Goal: Task Accomplishment & Management: Manage account settings

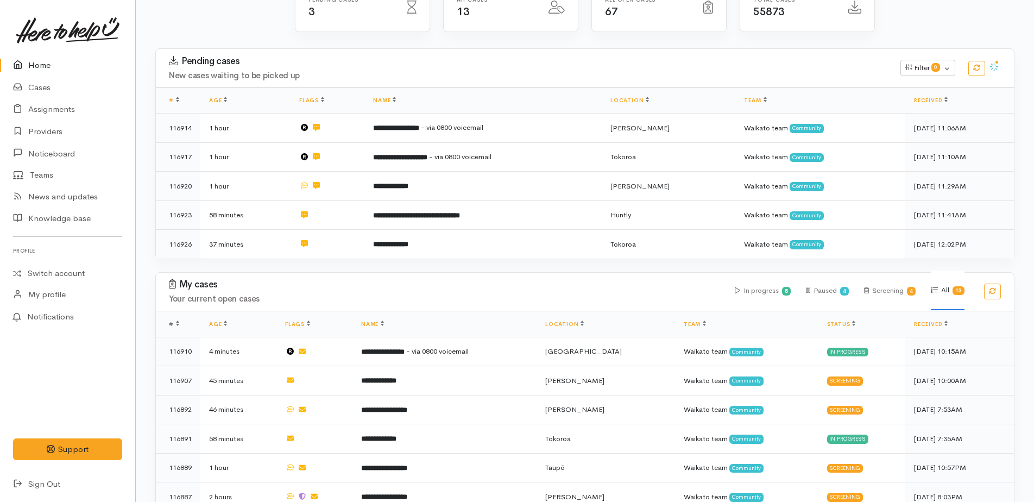
scroll to position [125, 0]
click at [43, 63] on link "Home" at bounding box center [67, 65] width 135 height 22
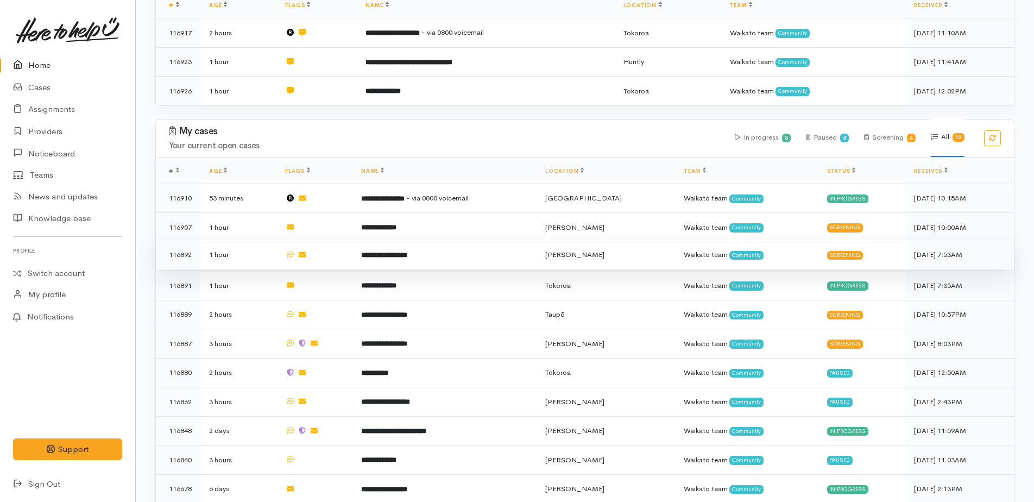
scroll to position [271, 0]
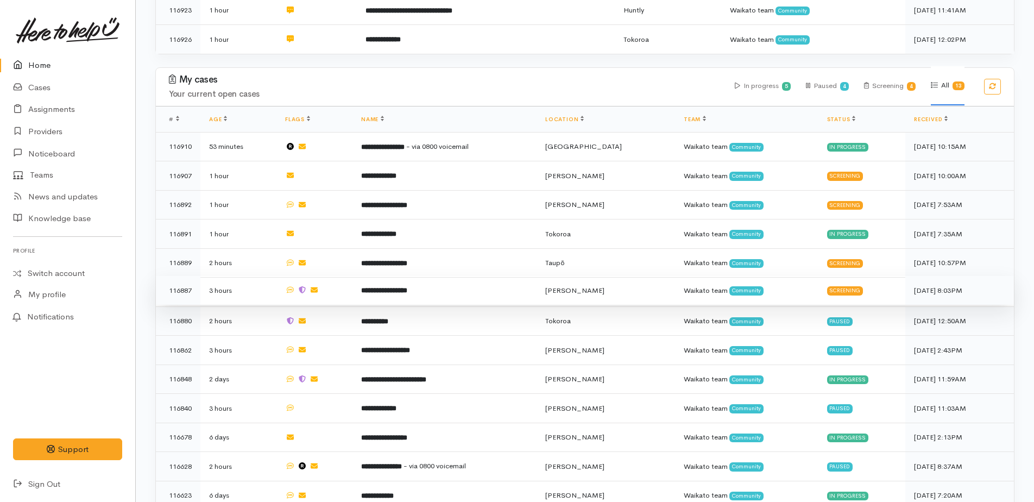
click at [397, 287] on b "**********" at bounding box center [384, 290] width 46 height 7
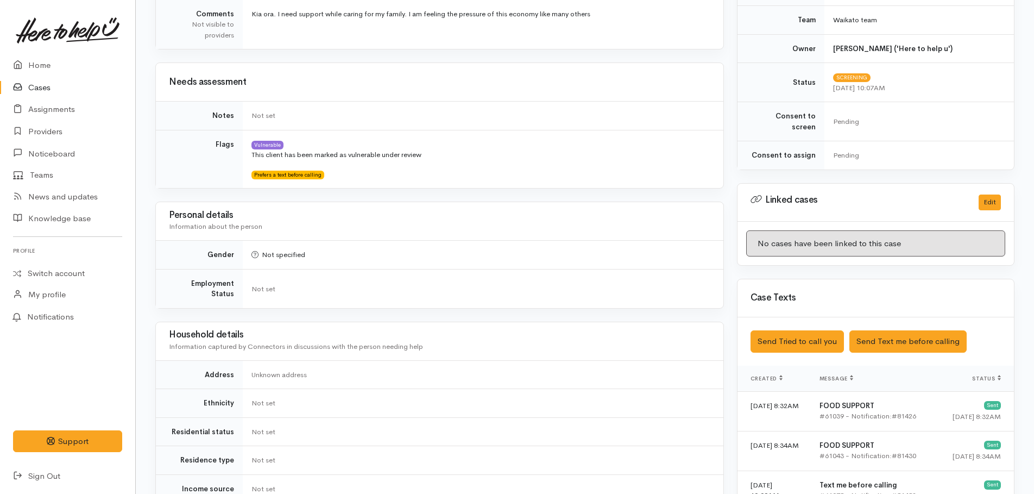
scroll to position [434, 0]
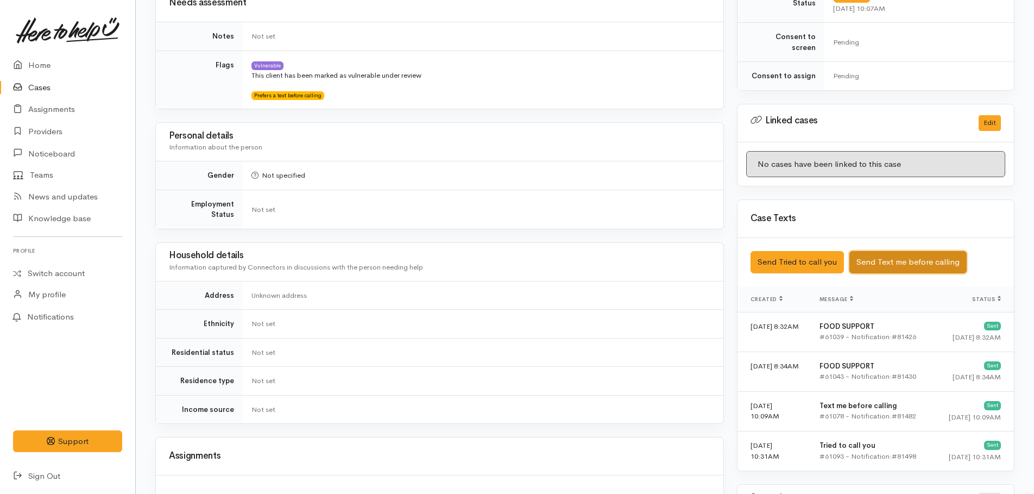
click at [885, 255] on button "Send Text me before calling" at bounding box center [907, 262] width 117 height 22
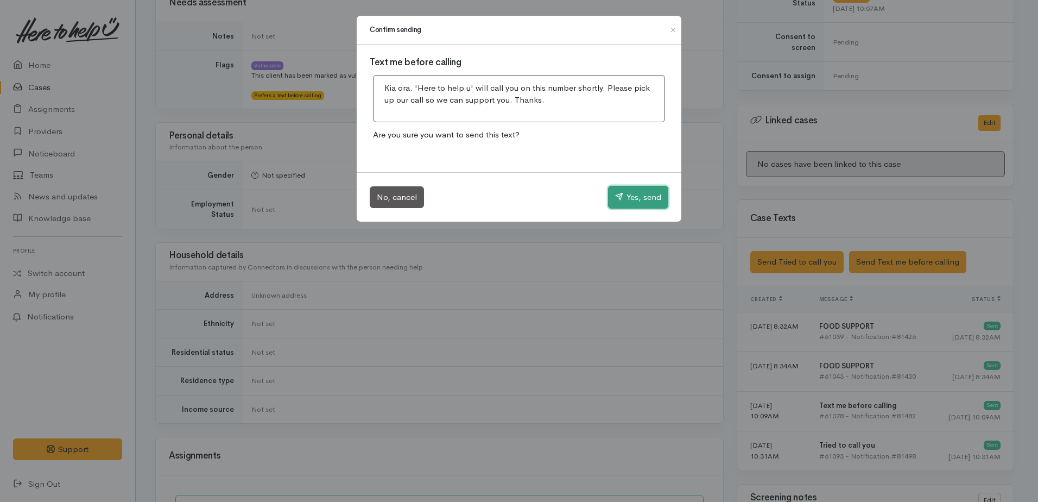
click at [631, 199] on button "Yes, send" at bounding box center [638, 197] width 60 height 23
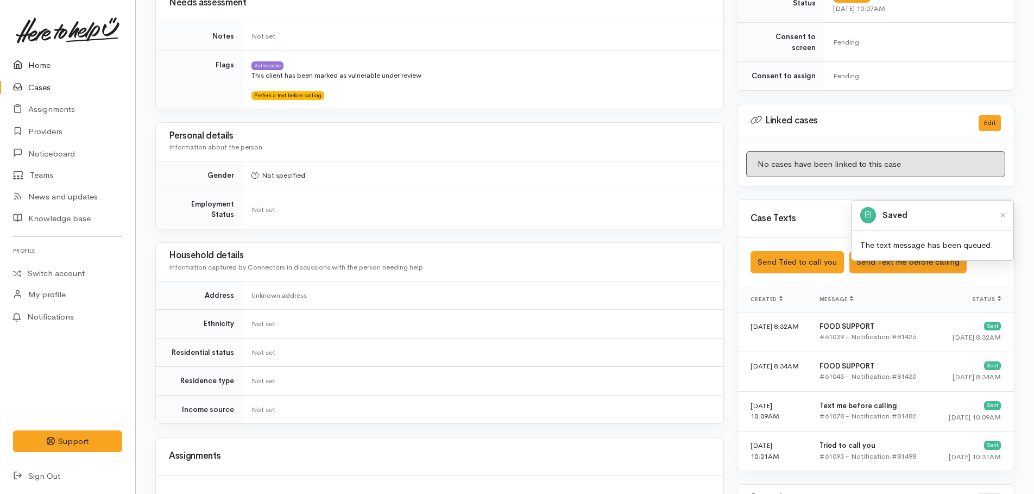
click at [33, 65] on link "Home" at bounding box center [67, 65] width 135 height 22
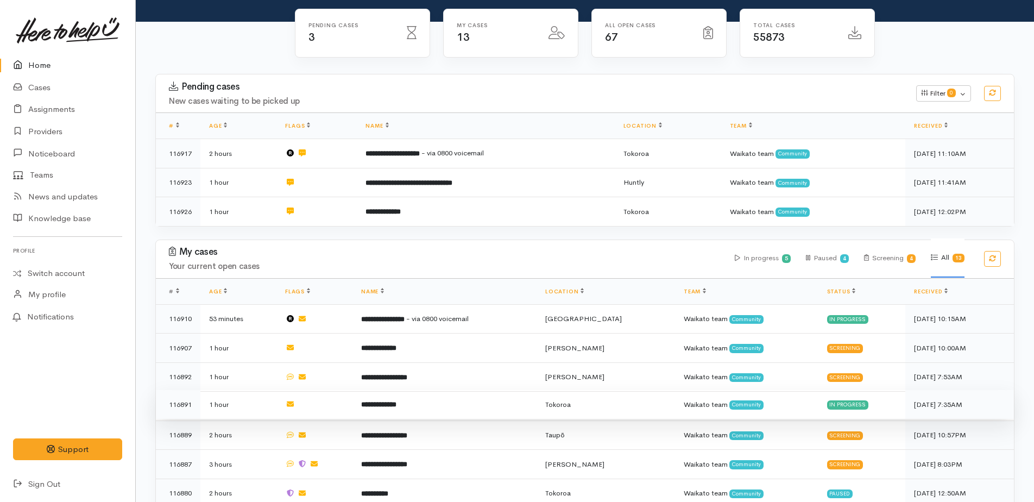
scroll to position [312, 0]
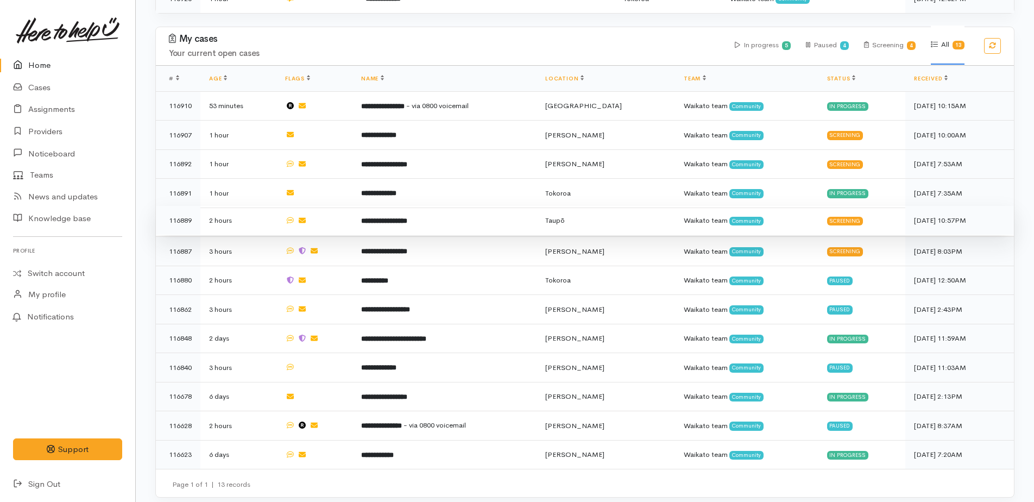
click at [407, 218] on b "**********" at bounding box center [384, 220] width 46 height 7
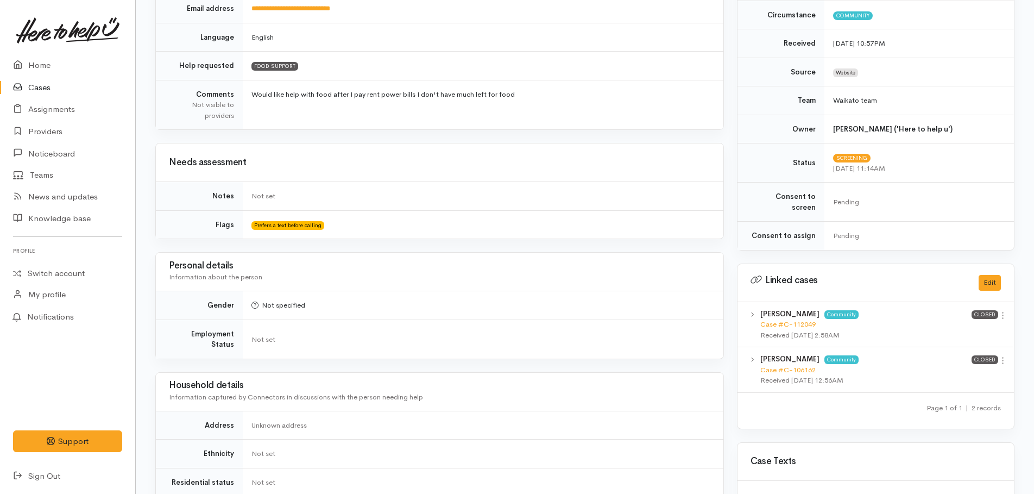
scroll to position [434, 0]
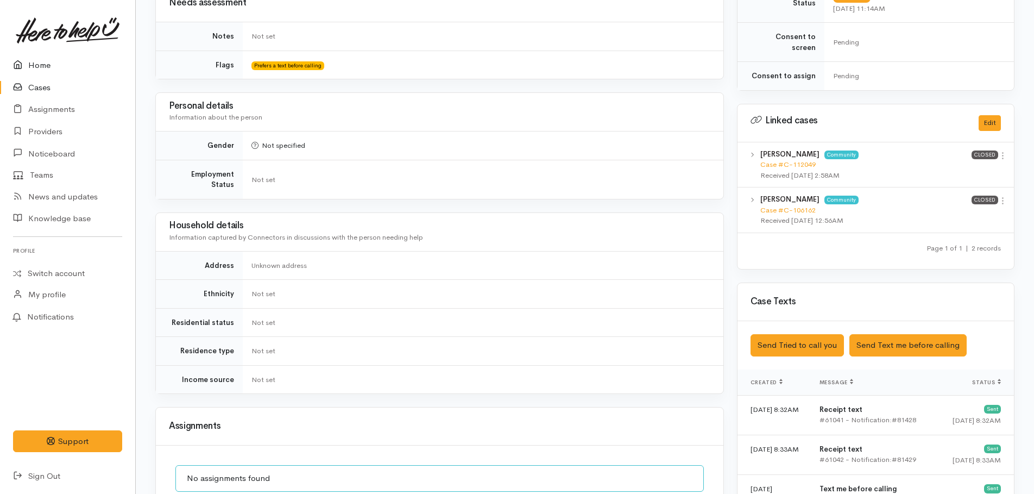
click at [43, 66] on link "Home" at bounding box center [67, 65] width 135 height 22
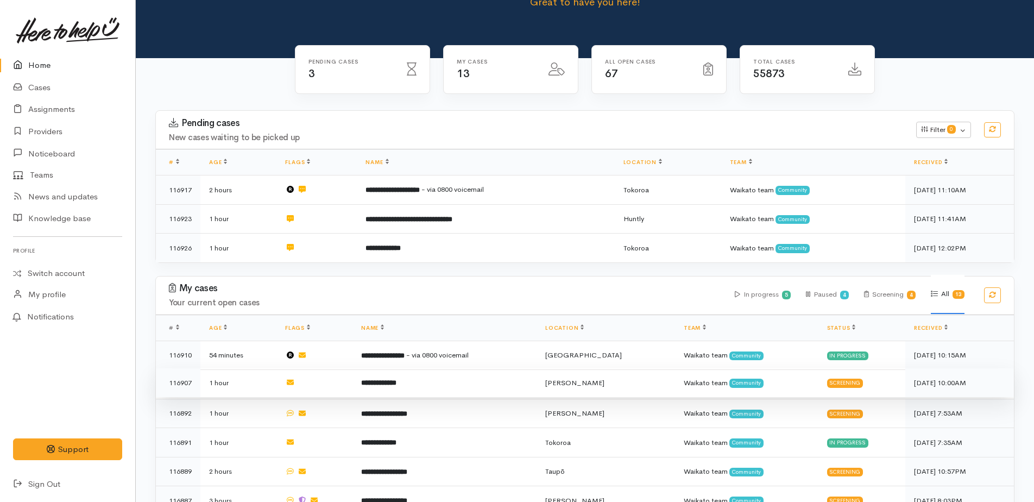
scroll to position [217, 0]
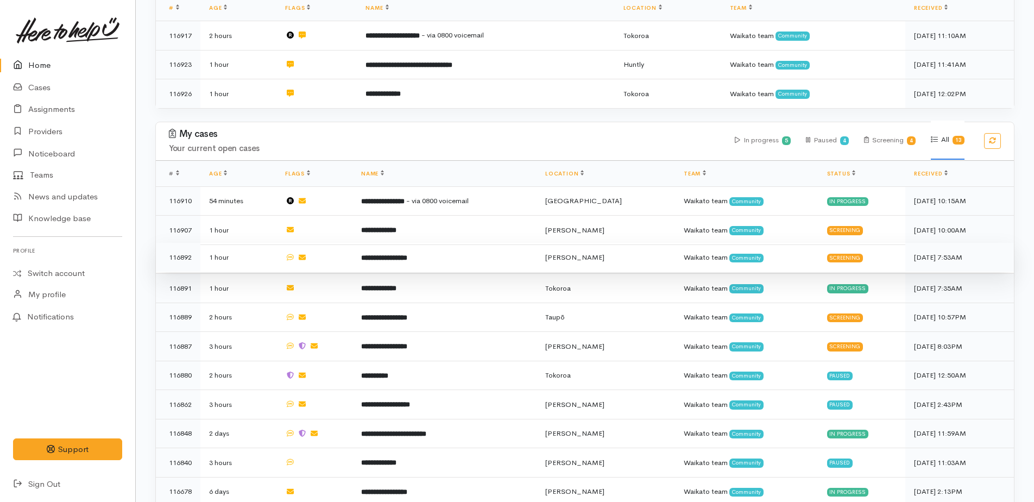
click at [604, 255] on span "[PERSON_NAME]" at bounding box center [574, 256] width 59 height 9
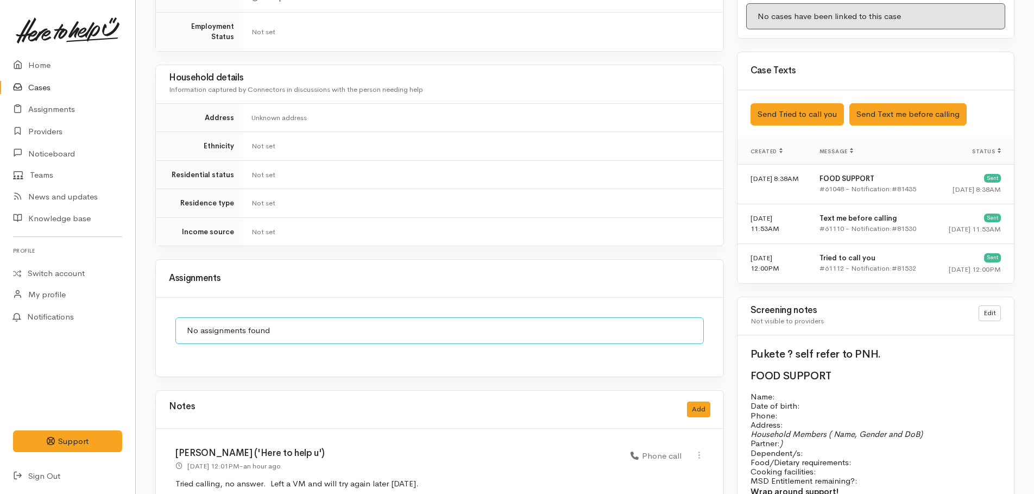
scroll to position [597, 0]
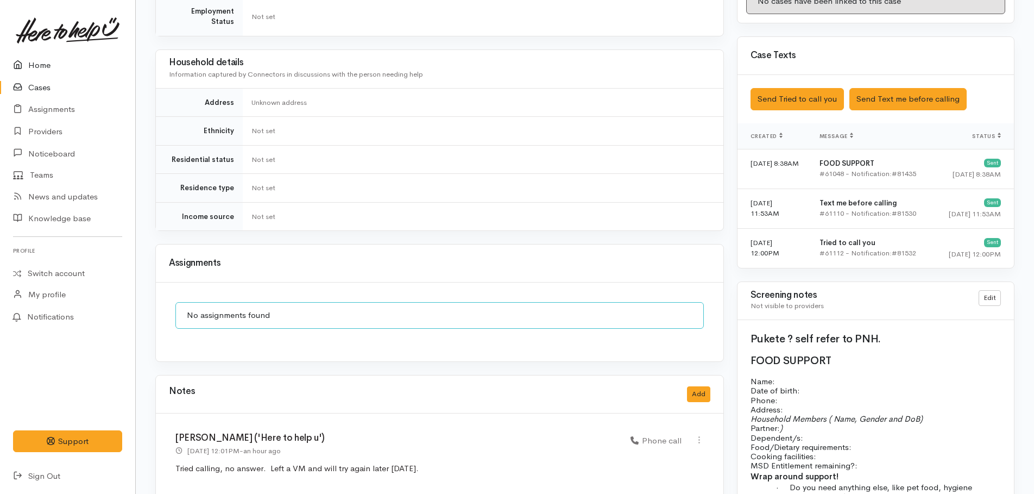
click at [39, 64] on link "Home" at bounding box center [67, 65] width 135 height 22
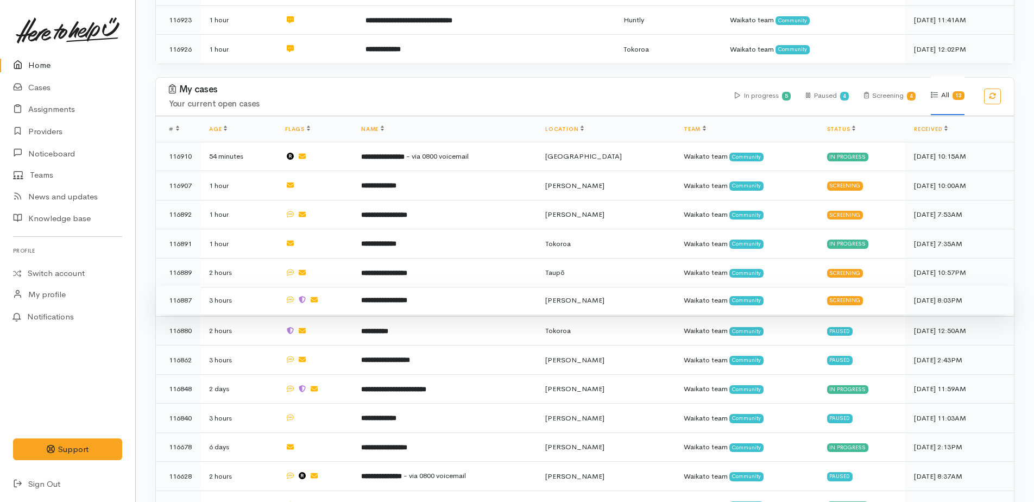
scroll to position [312, 0]
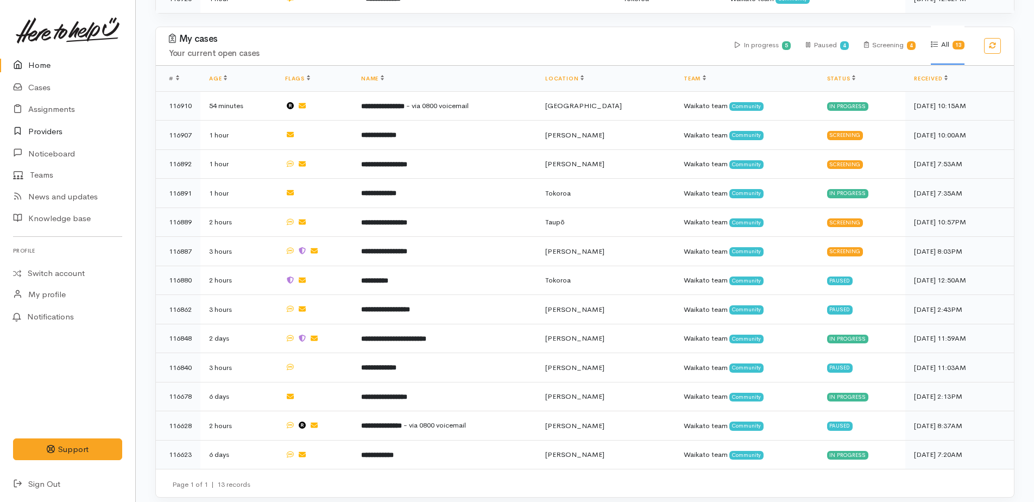
click at [53, 128] on link "Providers" at bounding box center [67, 132] width 135 height 22
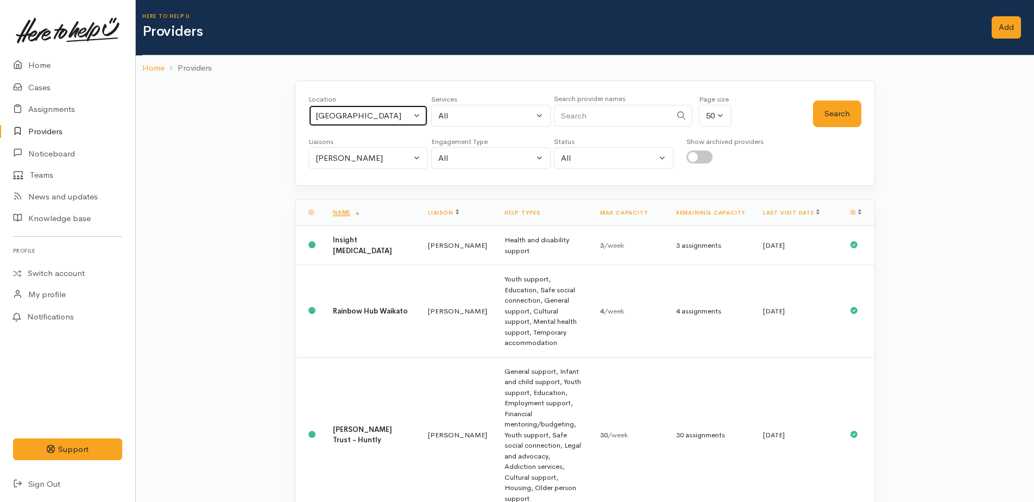
click at [345, 117] on div "Tuakau" at bounding box center [363, 116] width 96 height 12
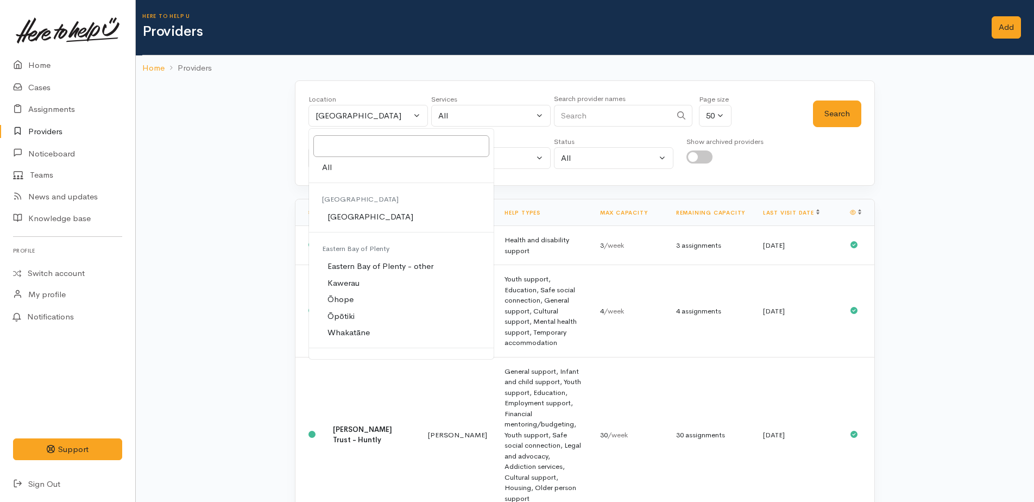
click at [329, 172] on span "All" at bounding box center [327, 167] width 10 height 12
select select "-1"
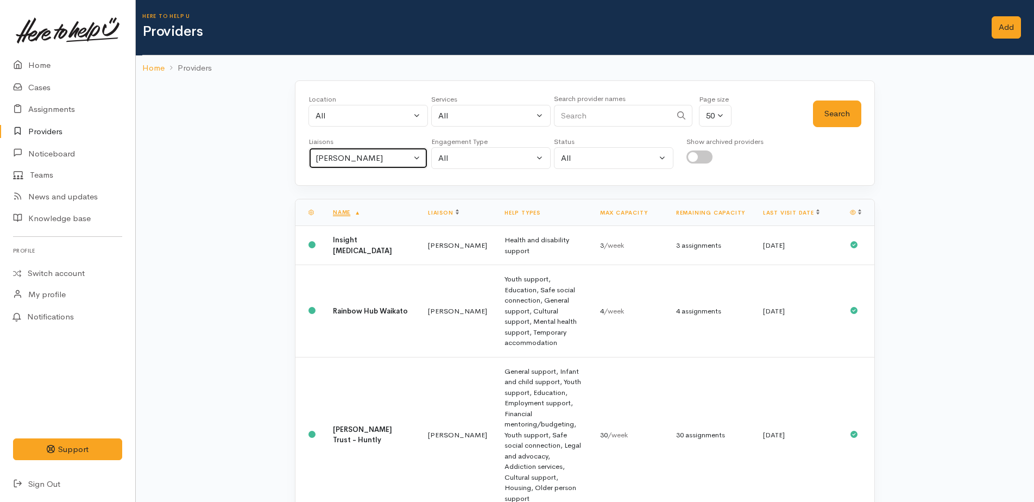
click at [326, 163] on div "Kyleigh Pike" at bounding box center [363, 158] width 96 height 12
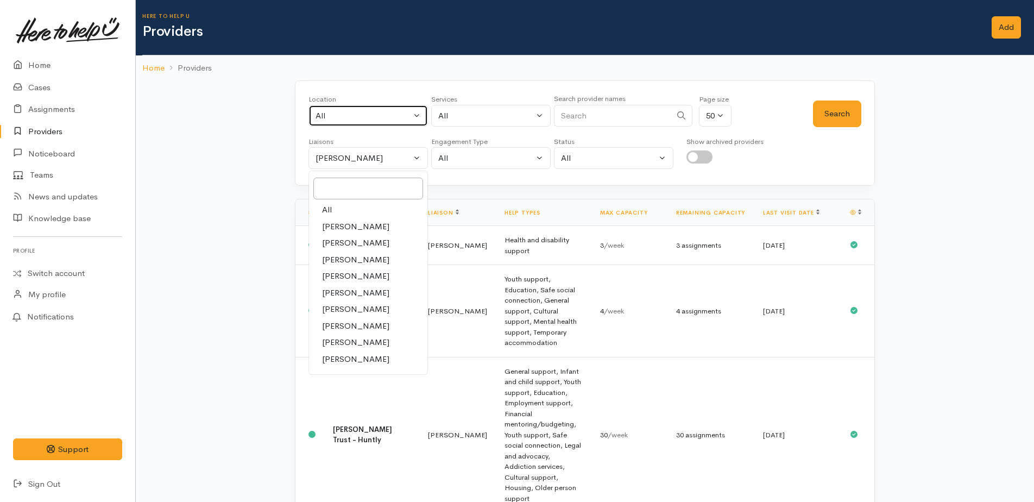
click at [329, 116] on div "All" at bounding box center [363, 116] width 96 height 12
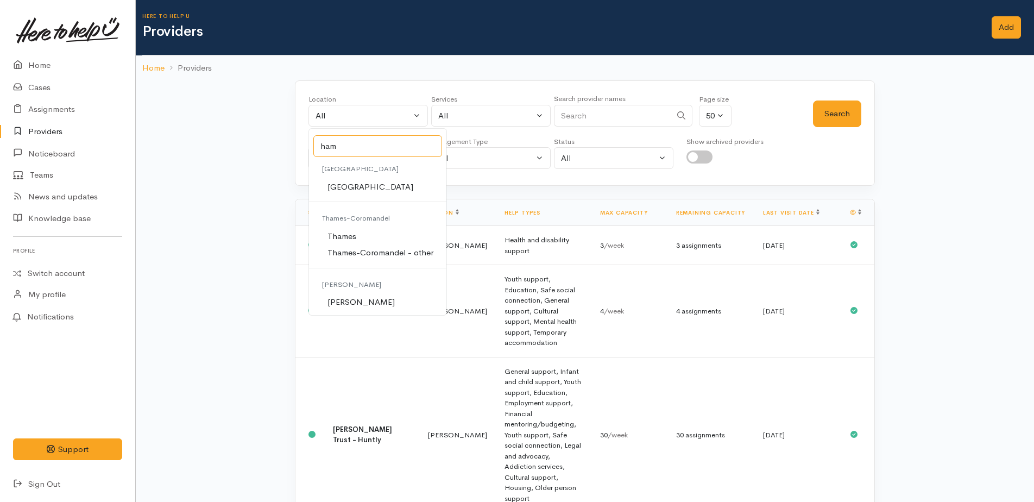
type input "ham"
click at [350, 300] on span "Hamilton" at bounding box center [360, 302] width 67 height 12
select select "1"
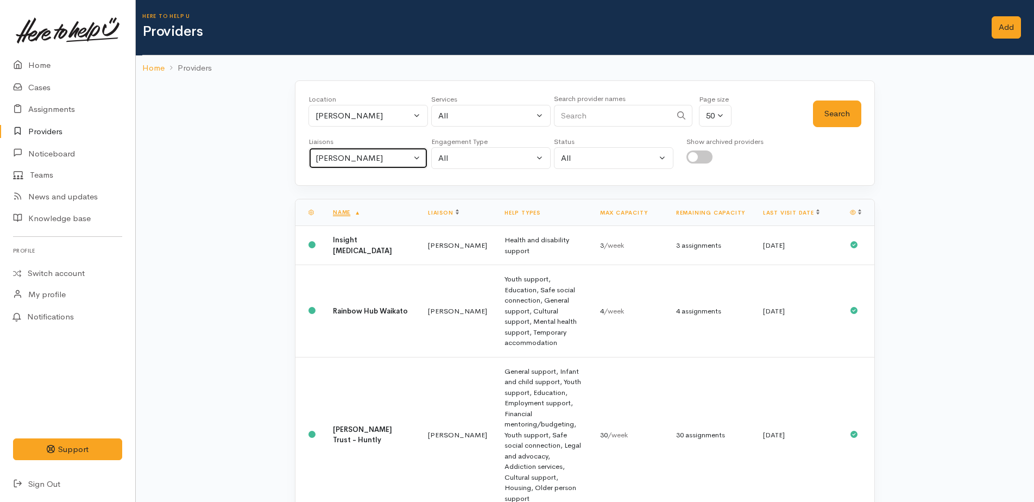
click at [347, 163] on div "[PERSON_NAME]" at bounding box center [363, 158] width 96 height 12
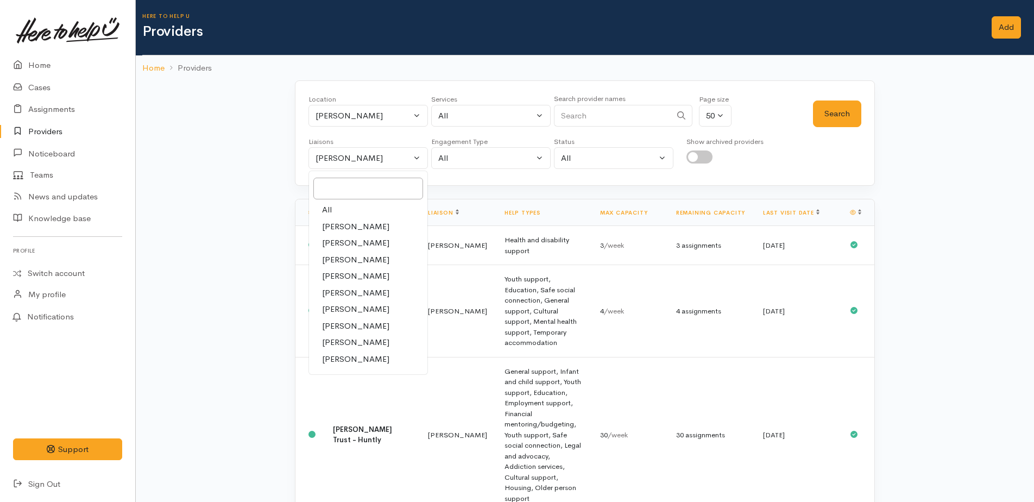
click at [332, 211] on link "All" at bounding box center [368, 209] width 118 height 17
select select "null"
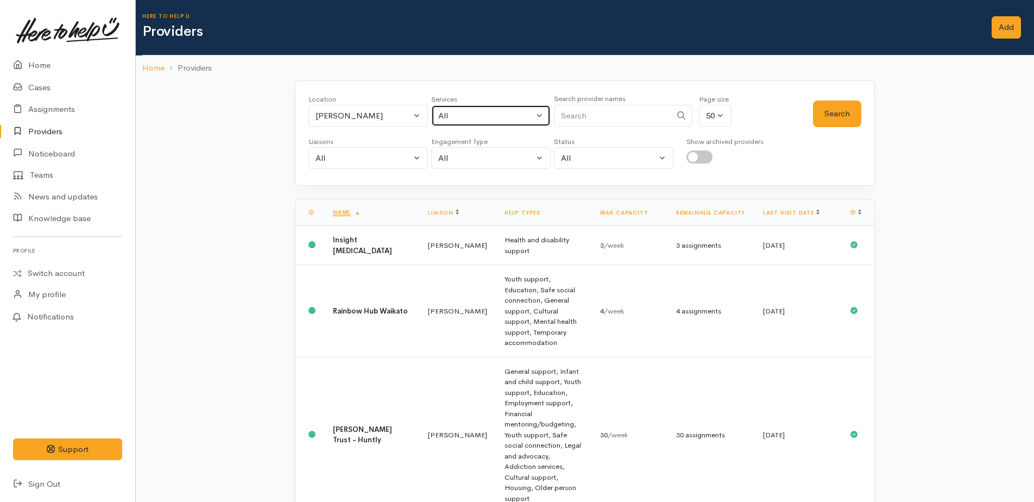
click at [498, 117] on div "All" at bounding box center [486, 116] width 96 height 12
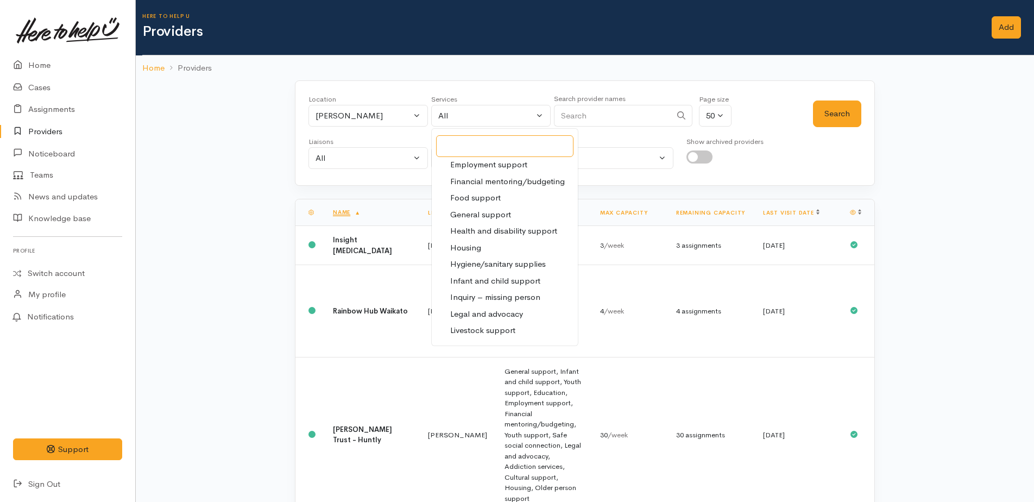
scroll to position [163, 0]
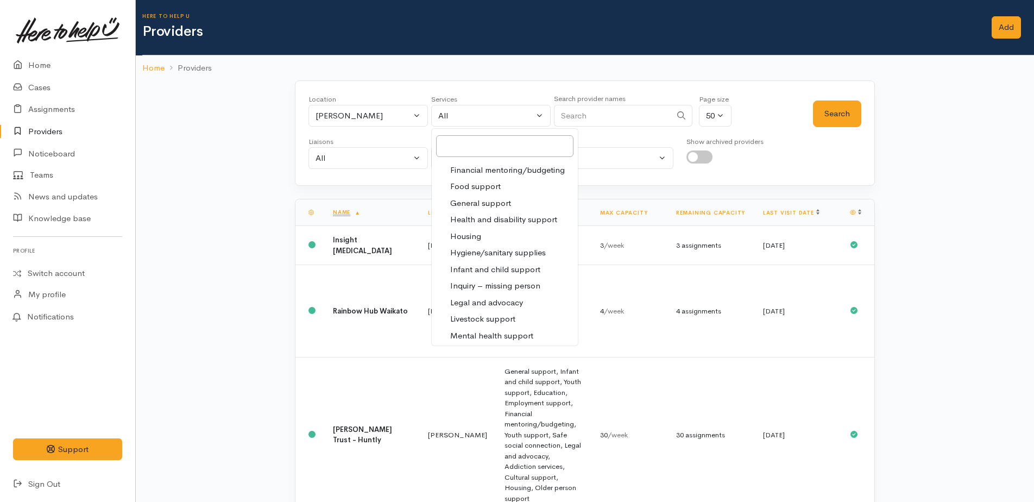
click at [468, 200] on span "General support" at bounding box center [480, 203] width 61 height 12
select select "4"
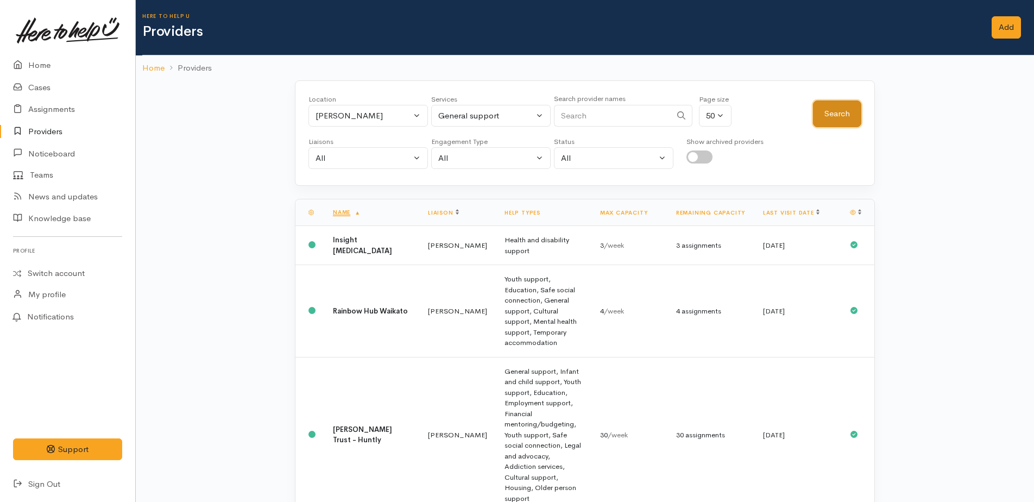
click at [853, 115] on button "Search" at bounding box center [837, 113] width 48 height 27
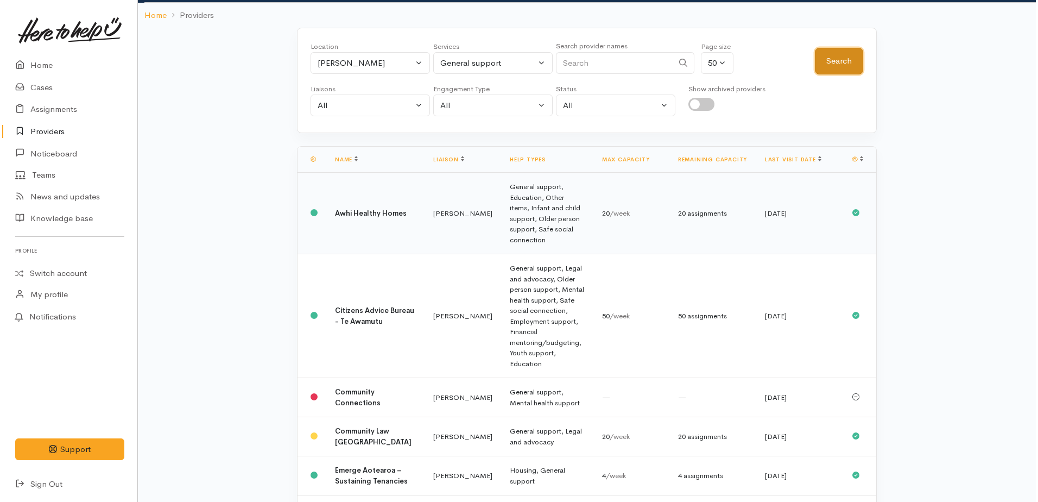
scroll to position [0, 0]
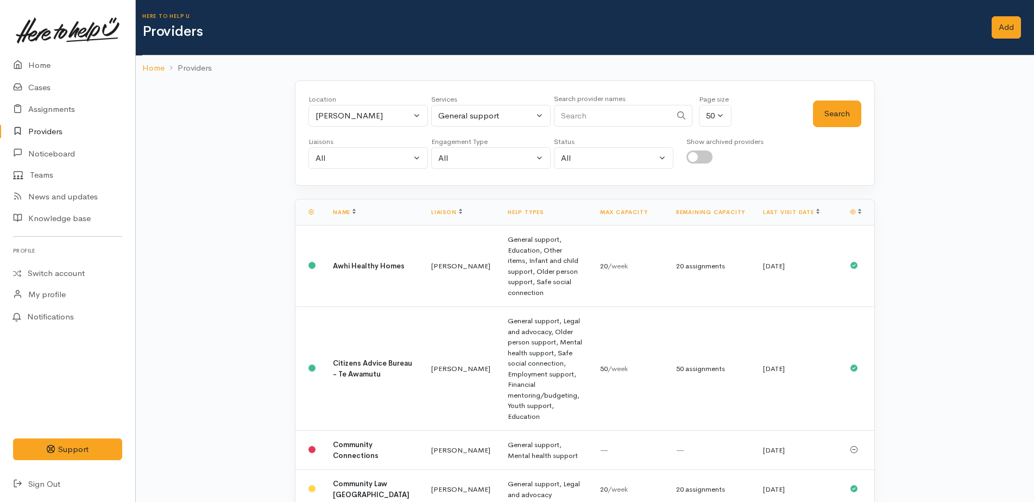
click at [611, 112] on input "Search" at bounding box center [612, 116] width 117 height 22
type input "mens"
click at [845, 121] on button "Search" at bounding box center [837, 113] width 48 height 27
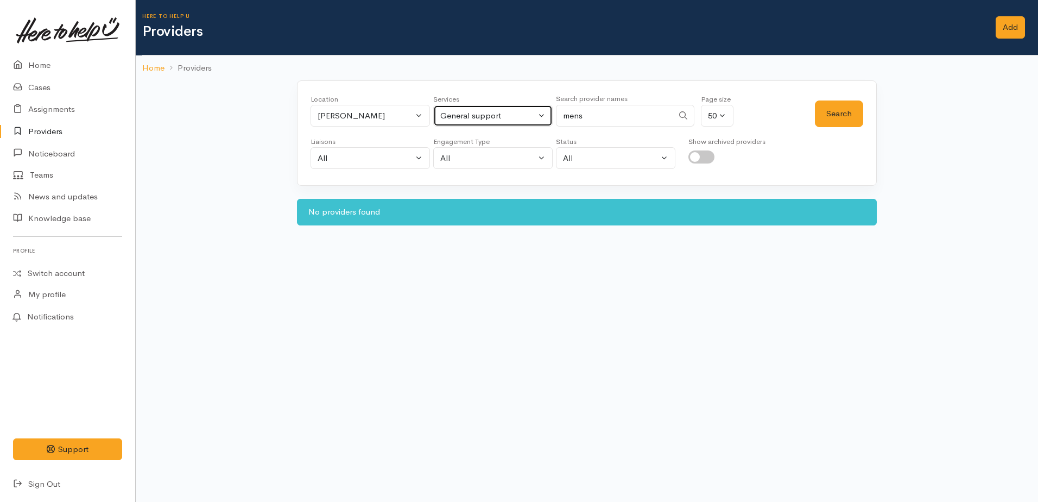
click at [472, 118] on div "General support" at bounding box center [488, 116] width 96 height 12
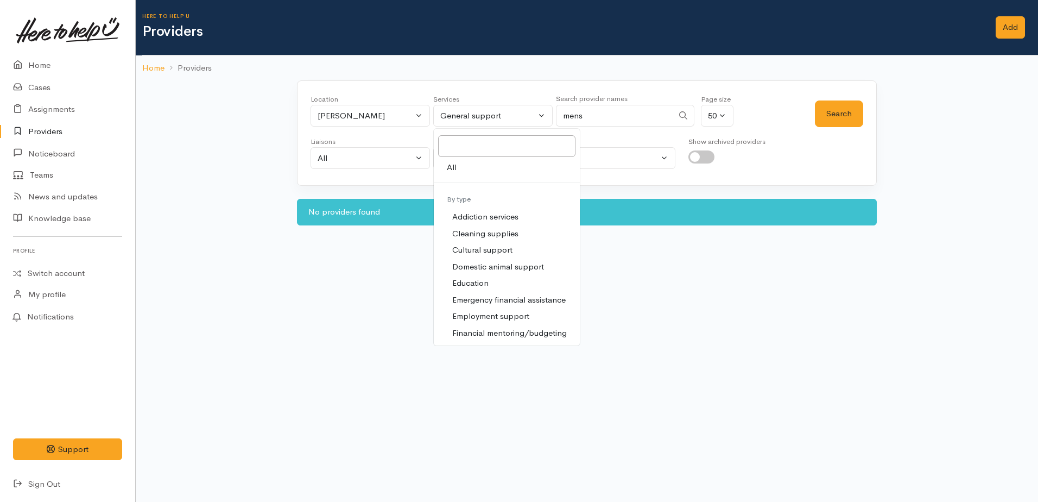
click at [454, 168] on span "All" at bounding box center [452, 167] width 10 height 12
select select "-1"
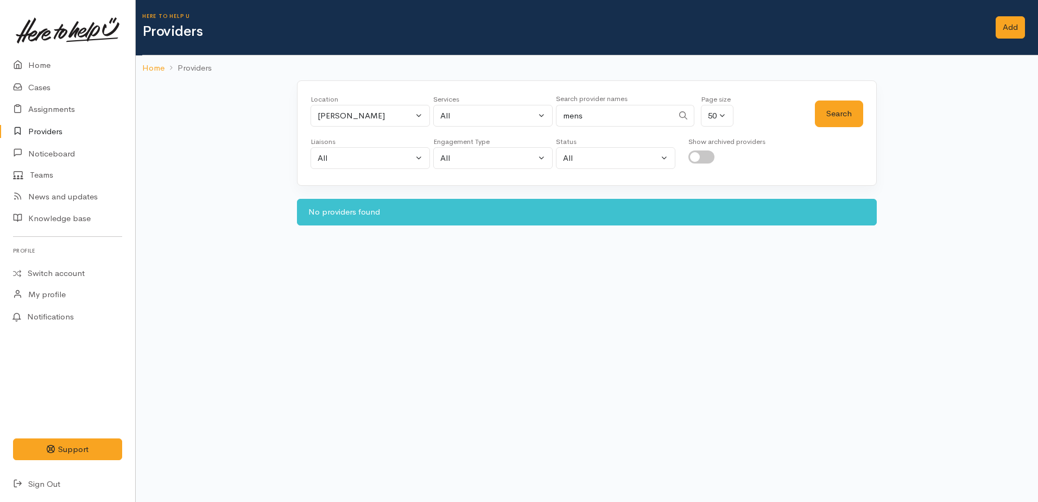
click at [590, 119] on input "mens" at bounding box center [614, 116] width 117 height 22
type input "m"
click at [832, 118] on button "Search" at bounding box center [839, 113] width 48 height 27
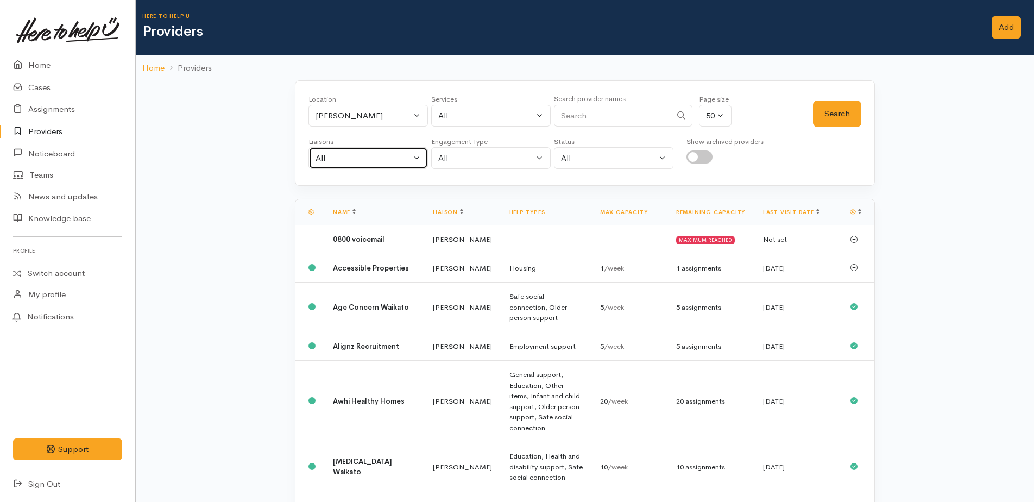
click at [376, 162] on div "All" at bounding box center [363, 158] width 96 height 12
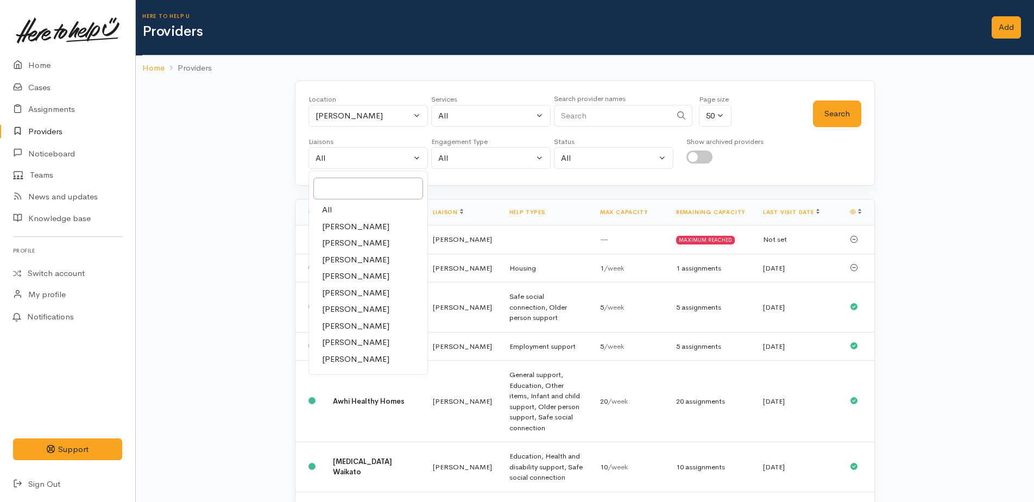
click at [585, 114] on input "Search" at bounding box center [612, 116] width 117 height 22
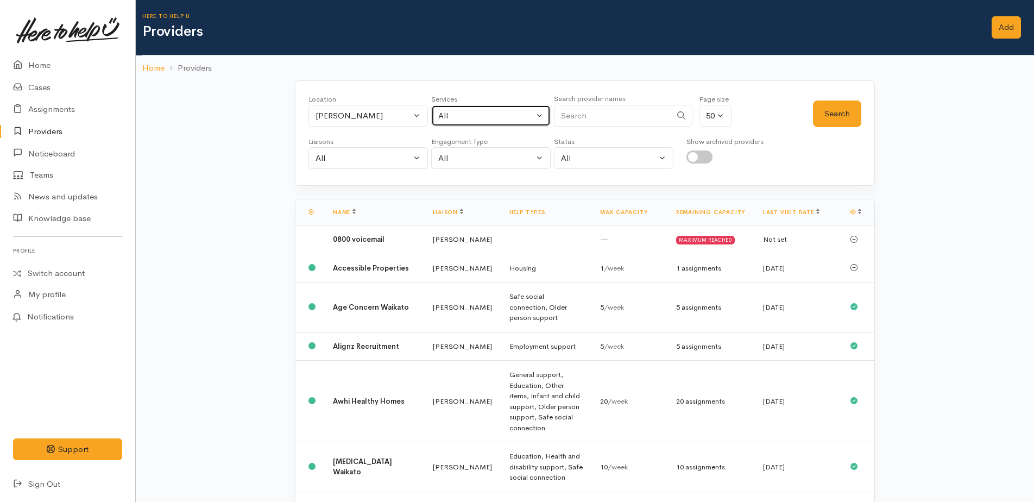
click at [481, 120] on div "All" at bounding box center [486, 116] width 96 height 12
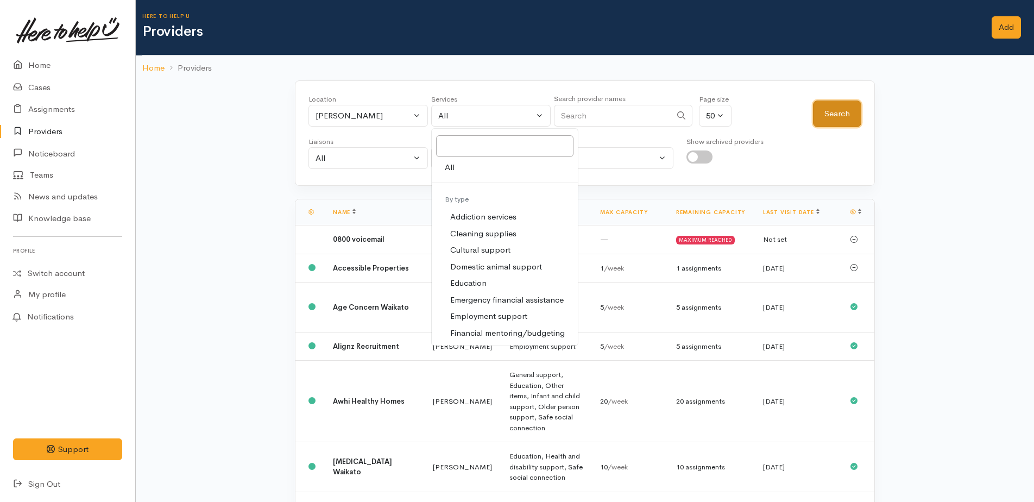
click at [841, 119] on button "Search" at bounding box center [837, 113] width 48 height 27
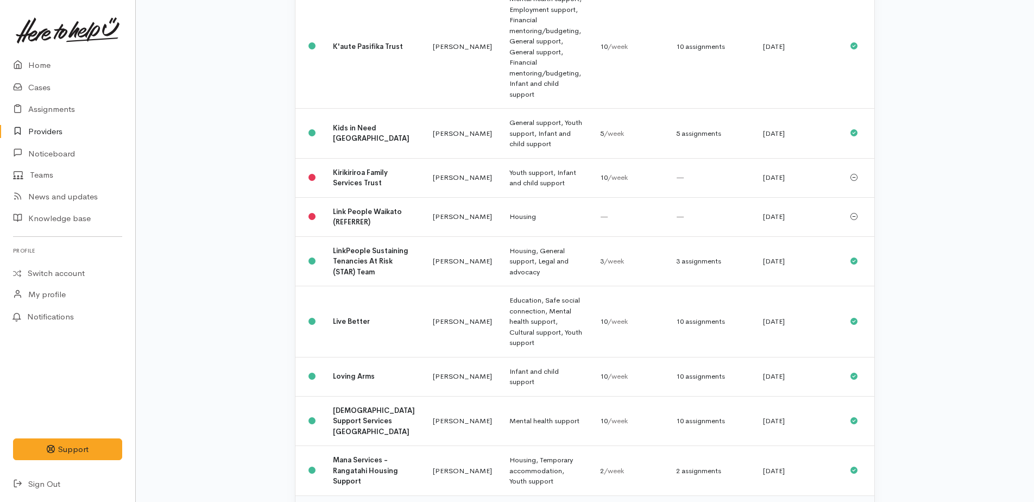
scroll to position [2408, 0]
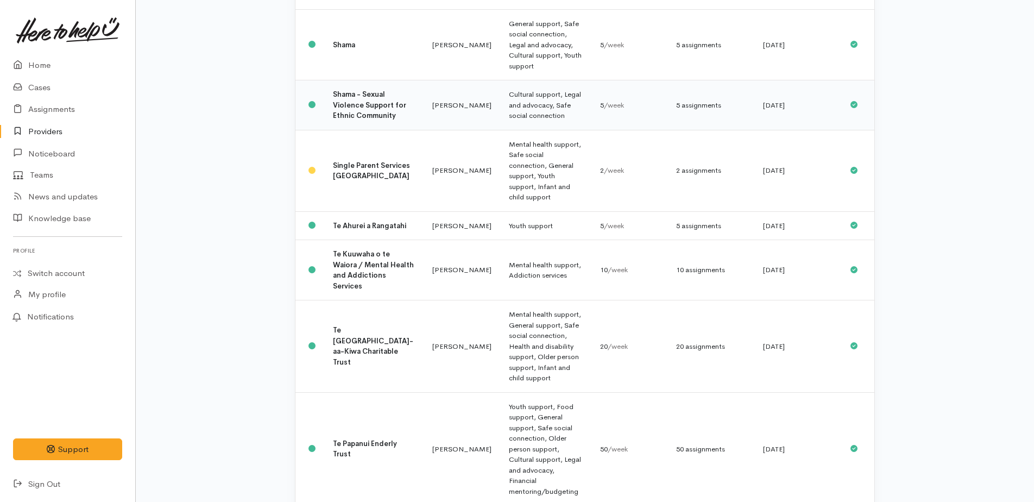
scroll to position [706, 0]
click at [502, 300] on td "Mental health support, General support, Safe social connection, Health and disa…" at bounding box center [545, 346] width 91 height 92
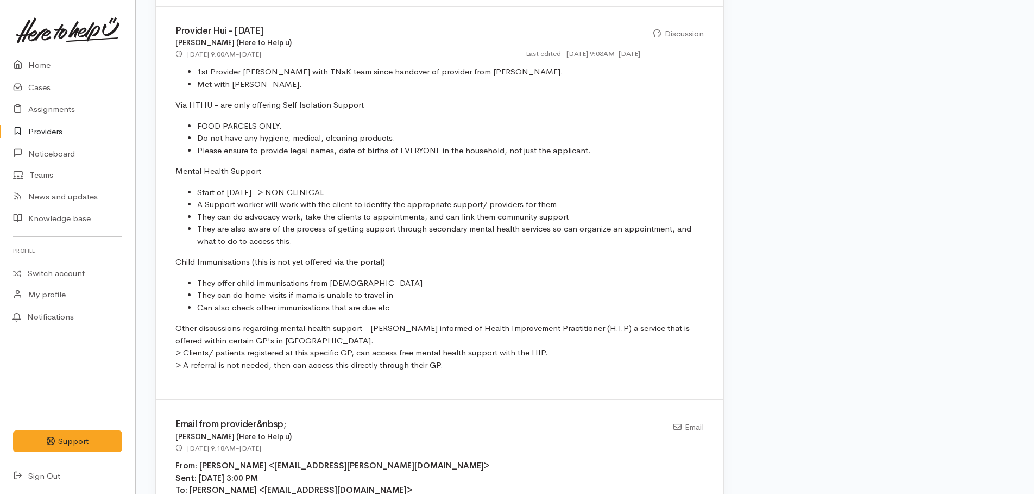
scroll to position [2425, 0]
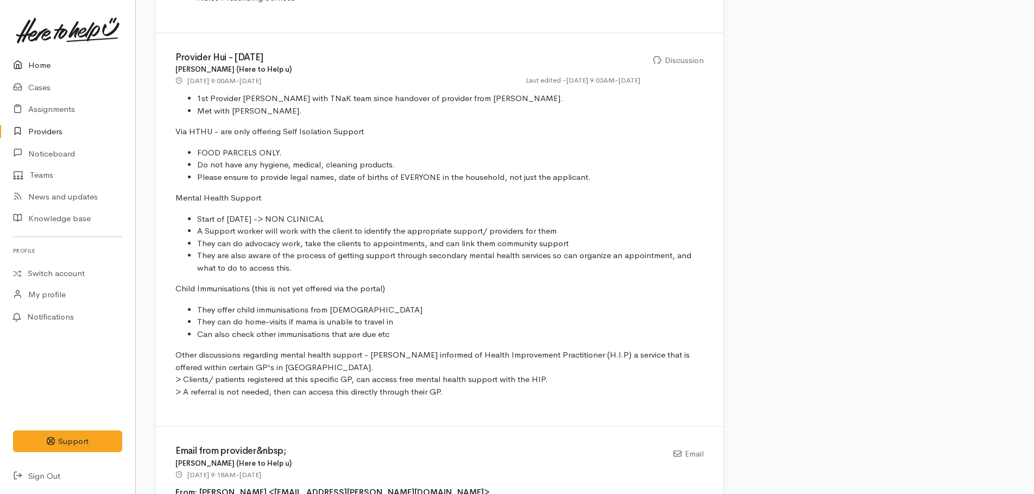
click at [38, 67] on link "Home" at bounding box center [67, 65] width 135 height 22
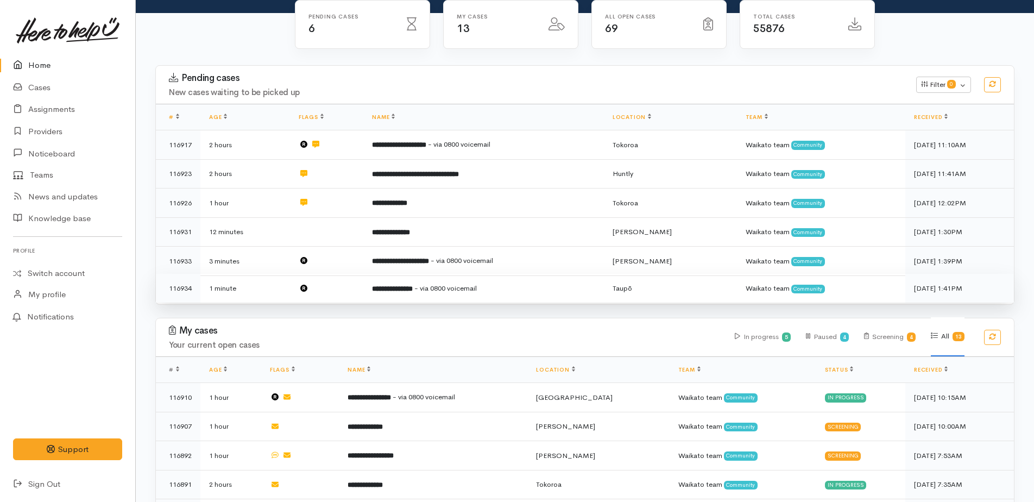
scroll to position [109, 0]
click at [413, 285] on b "**********" at bounding box center [392, 288] width 41 height 7
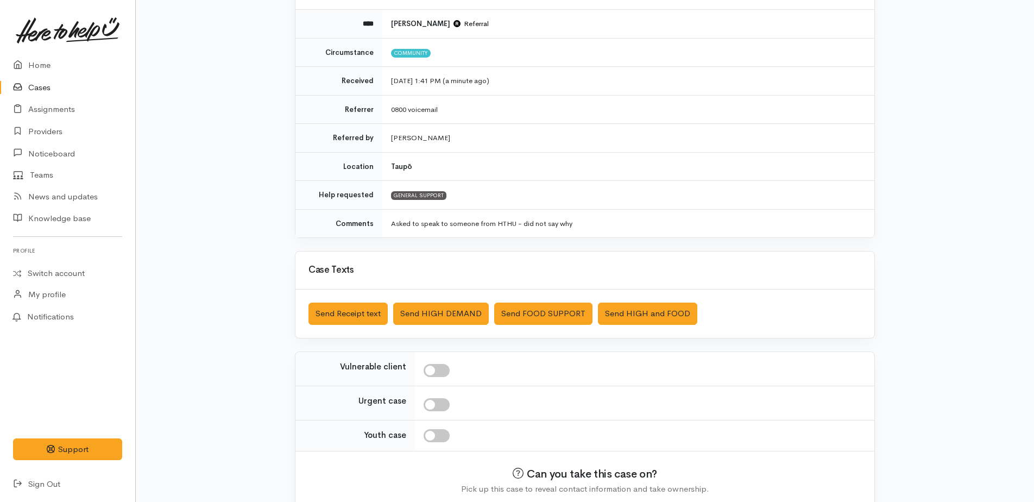
scroll to position [172, 0]
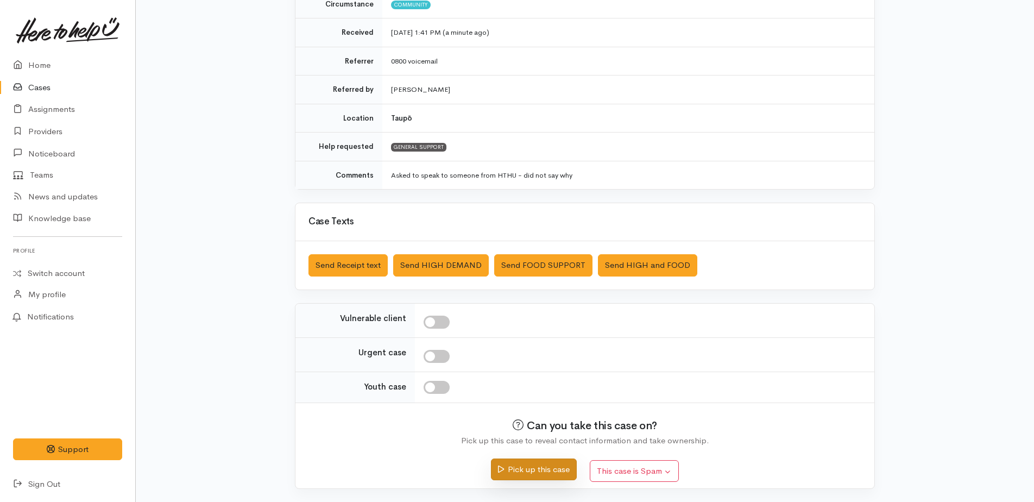
click at [524, 475] on button "Pick up this case" at bounding box center [533, 469] width 85 height 22
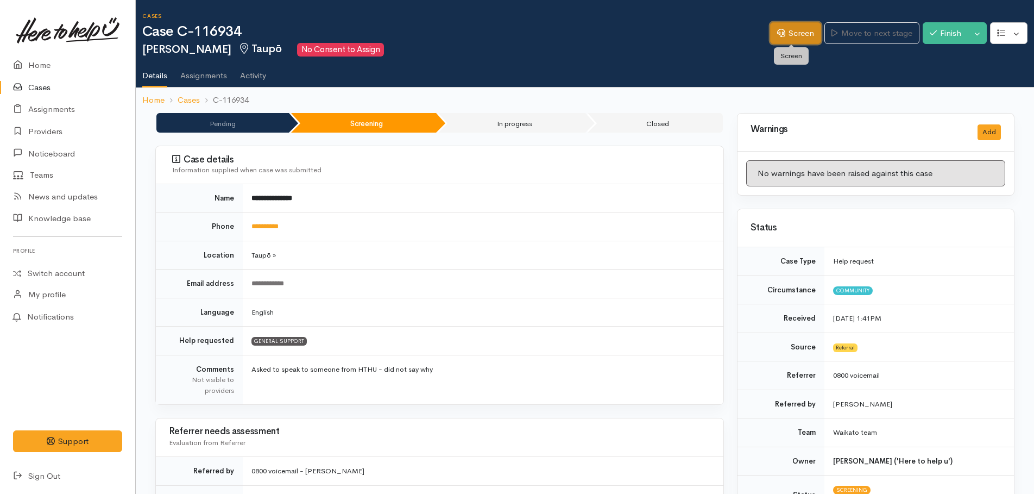
click at [803, 36] on link "Screen" at bounding box center [795, 33] width 51 height 22
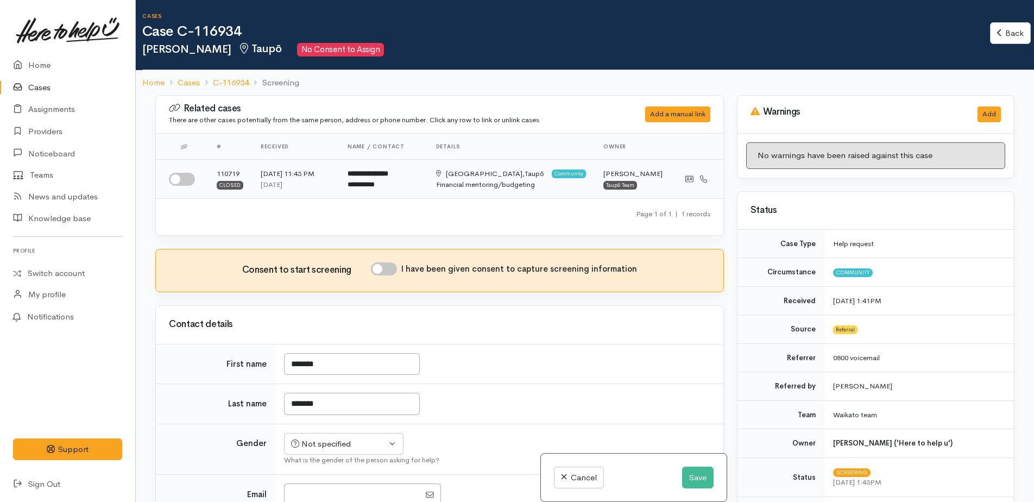
click at [174, 178] on input "checkbox" at bounding box center [182, 179] width 26 height 13
checkbox input "true"
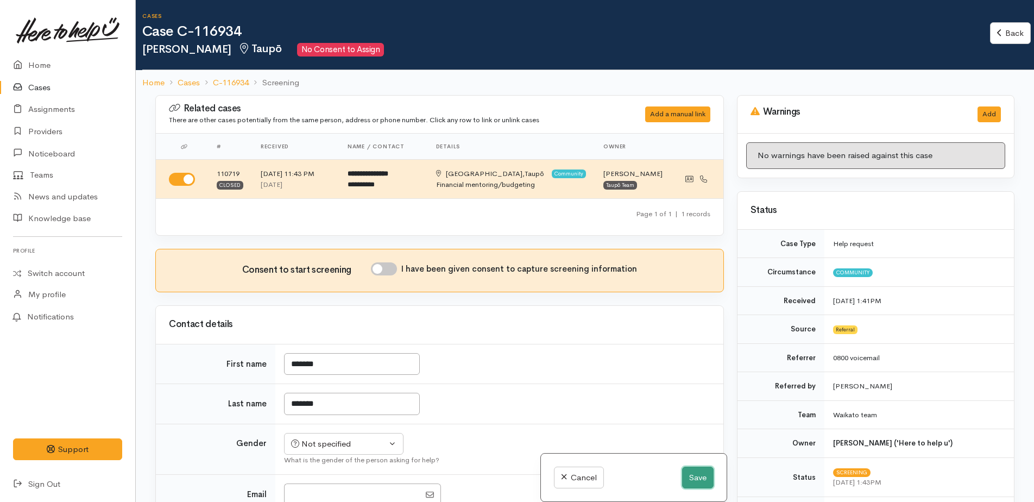
click at [688, 485] on button "Save" at bounding box center [697, 477] width 31 height 22
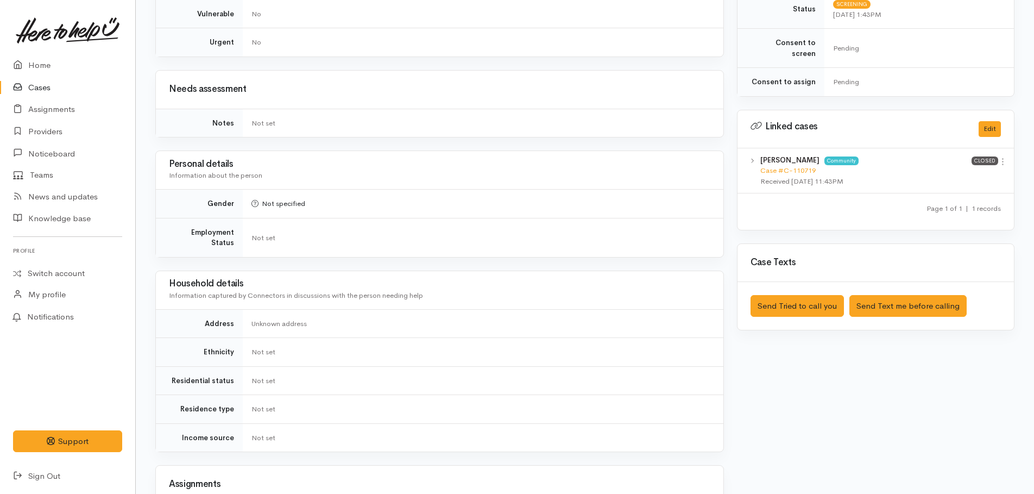
scroll to position [489, 0]
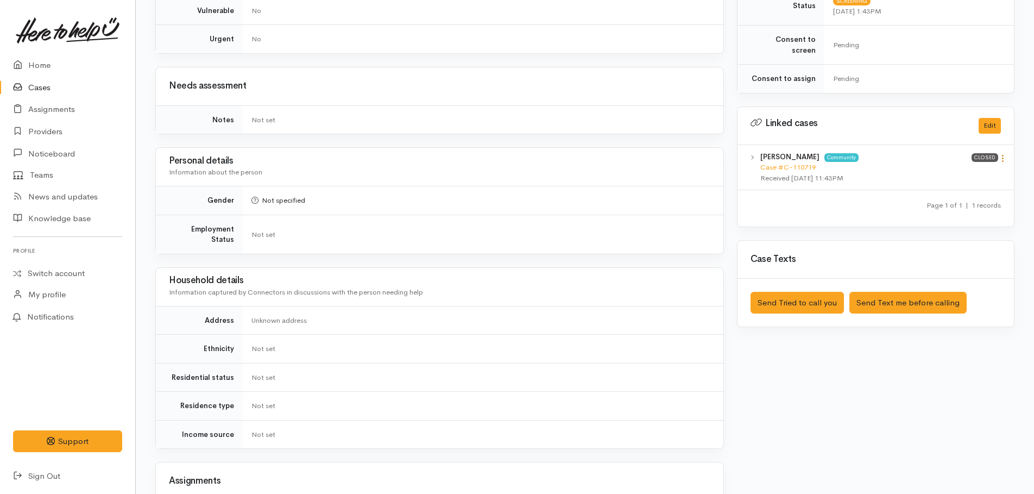
click at [1005, 154] on icon at bounding box center [1002, 158] width 9 height 9
click at [947, 171] on link "View case" at bounding box center [964, 179] width 86 height 17
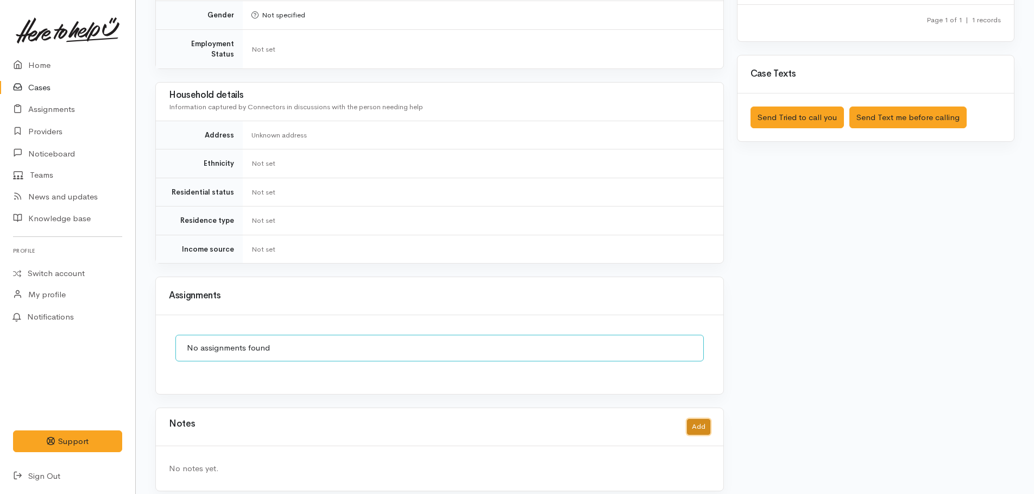
click at [699, 419] on button "Add" at bounding box center [698, 427] width 23 height 16
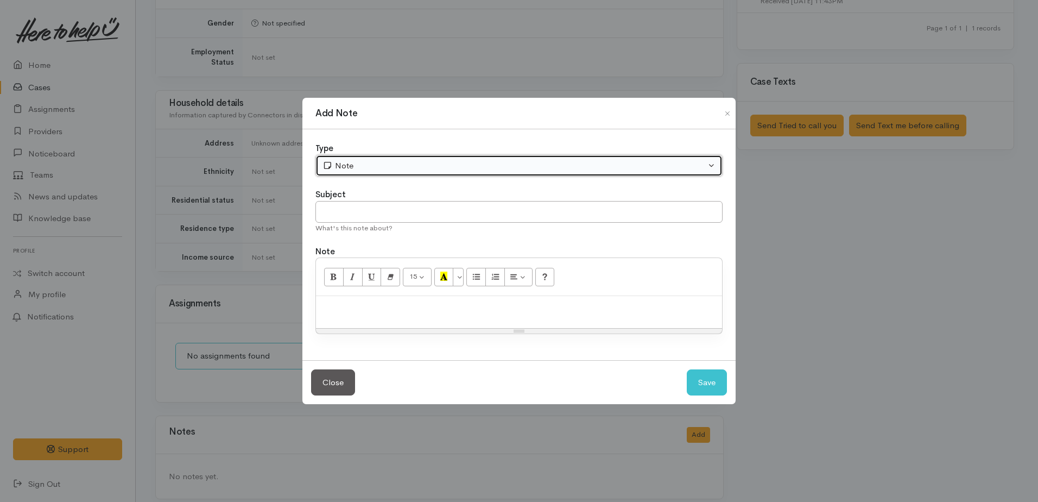
click at [359, 165] on div "Note" at bounding box center [514, 166] width 383 height 12
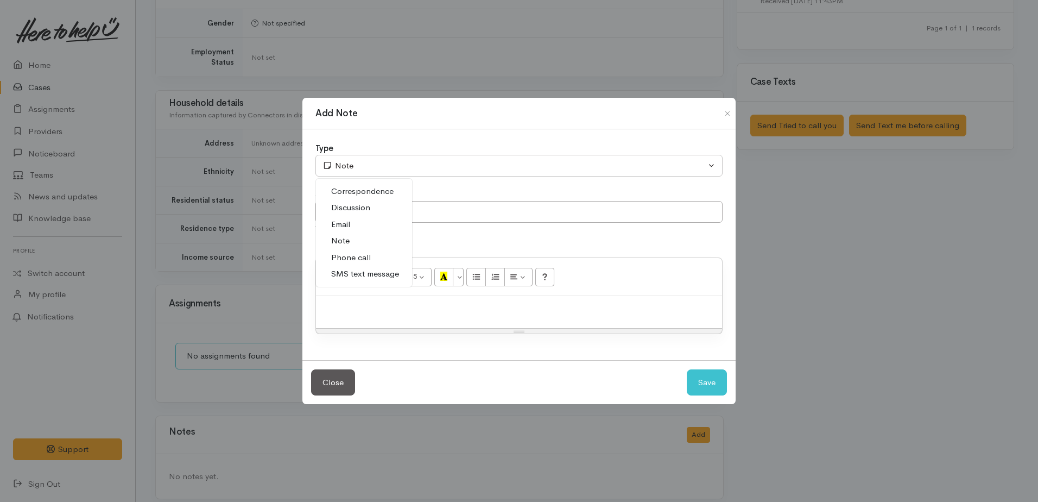
click at [356, 261] on span "Phone call" at bounding box center [351, 257] width 40 height 12
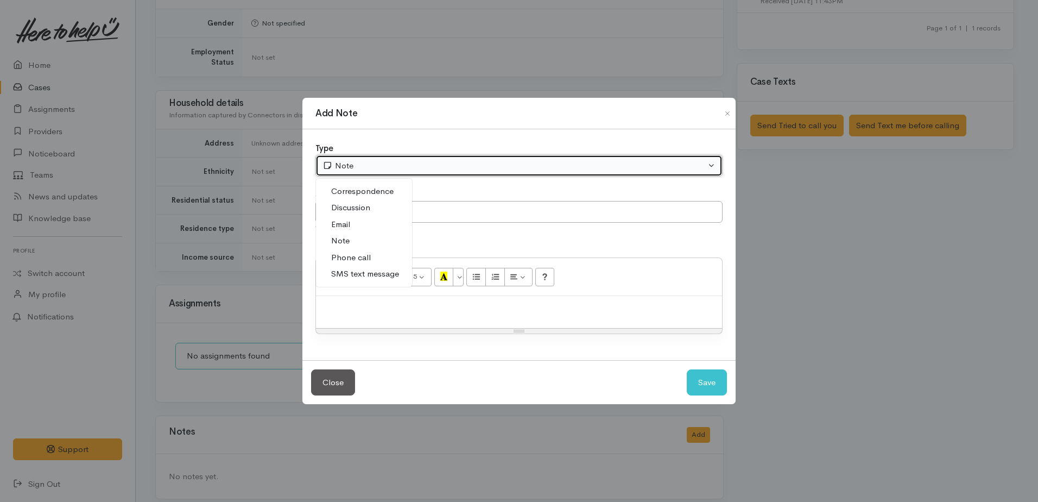
select select "3"
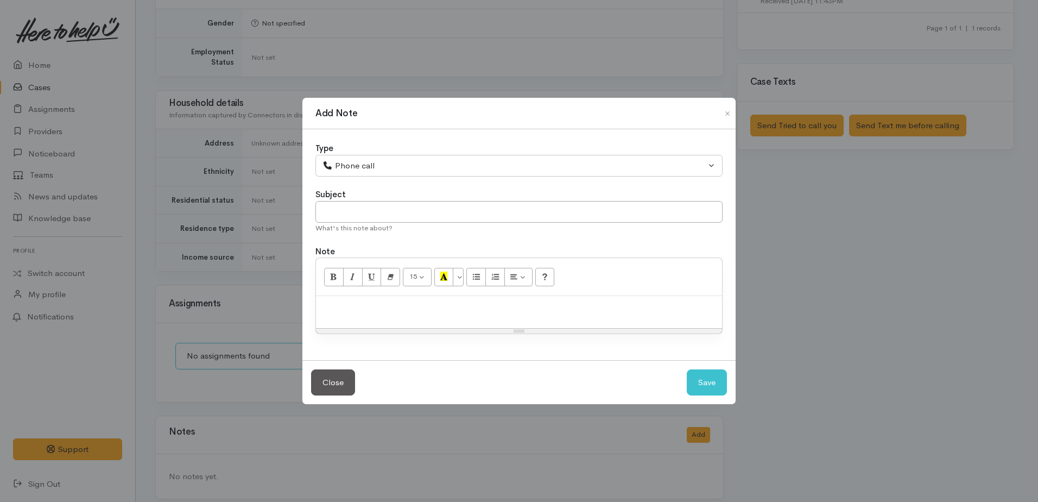
drag, startPoint x: 351, startPoint y: 319, endPoint x: 359, endPoint y: 315, distance: 8.3
click at [358, 317] on div at bounding box center [519, 312] width 406 height 32
click at [711, 394] on button "Save" at bounding box center [707, 382] width 40 height 27
select select "1"
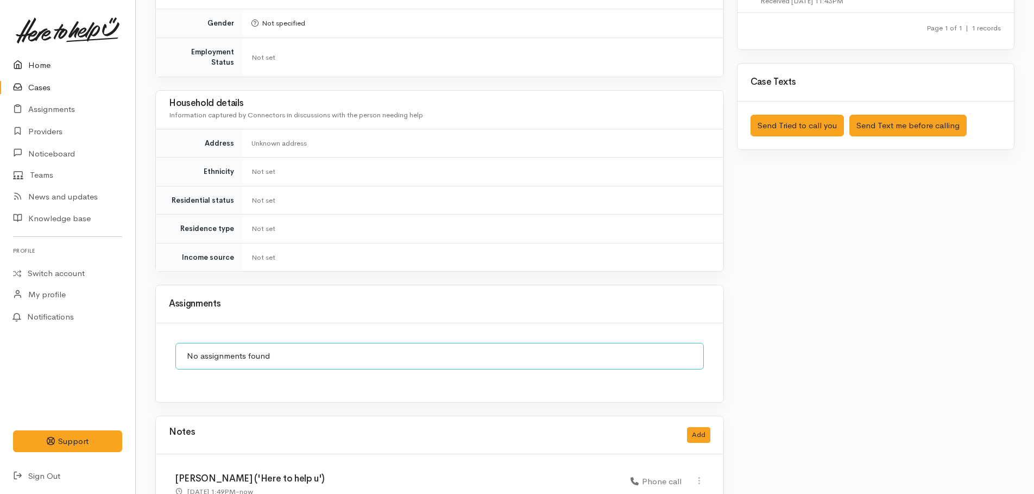
click at [40, 66] on link "Home" at bounding box center [67, 65] width 135 height 22
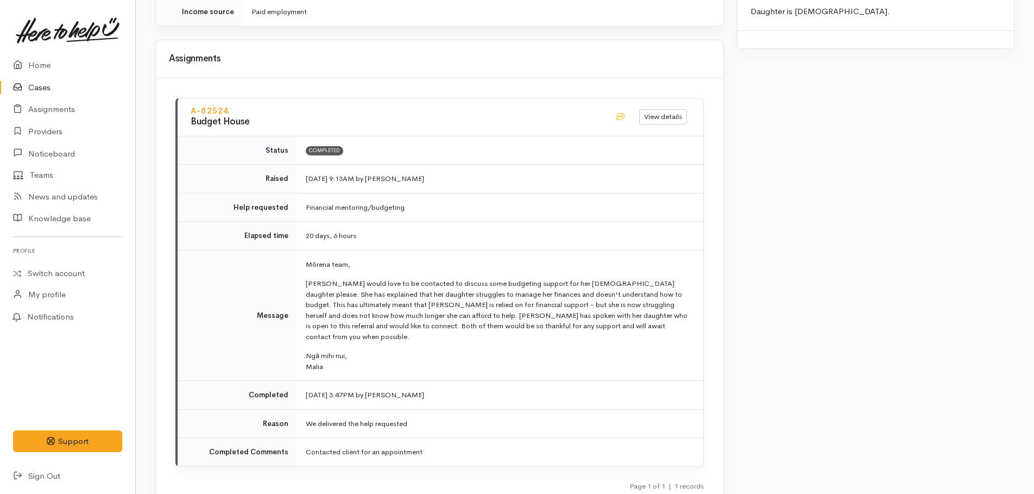
scroll to position [978, 0]
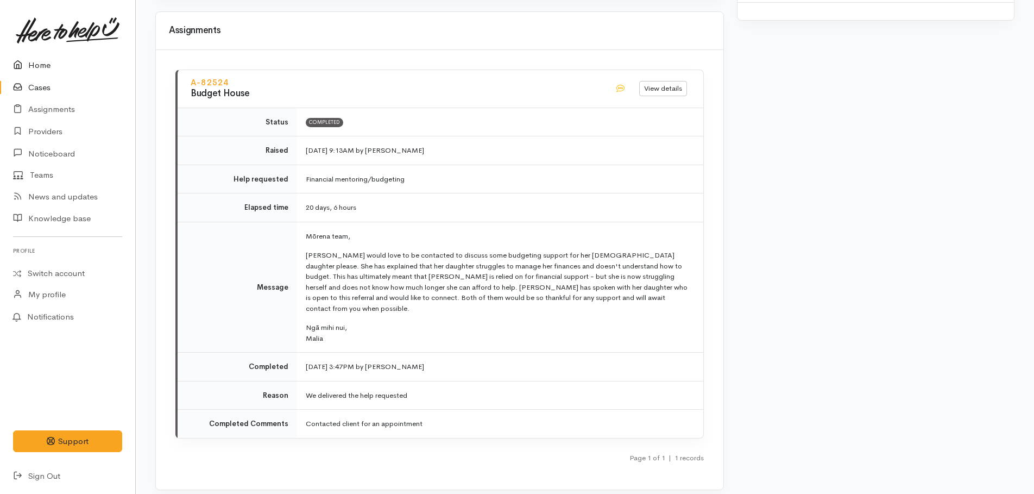
click at [35, 60] on link "Home" at bounding box center [67, 65] width 135 height 22
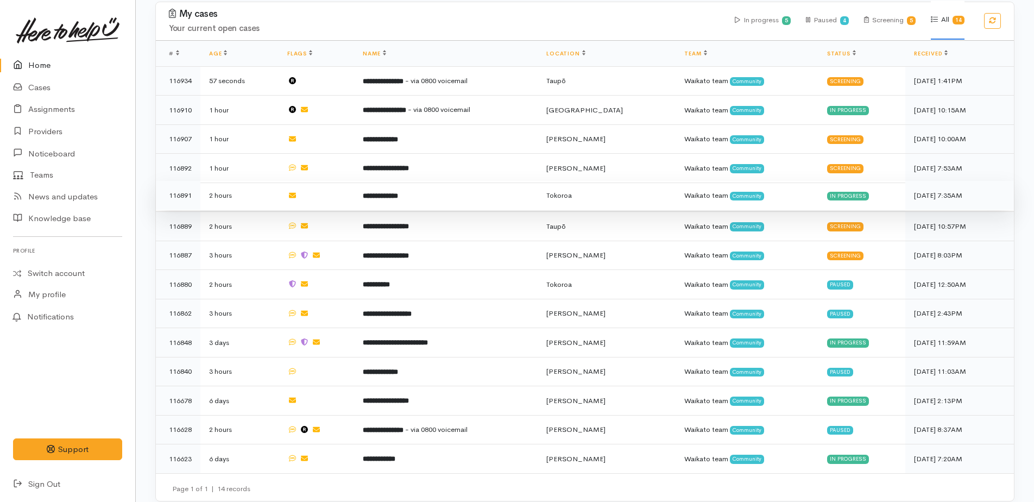
scroll to position [397, 0]
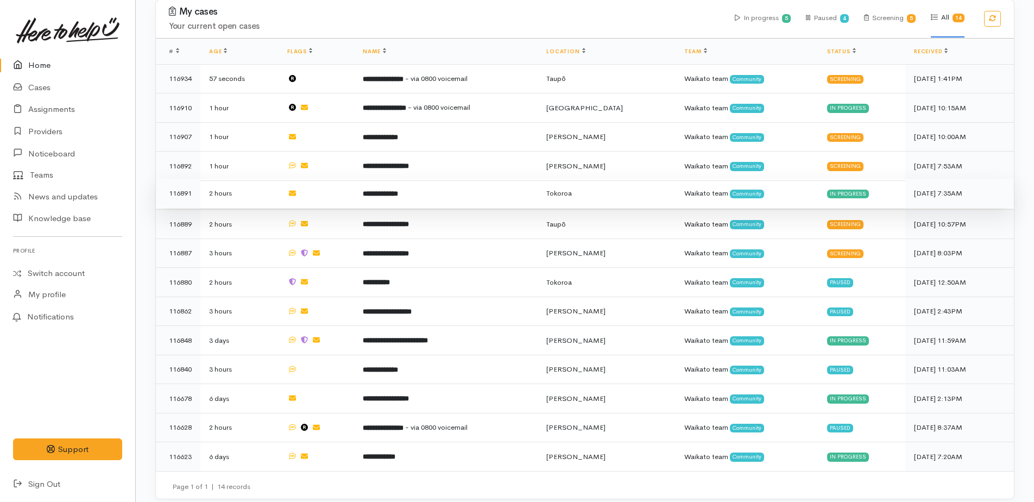
click at [409, 250] on b "**********" at bounding box center [386, 253] width 46 height 7
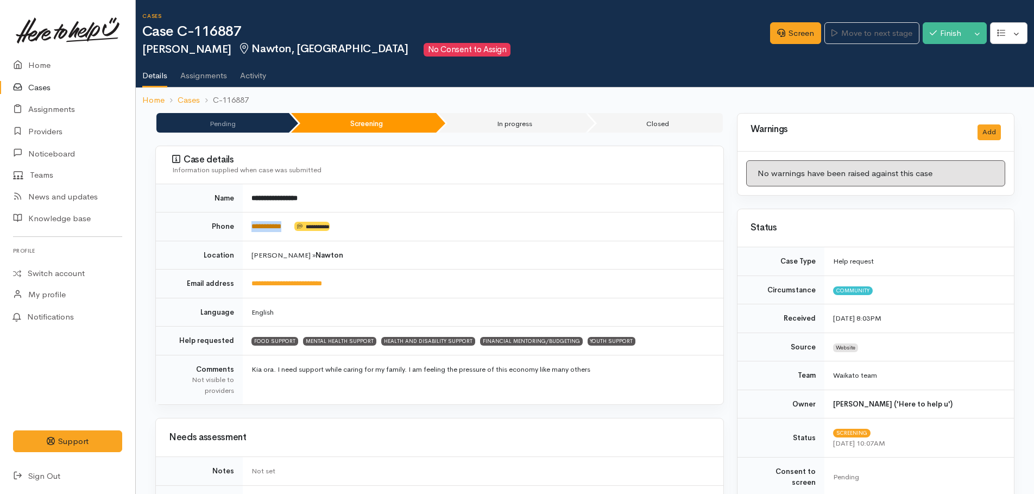
drag, startPoint x: 300, startPoint y: 224, endPoint x: 252, endPoint y: 224, distance: 47.8
click at [252, 224] on td "**********" at bounding box center [483, 226] width 481 height 29
copy td "**********"
click at [779, 27] on link "Screen" at bounding box center [795, 33] width 51 height 22
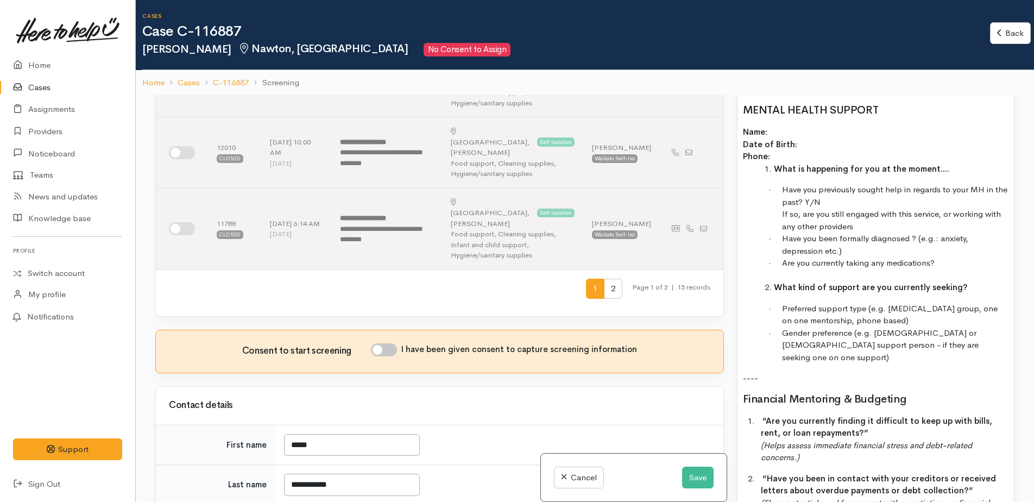
scroll to position [760, 0]
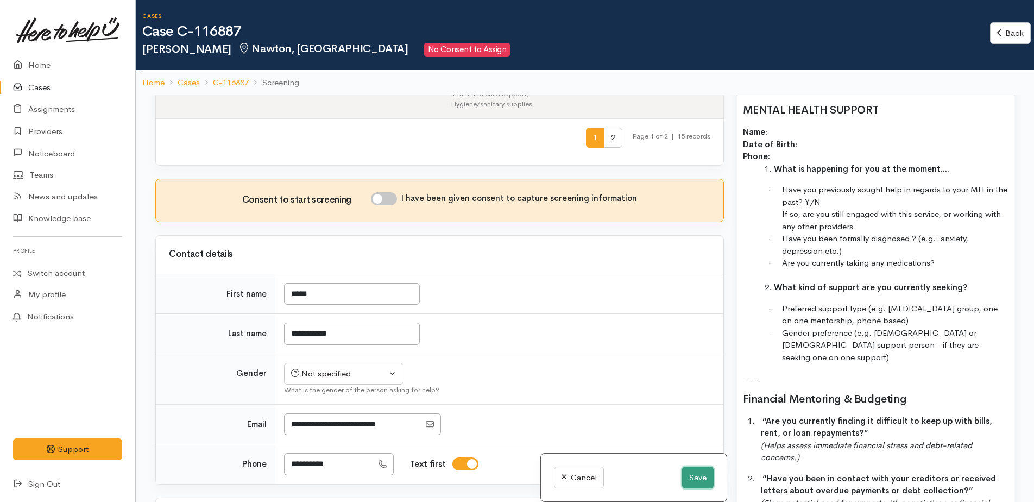
click at [692, 476] on button "Save" at bounding box center [697, 477] width 31 height 22
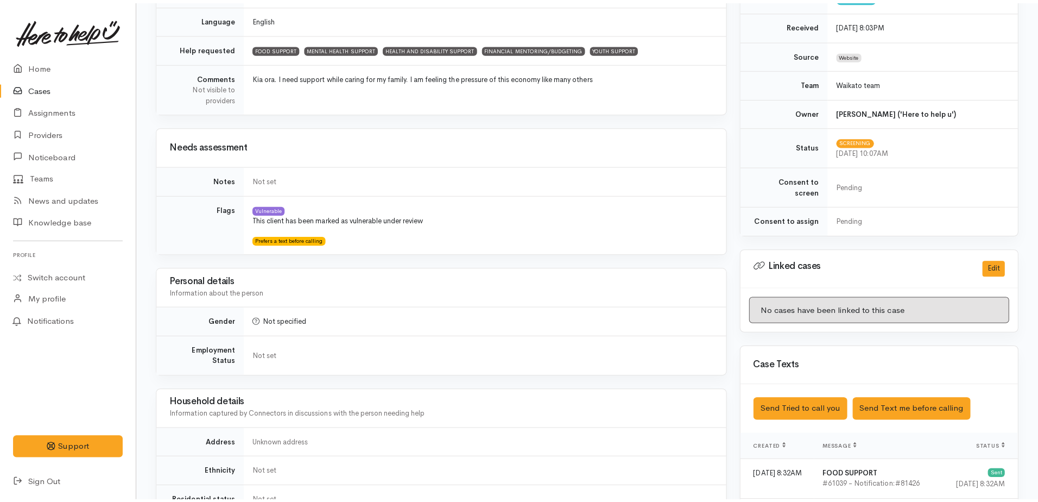
scroll to position [434, 0]
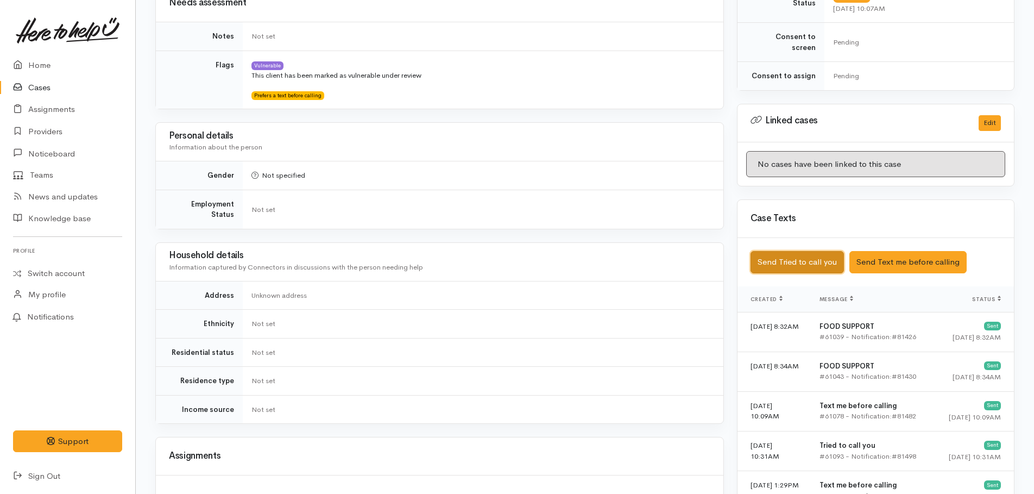
click at [805, 255] on button "Send Tried to call you" at bounding box center [796, 262] width 93 height 22
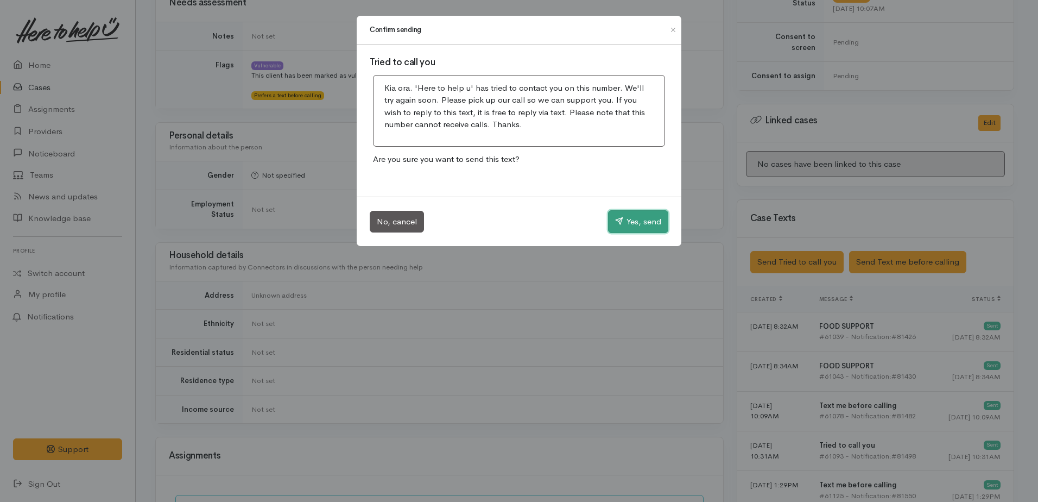
click at [639, 229] on button "Yes, send" at bounding box center [638, 221] width 60 height 23
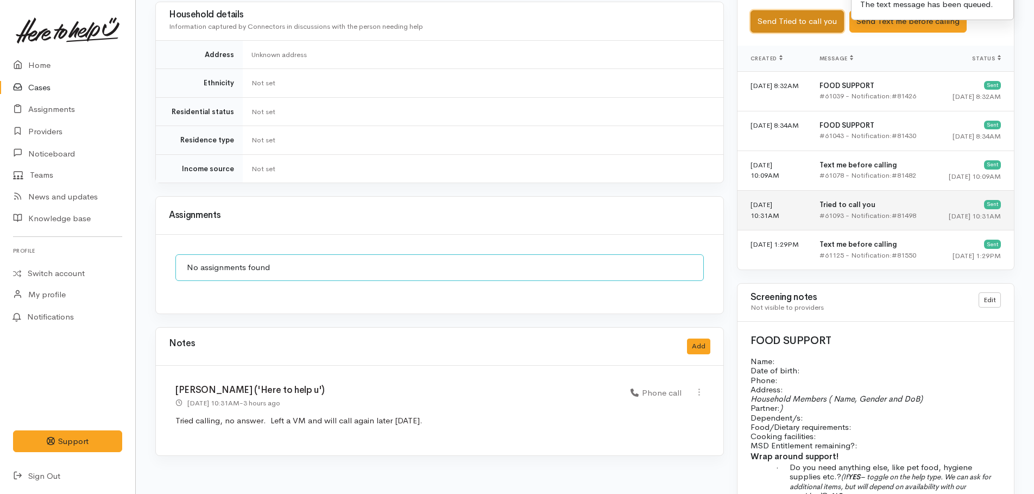
scroll to position [706, 0]
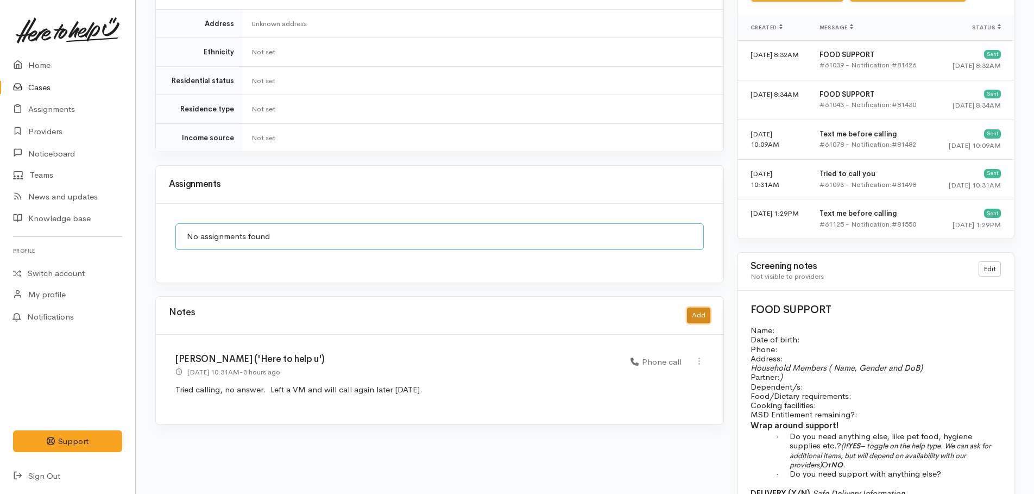
click at [699, 307] on button "Add" at bounding box center [698, 315] width 23 height 16
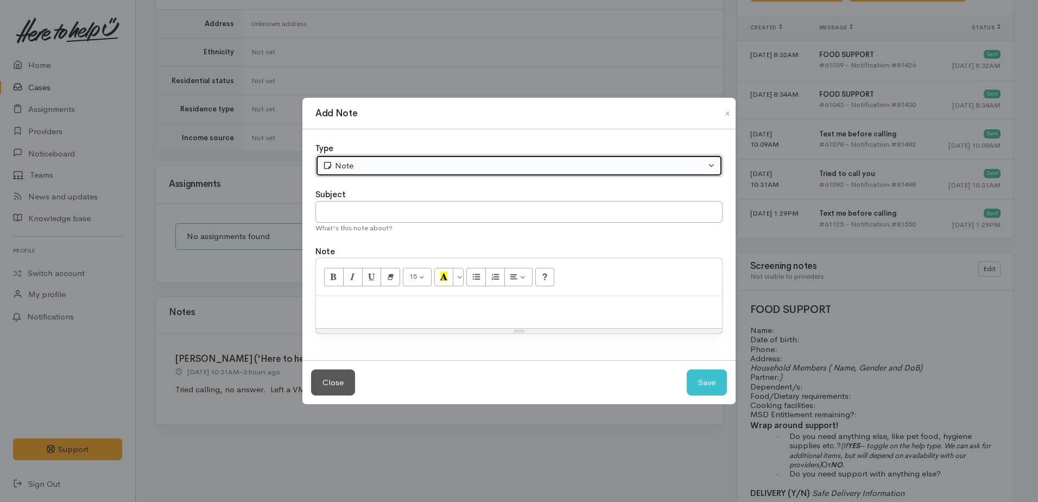
click at [380, 166] on div "Note" at bounding box center [514, 166] width 383 height 12
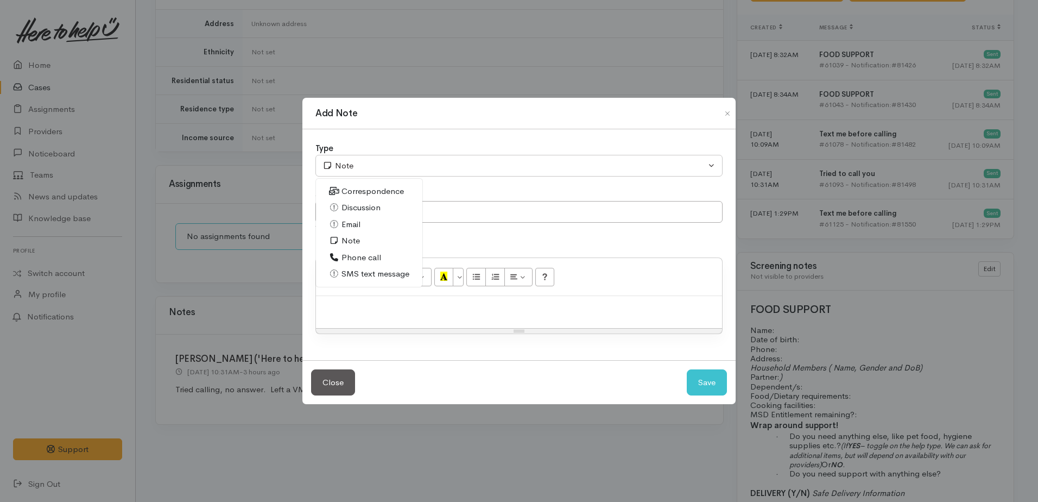
click at [344, 255] on span "Phone call" at bounding box center [362, 257] width 40 height 12
select select "3"
click at [339, 213] on input "text" at bounding box center [518, 212] width 407 height 22
type input "2nd attempt"
click at [369, 305] on p at bounding box center [518, 307] width 395 height 12
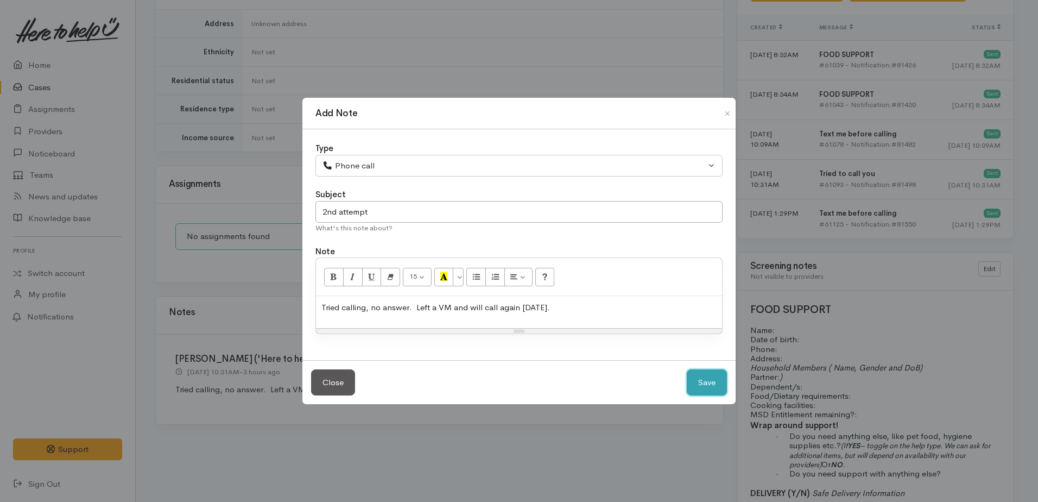
click at [705, 378] on button "Save" at bounding box center [707, 382] width 40 height 27
select select "1"
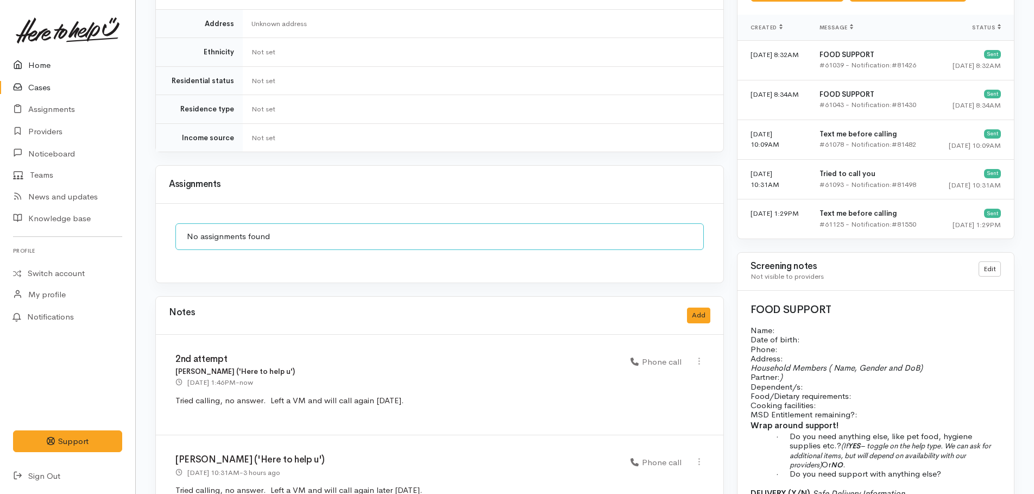
click at [47, 67] on link "Home" at bounding box center [67, 65] width 135 height 22
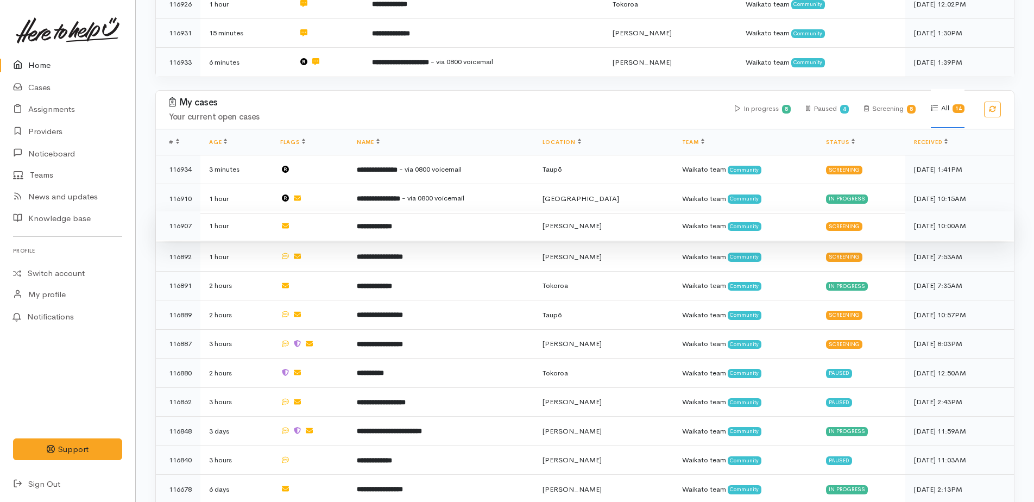
scroll to position [326, 0]
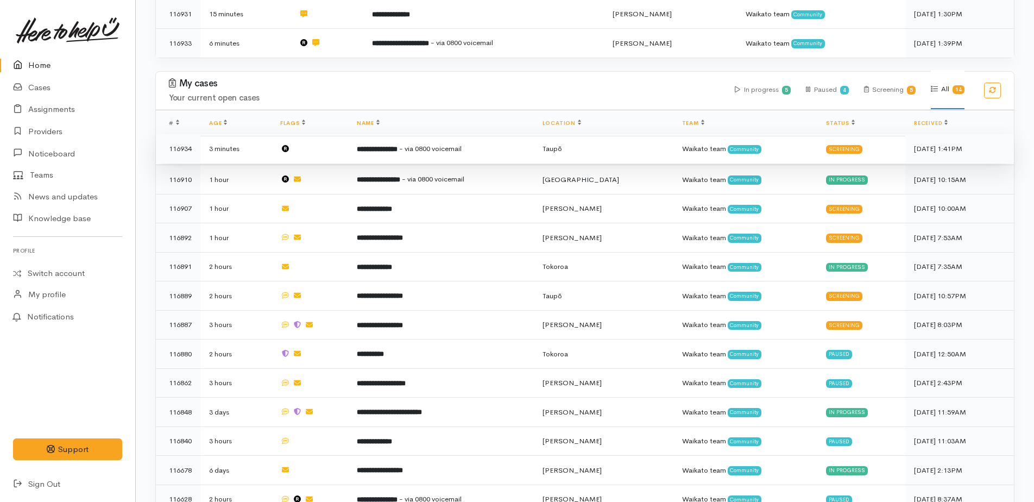
click at [397, 146] on b "**********" at bounding box center [377, 149] width 41 height 7
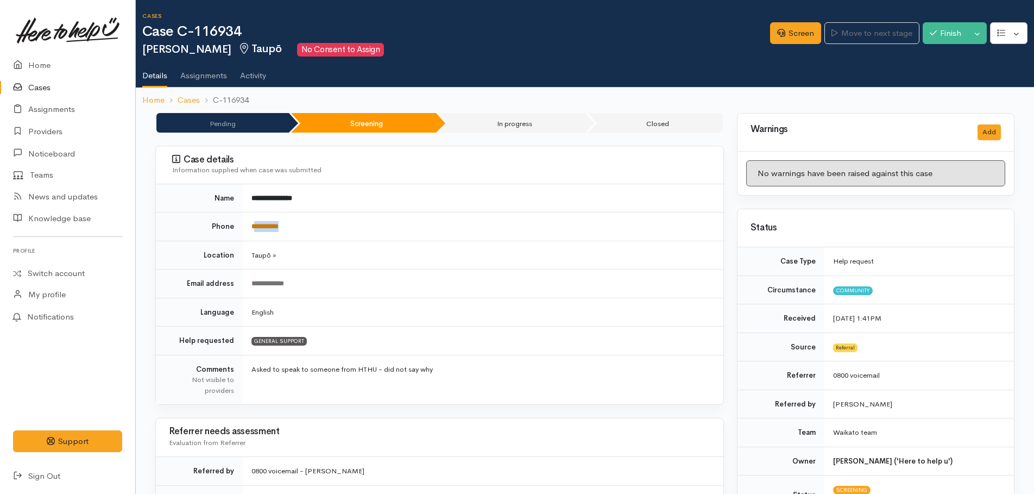
drag, startPoint x: 304, startPoint y: 228, endPoint x: 255, endPoint y: 223, distance: 49.6
click at [255, 223] on td "**********" at bounding box center [483, 226] width 481 height 29
click at [40, 64] on link "Home" at bounding box center [67, 65] width 135 height 22
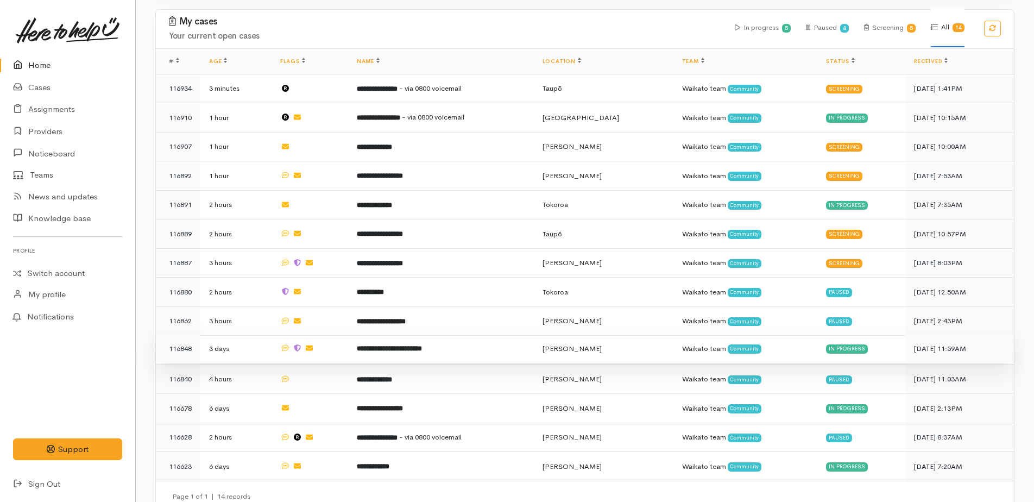
scroll to position [397, 0]
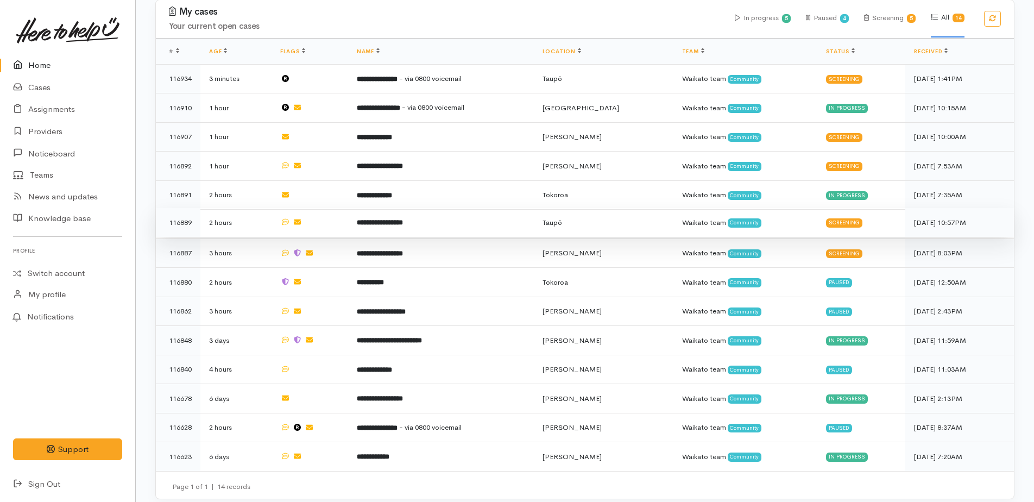
click at [403, 219] on b "**********" at bounding box center [380, 222] width 46 height 7
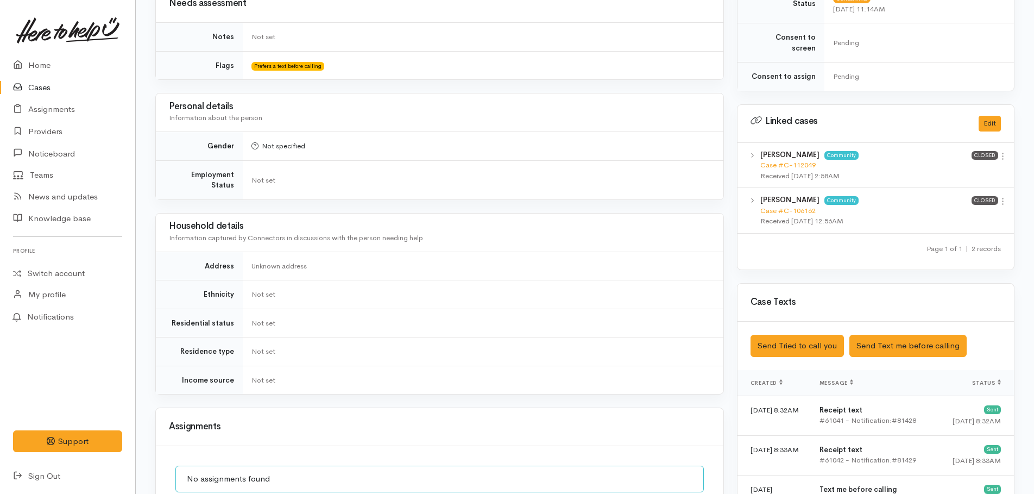
scroll to position [434, 0]
click at [40, 64] on link "Home" at bounding box center [67, 65] width 135 height 22
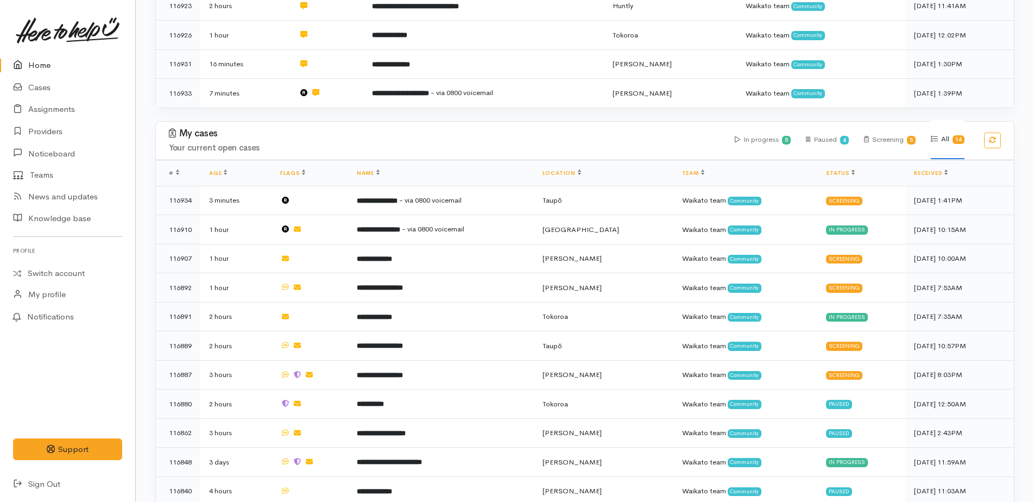
scroll to position [380, 0]
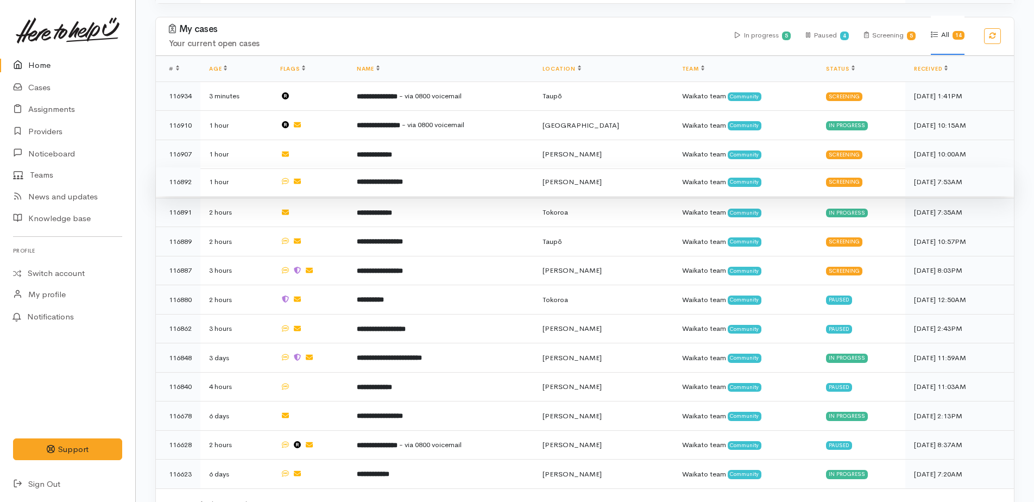
click at [403, 178] on b "**********" at bounding box center [380, 181] width 46 height 7
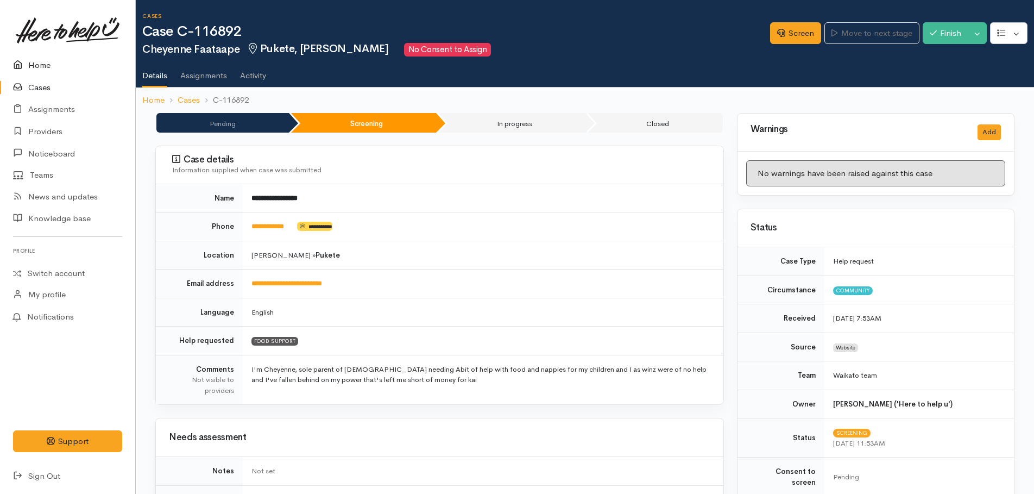
click at [40, 64] on link "Home" at bounding box center [67, 65] width 135 height 22
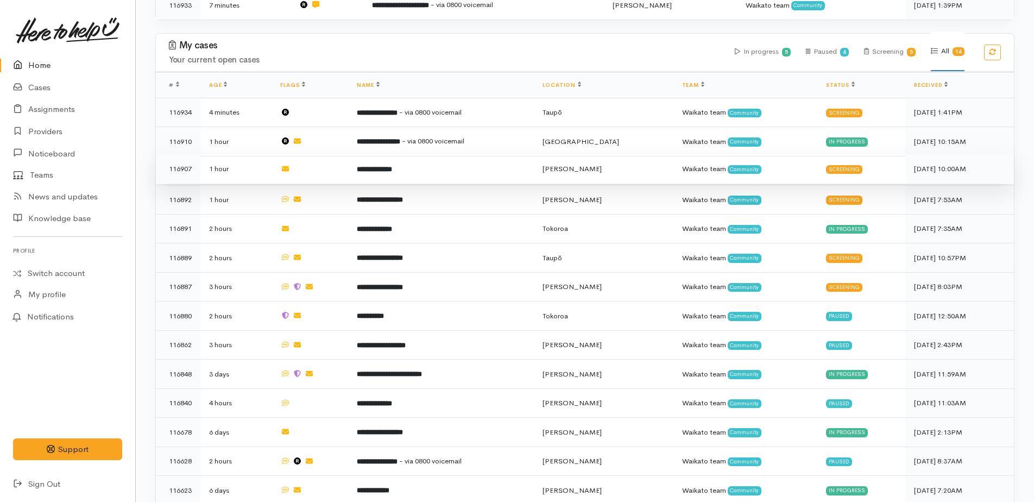
scroll to position [380, 0]
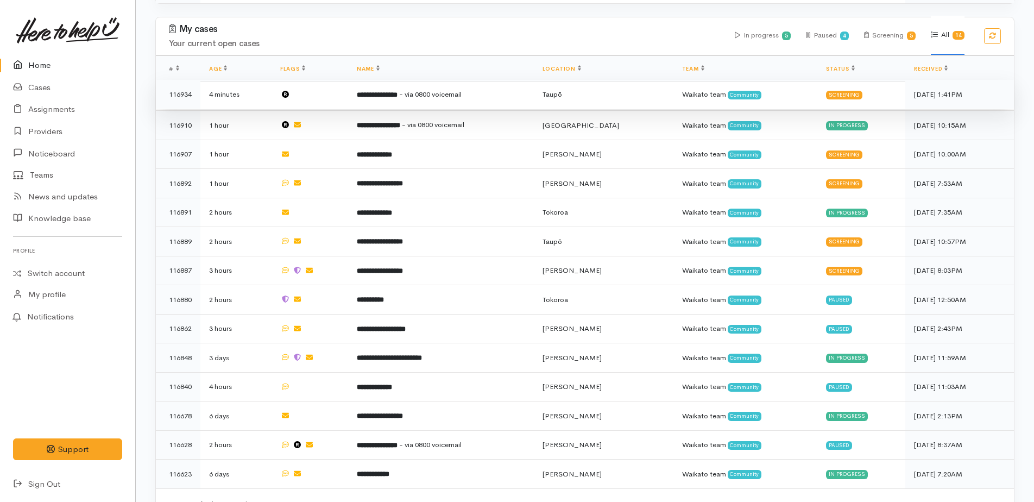
click at [381, 96] on b "**********" at bounding box center [377, 94] width 41 height 7
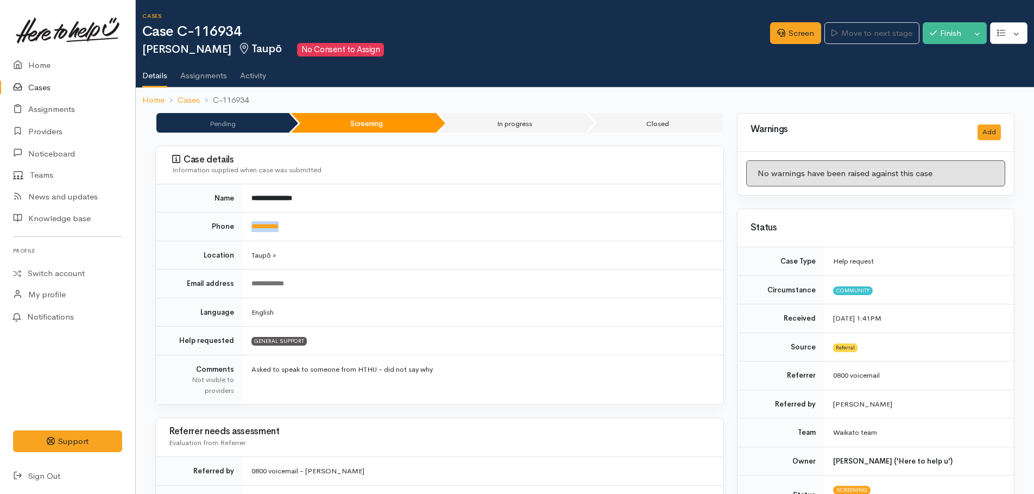
drag, startPoint x: 308, startPoint y: 231, endPoint x: 248, endPoint y: 232, distance: 60.8
click at [248, 232] on td "**********" at bounding box center [483, 226] width 481 height 29
copy link "**********"
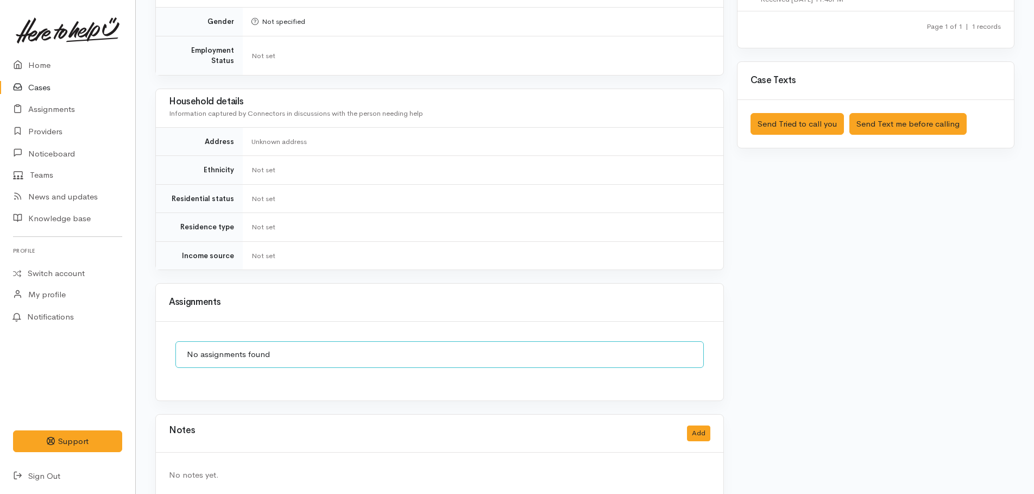
scroll to position [674, 0]
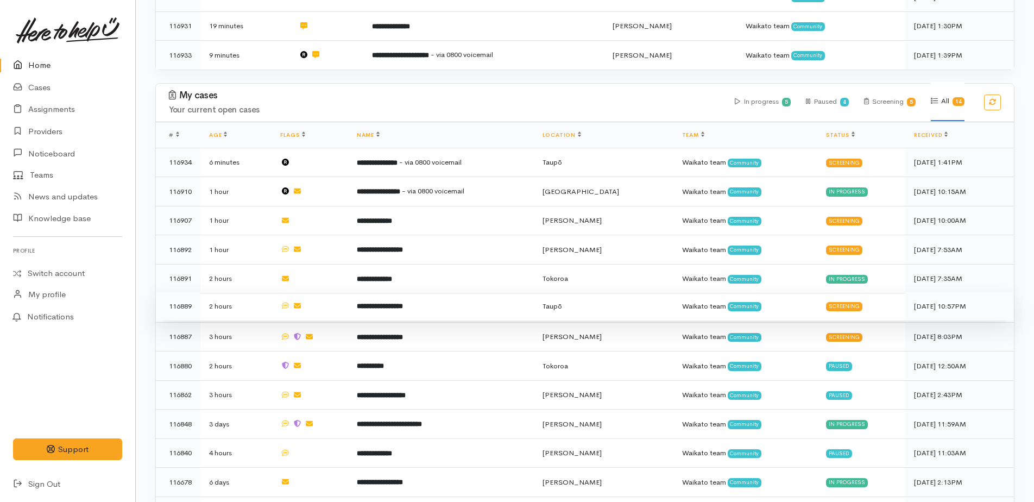
scroll to position [326, 0]
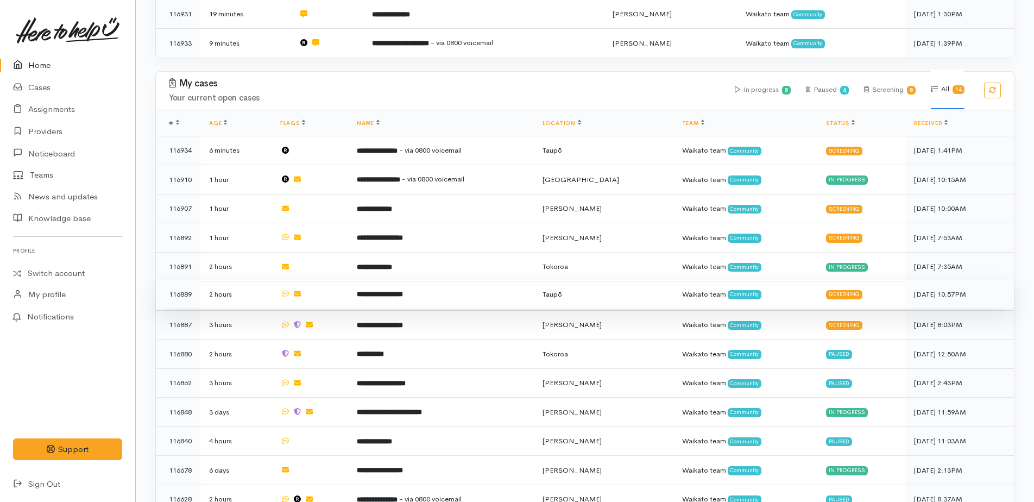
click at [393, 290] on b "**********" at bounding box center [380, 293] width 46 height 7
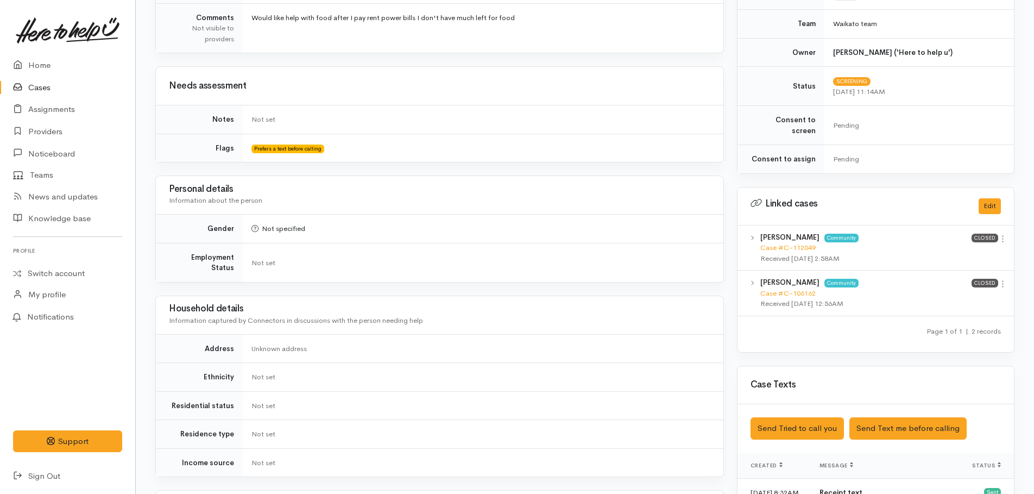
scroll to position [434, 0]
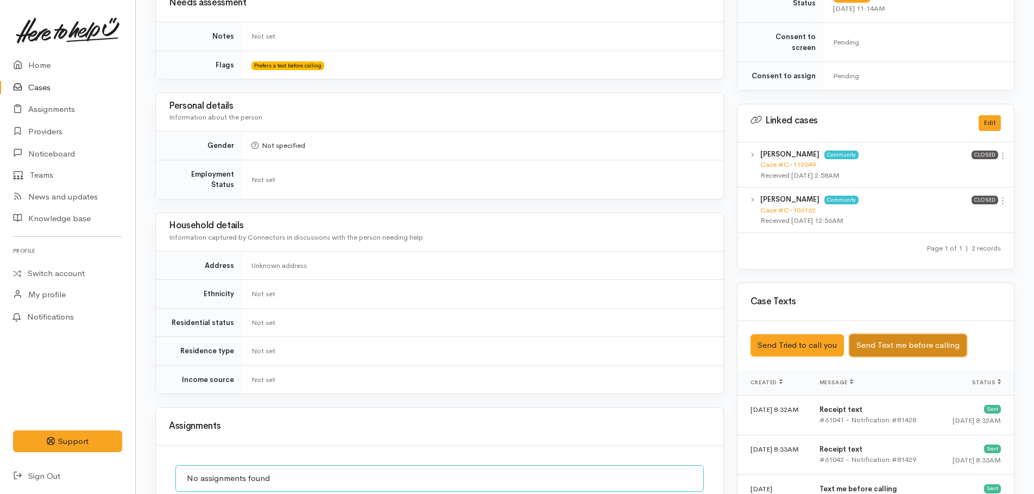
click at [869, 335] on button "Send Text me before calling" at bounding box center [907, 345] width 117 height 22
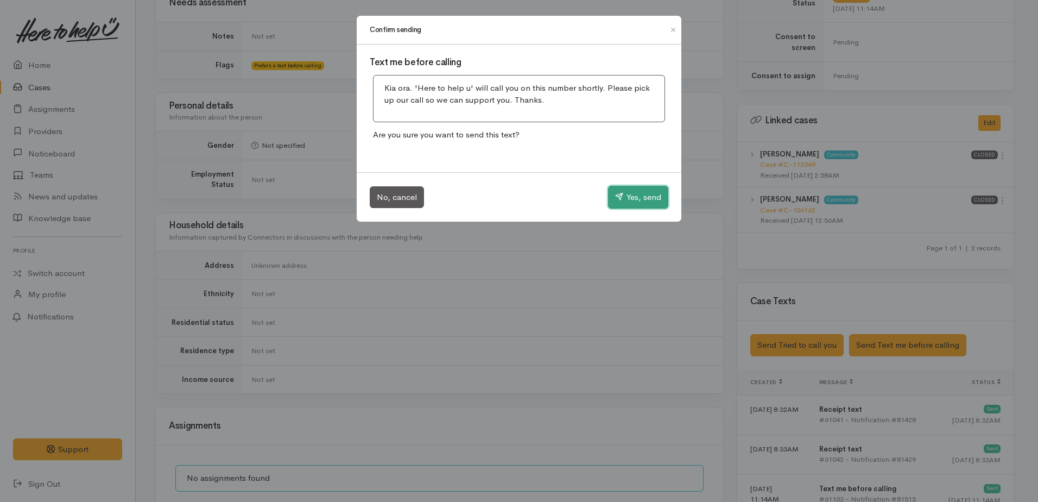
drag, startPoint x: 640, startPoint y: 201, endPoint x: 546, endPoint y: 167, distance: 100.5
click at [637, 199] on button "Yes, send" at bounding box center [638, 197] width 60 height 23
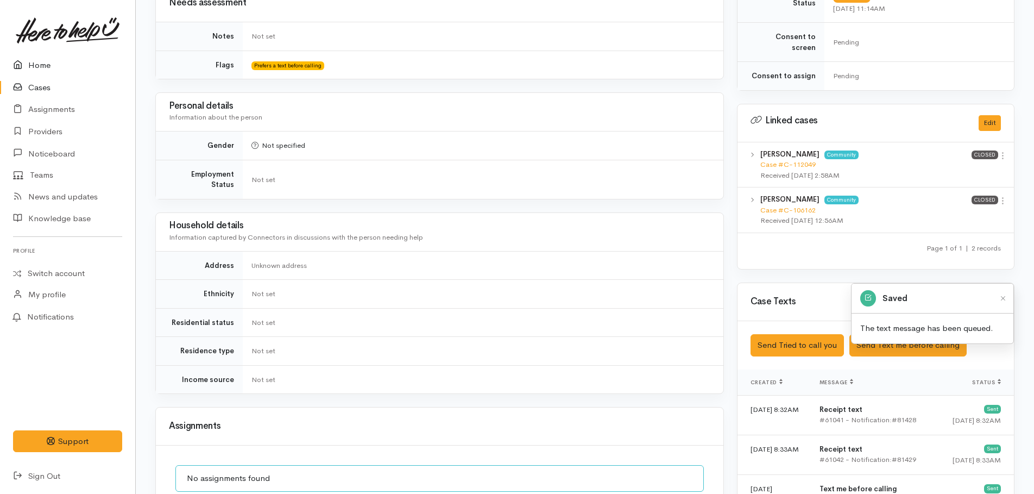
click at [36, 68] on link "Home" at bounding box center [67, 65] width 135 height 22
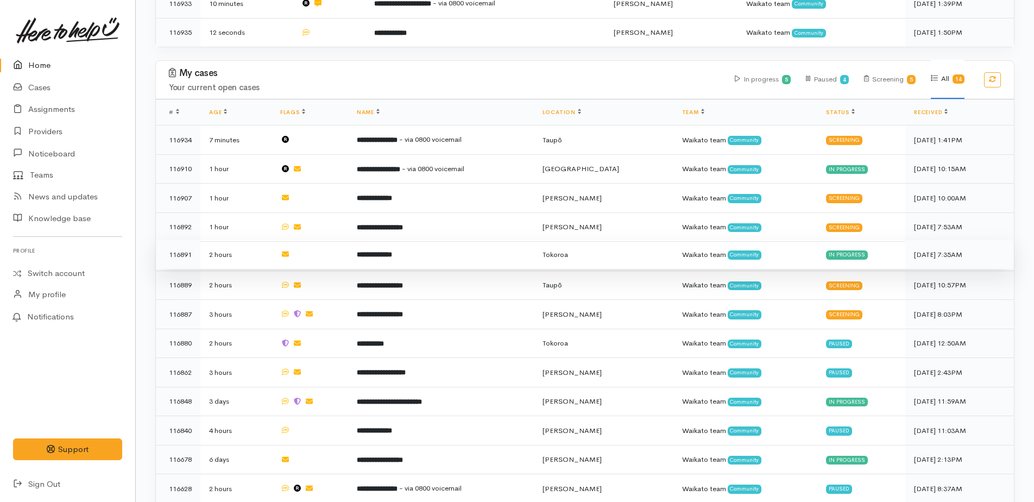
scroll to position [380, 0]
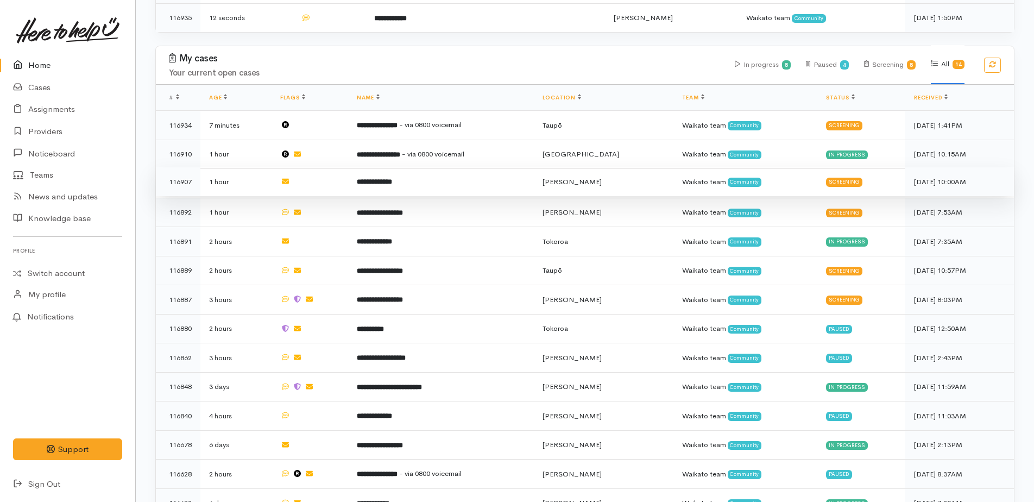
click at [392, 178] on b "**********" at bounding box center [374, 181] width 35 height 7
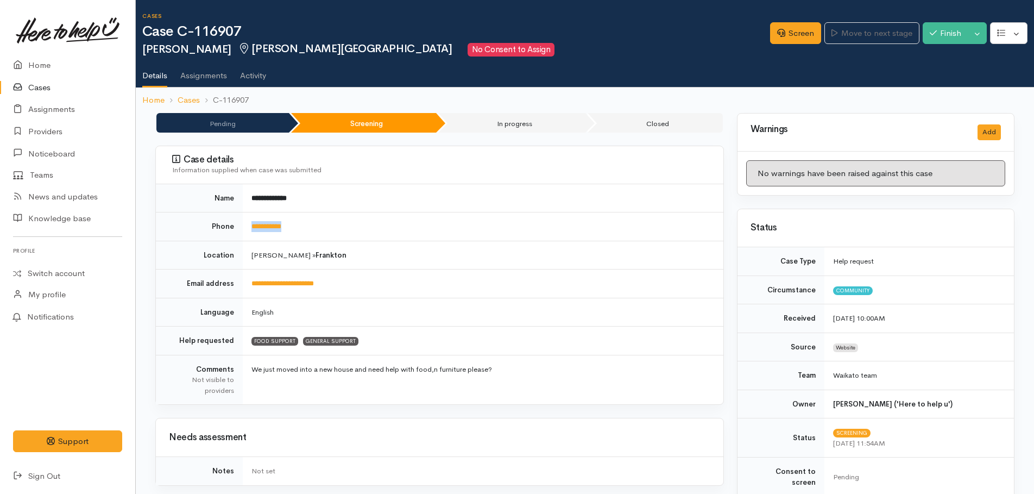
drag, startPoint x: 306, startPoint y: 222, endPoint x: 250, endPoint y: 222, distance: 56.5
click at [250, 222] on td "**********" at bounding box center [483, 226] width 481 height 29
drag, startPoint x: 250, startPoint y: 222, endPoint x: 258, endPoint y: 225, distance: 9.5
copy link "**********"
click at [803, 34] on link "Screen" at bounding box center [795, 33] width 51 height 22
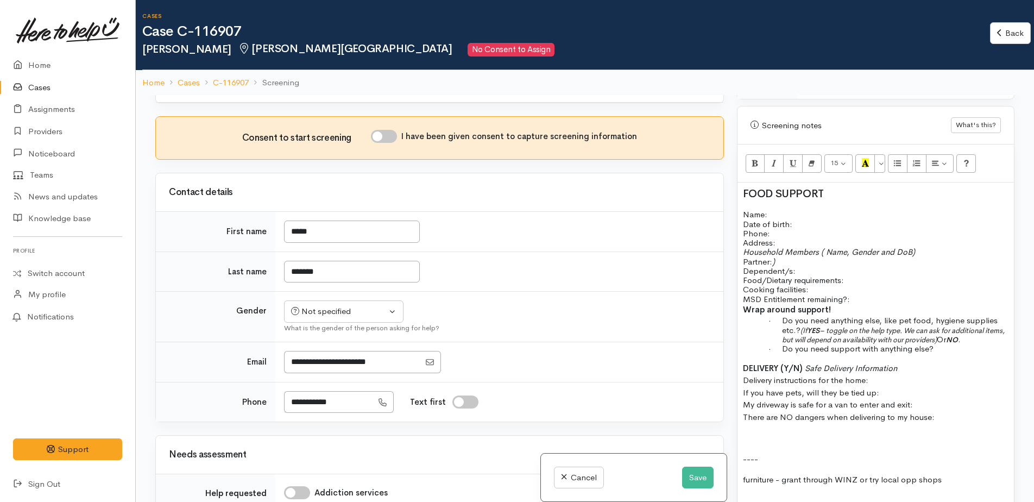
scroll to position [54, 0]
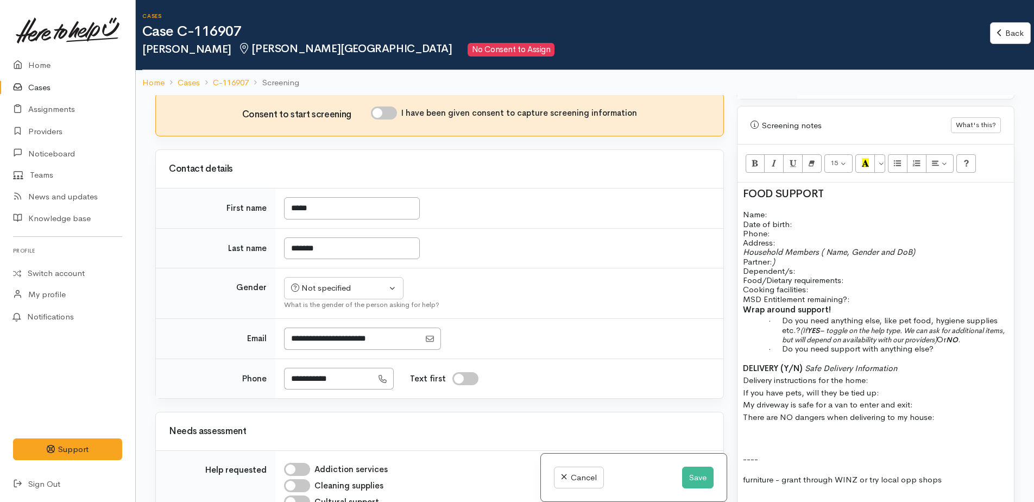
click at [743, 187] on span "FOOD SUPPORT" at bounding box center [783, 194] width 81 height 14
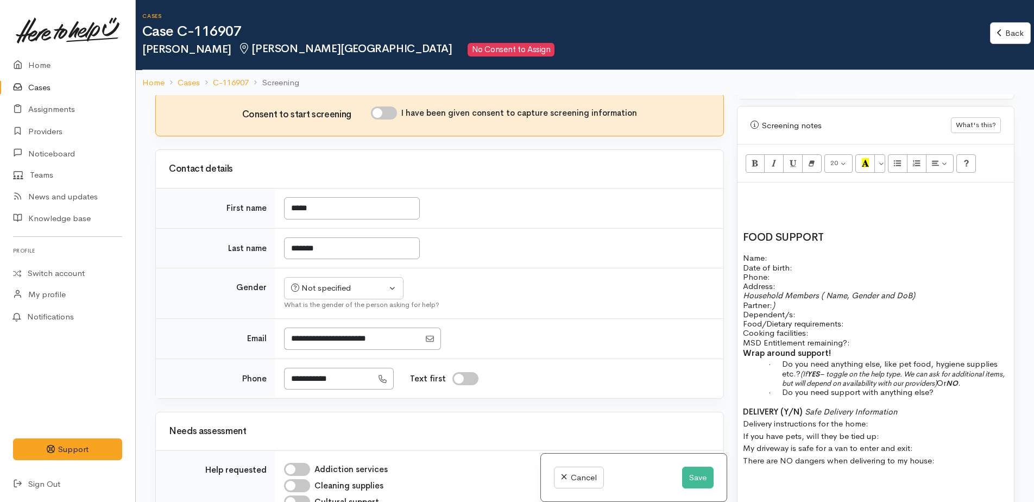
click at [743, 188] on h2 at bounding box center [876, 194] width 266 height 12
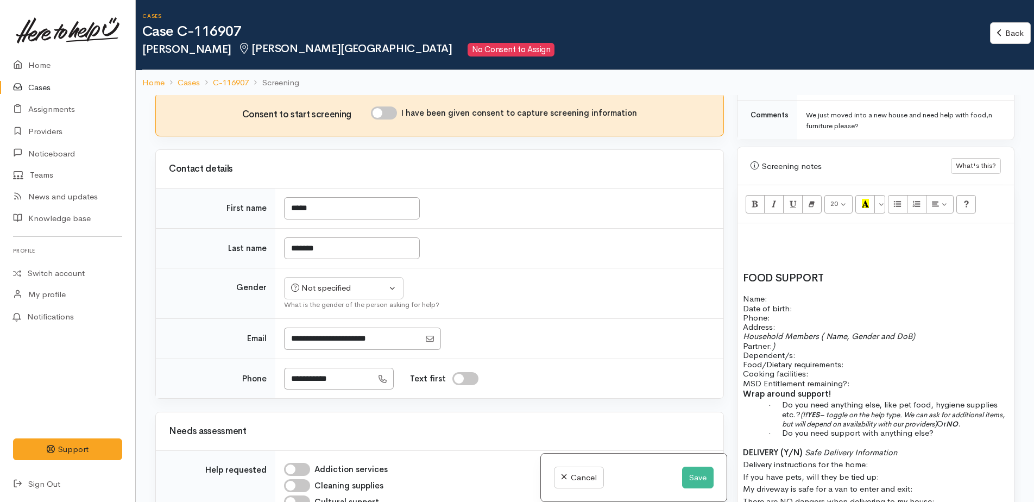
scroll to position [543, 0]
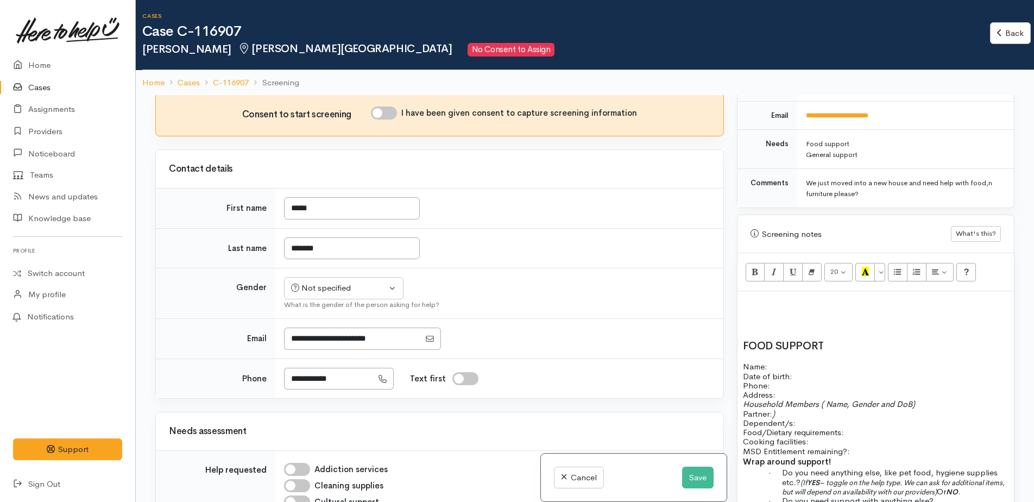
click at [789, 318] on h2 at bounding box center [876, 324] width 266 height 12
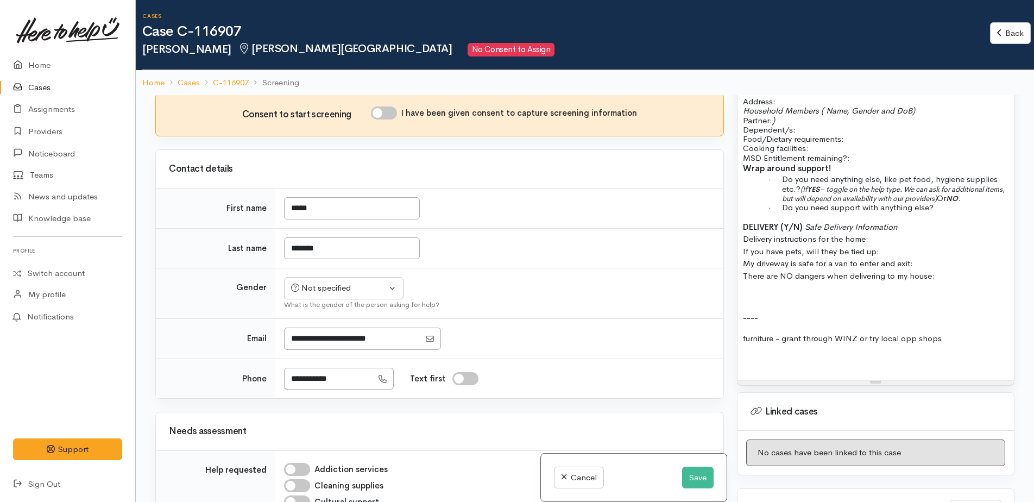
scroll to position [760, 0]
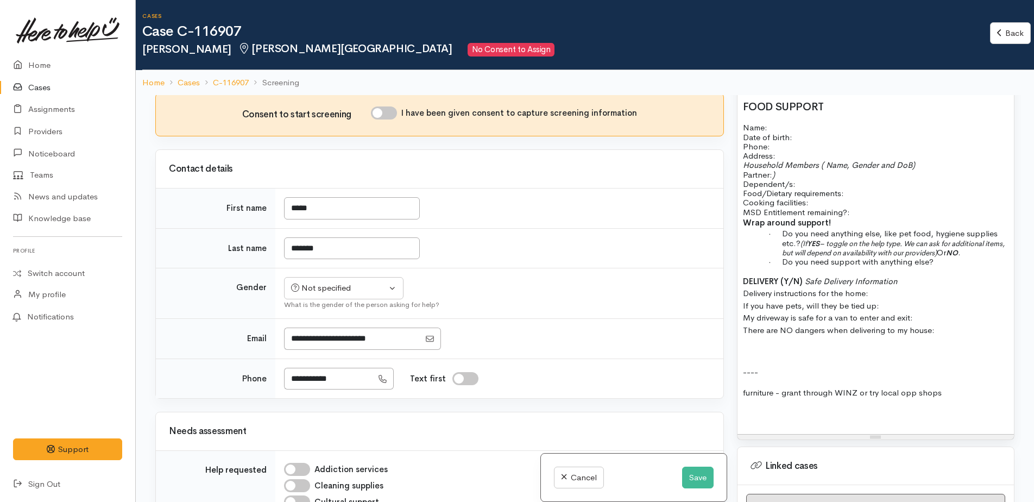
click at [741, 382] on div "FOOD SUPPORT Name: Date of birth: Phone:   Address:   Household Members ( Name,…" at bounding box center [875, 254] width 276 height 360
click at [943, 387] on p "furniture - grant through WINZ or try local opp shops" at bounding box center [876, 393] width 266 height 12
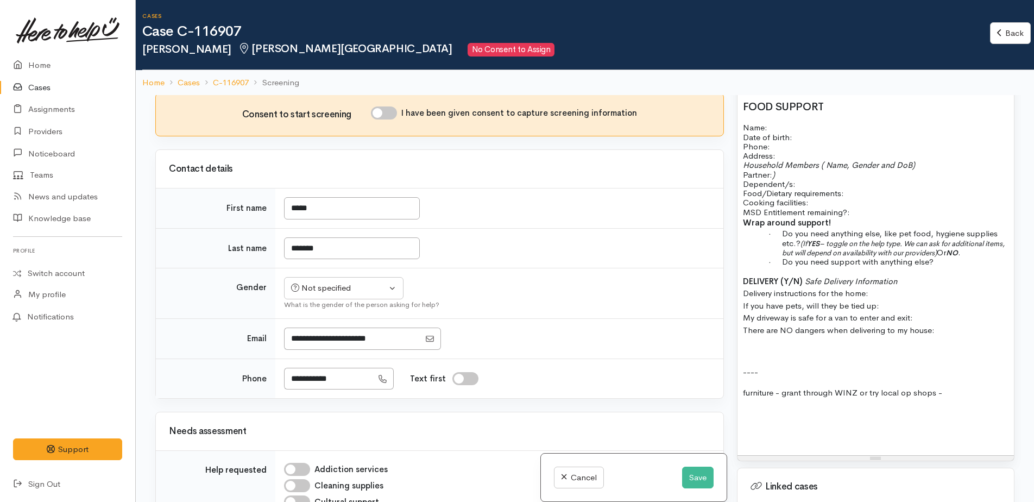
click at [756, 408] on p at bounding box center [876, 414] width 266 height 12
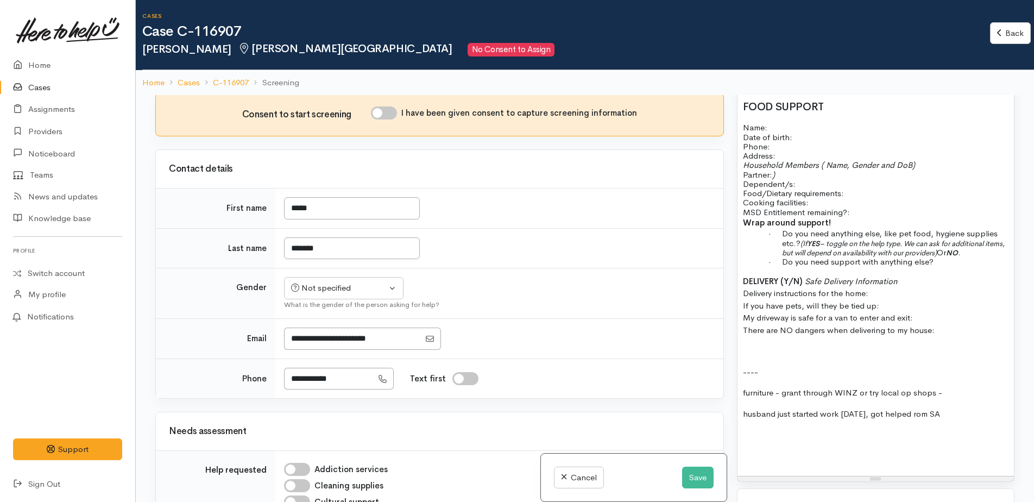
click at [958, 408] on p "husband just started work today, got helped rom SA" at bounding box center [876, 414] width 266 height 12
click at [682, 478] on button "Save" at bounding box center [697, 477] width 31 height 22
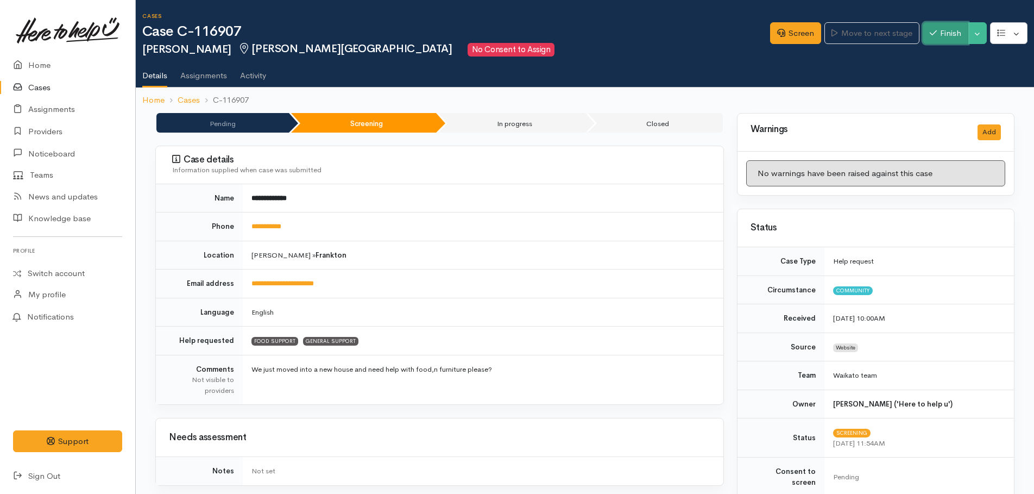
click at [948, 36] on button "Finish" at bounding box center [946, 33] width 46 height 22
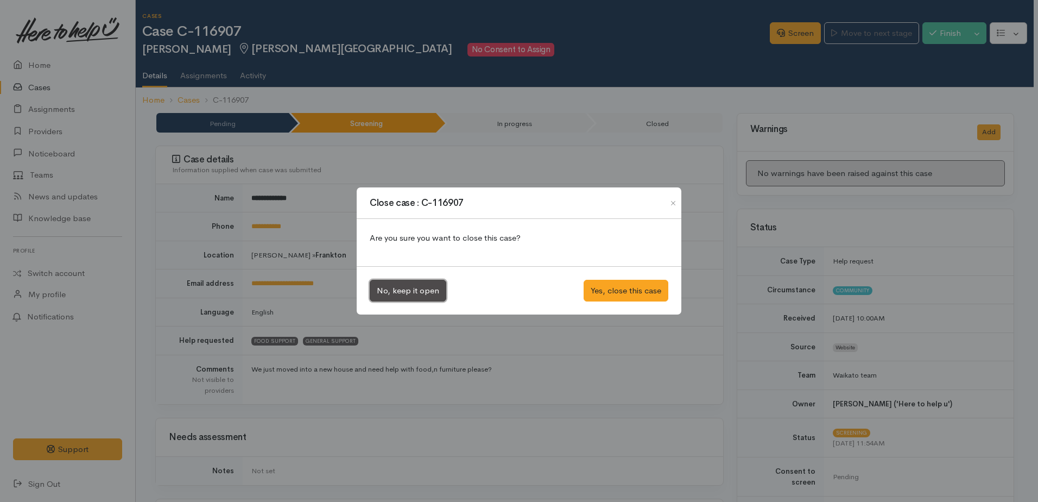
click at [405, 290] on button "No, keep it open" at bounding box center [408, 291] width 77 height 22
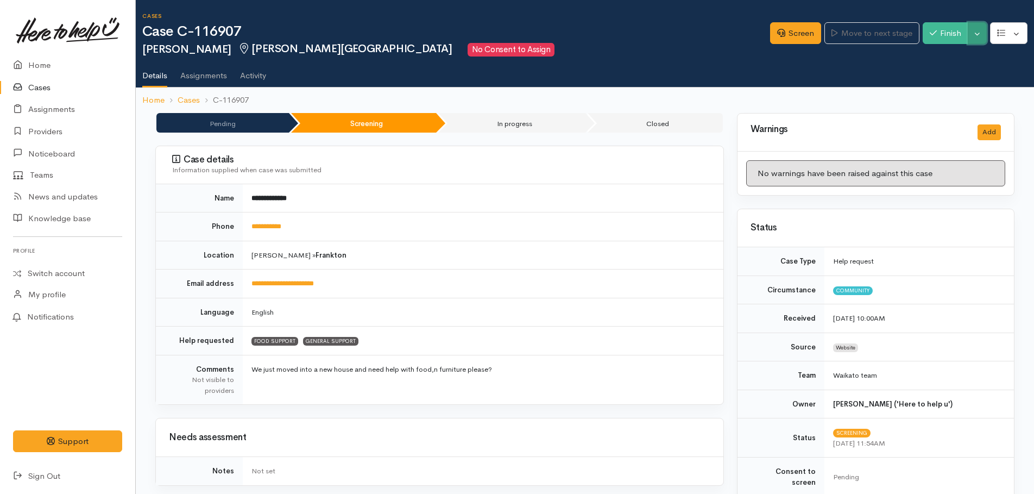
click at [983, 39] on button "Toggle Dropdown" at bounding box center [977, 33] width 19 height 22
click at [938, 61] on link "Pause" at bounding box center [943, 58] width 86 height 17
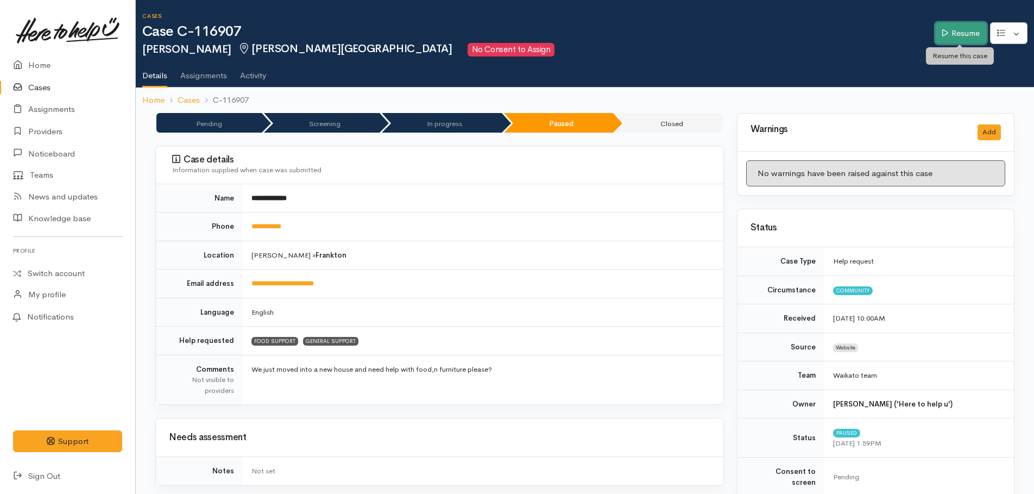
click at [942, 28] on link "Resume" at bounding box center [961, 33] width 52 height 22
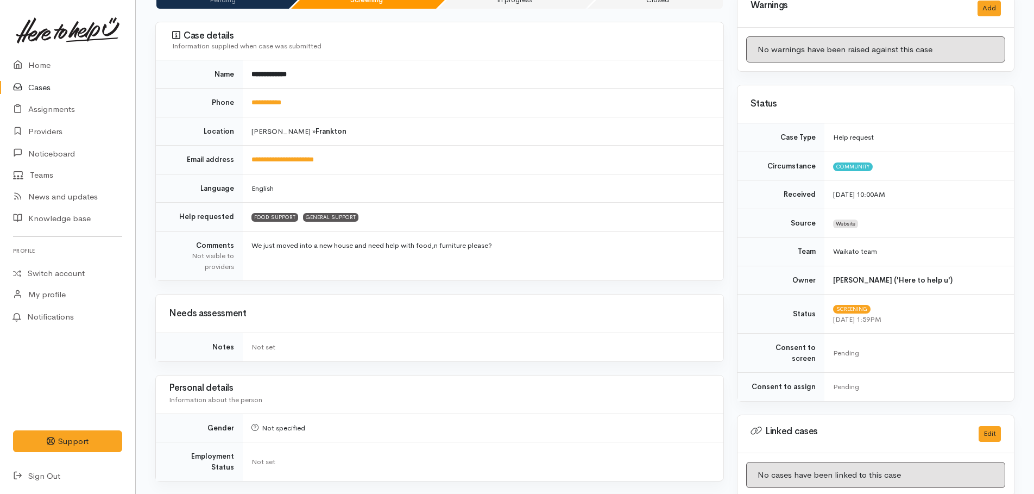
scroll to position [37, 0]
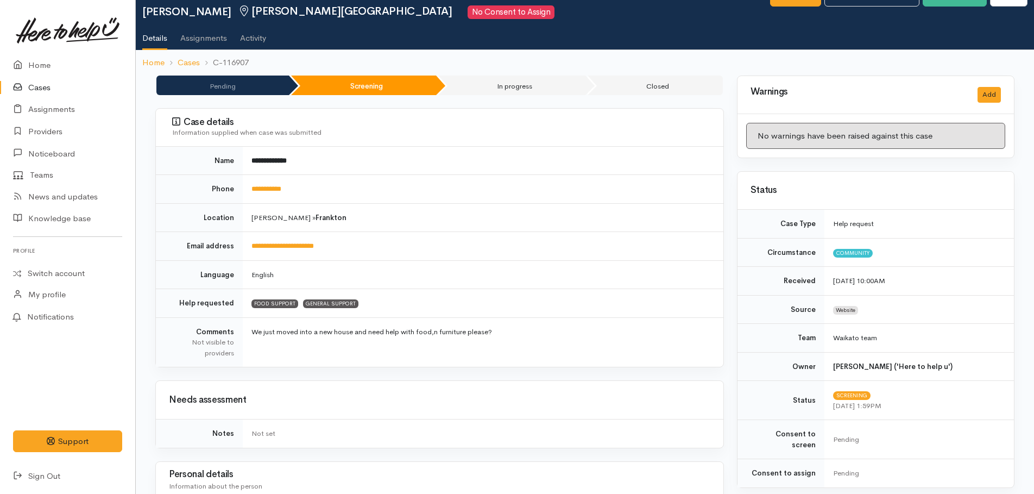
click at [554, 209] on td "[PERSON_NAME] » [PERSON_NAME]" at bounding box center [483, 217] width 481 height 29
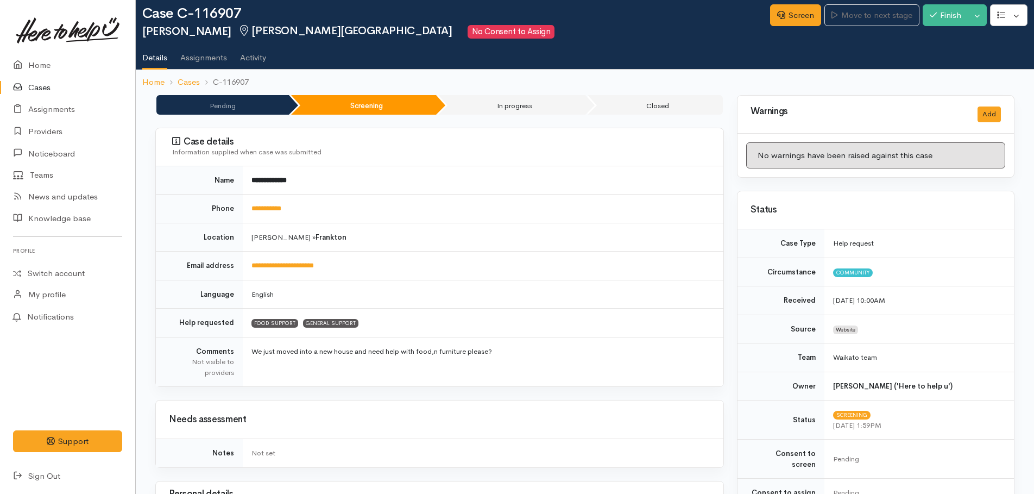
scroll to position [0, 0]
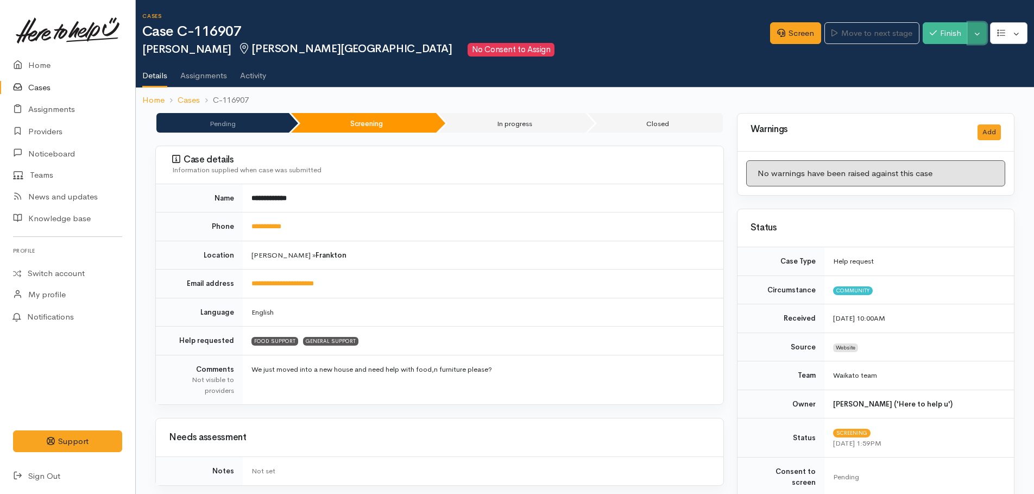
click at [977, 39] on button "Toggle Dropdown" at bounding box center [977, 33] width 19 height 22
click at [932, 60] on link "Pause" at bounding box center [943, 58] width 86 height 17
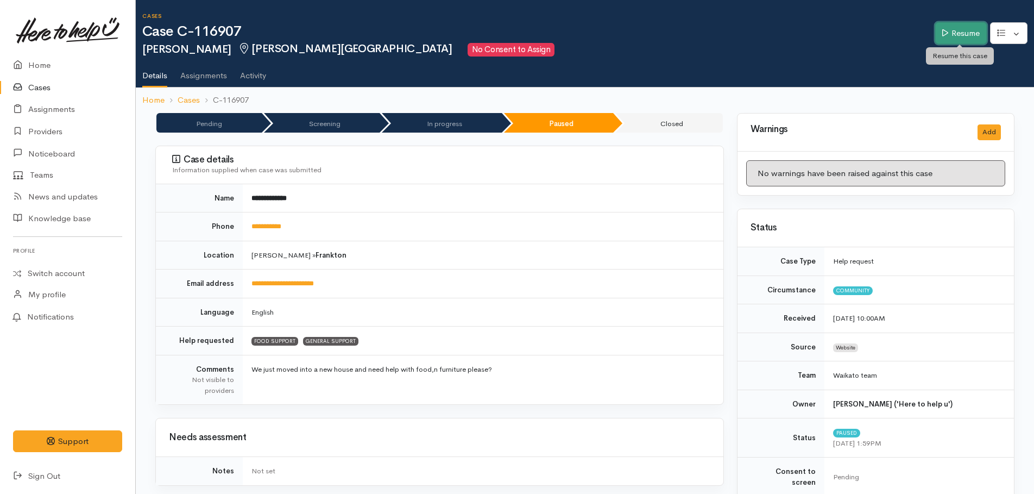
click at [965, 30] on link "Resume" at bounding box center [961, 33] width 52 height 22
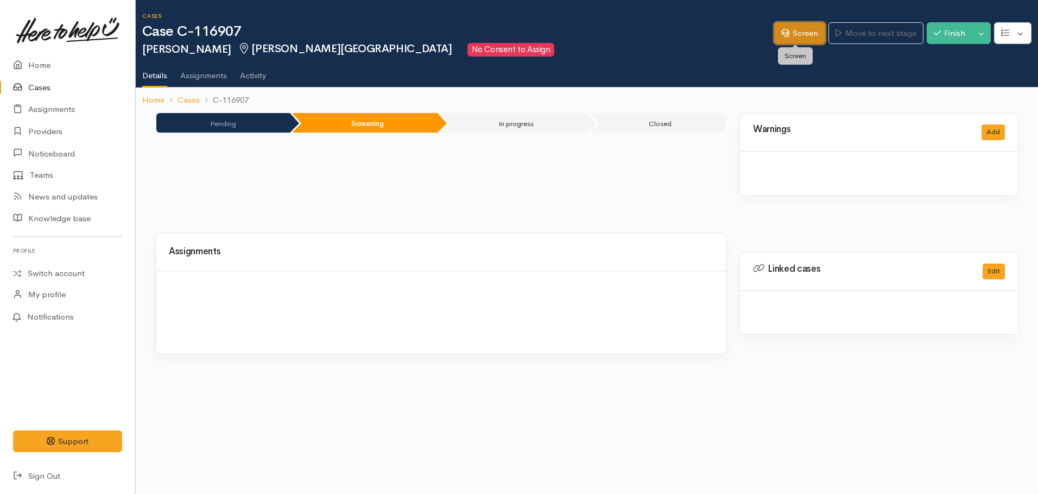
click at [795, 36] on link "Screen" at bounding box center [799, 33] width 51 height 22
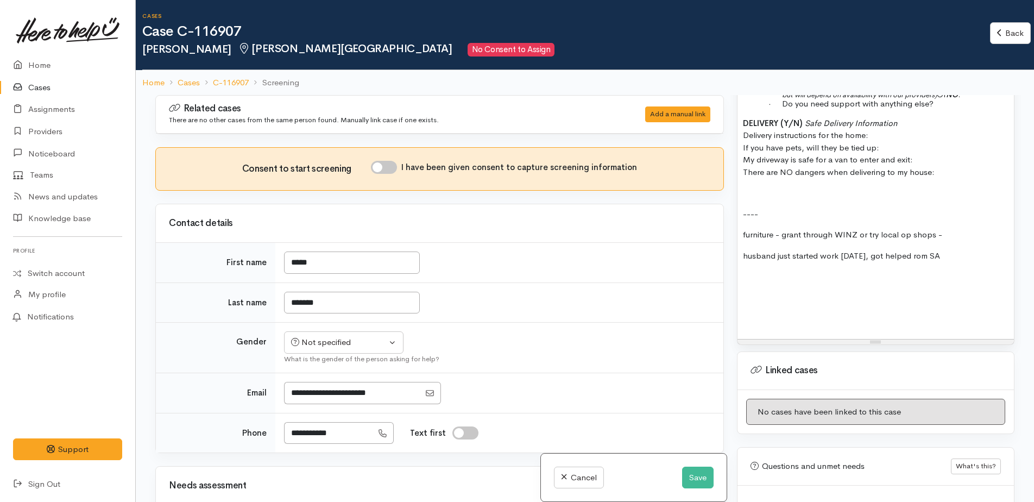
scroll to position [927, 0]
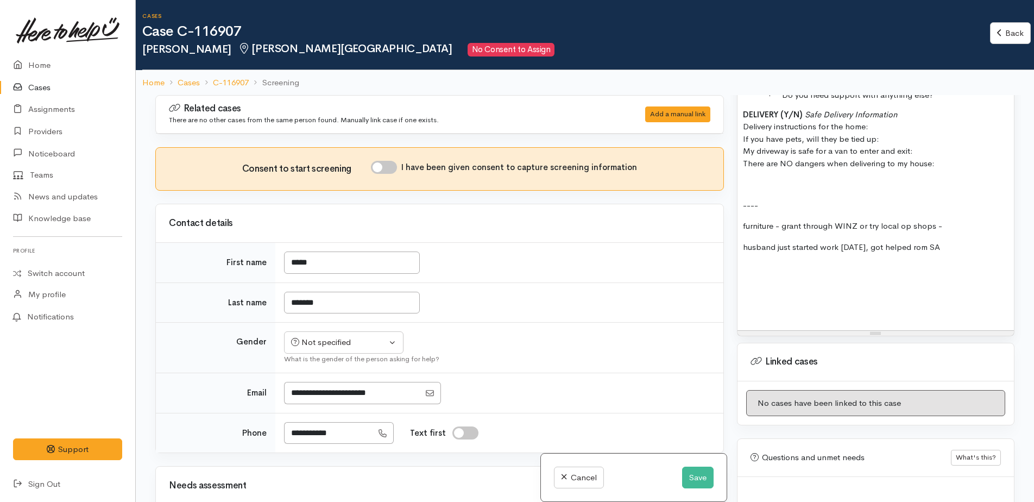
click at [784, 269] on div "FOOD SUPPORT Name: Date of birth: Phone:   Address:   Household Members ( Name,…" at bounding box center [875, 118] width 276 height 422
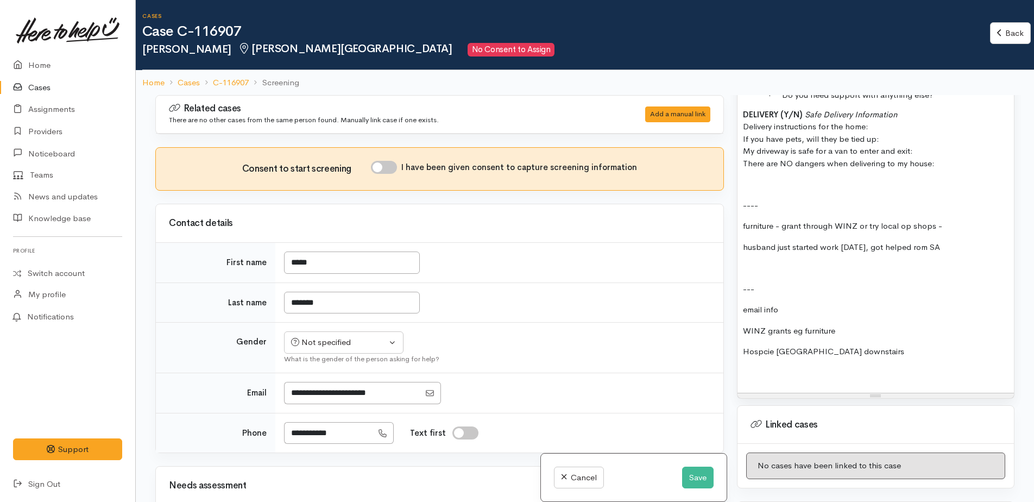
click at [867, 349] on div "FOOD SUPPORT Name: Date of birth: Phone:   Address:   Household Members ( Name,…" at bounding box center [875, 149] width 276 height 485
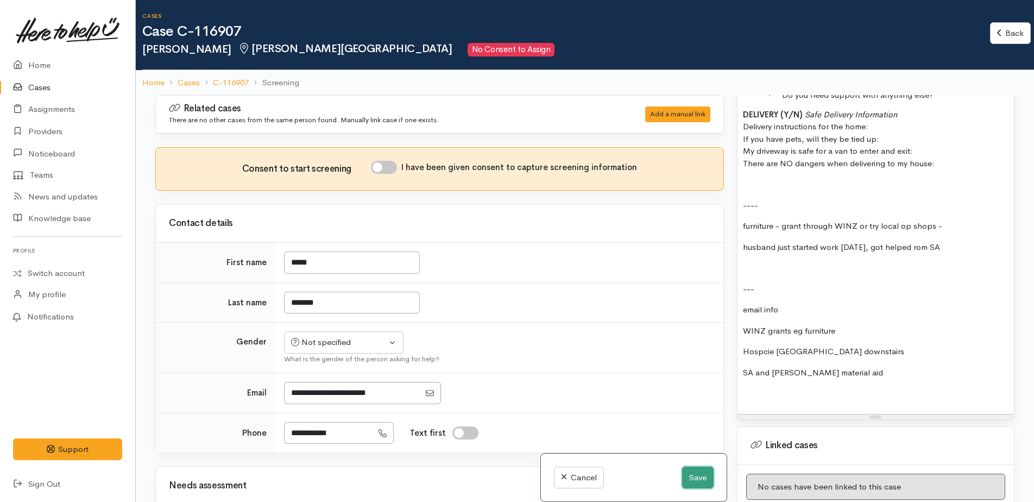
click at [694, 479] on button "Save" at bounding box center [697, 477] width 31 height 22
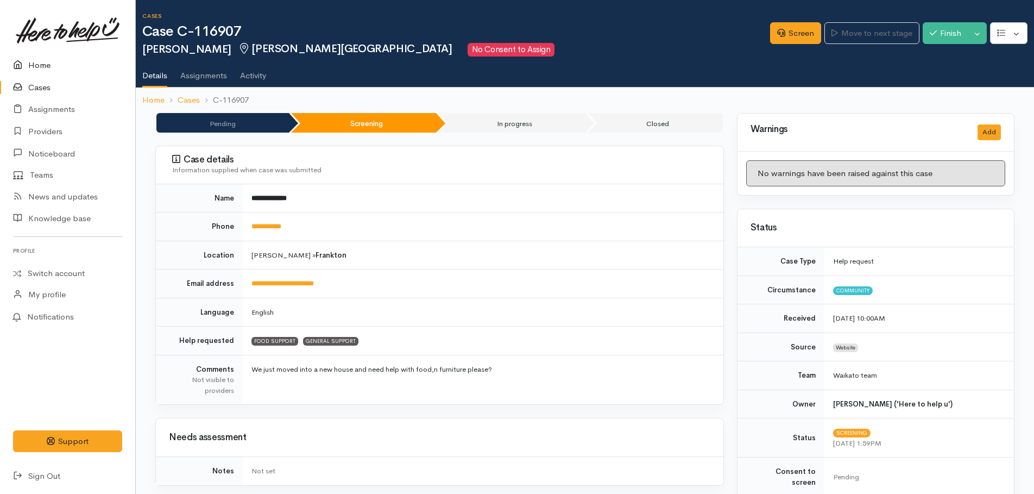
click at [30, 65] on link "Home" at bounding box center [67, 65] width 135 height 22
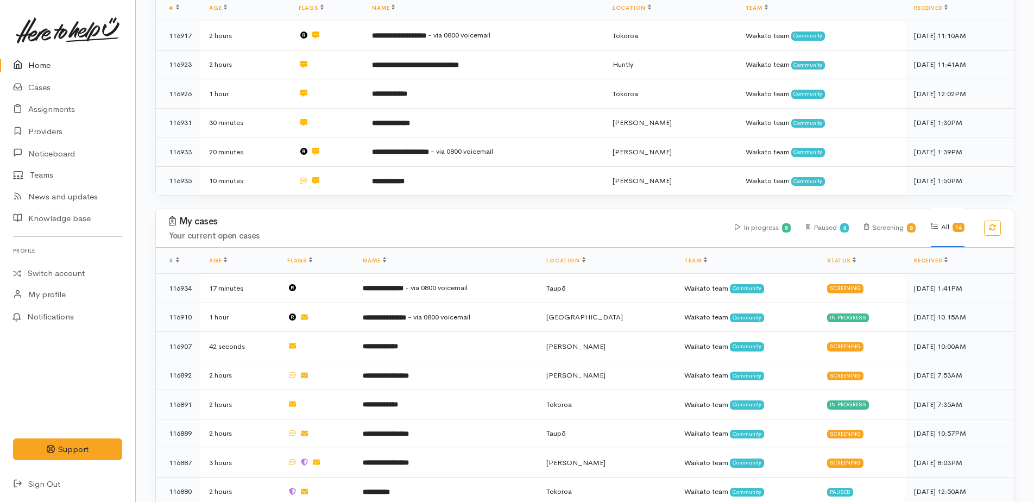
scroll to position [380, 0]
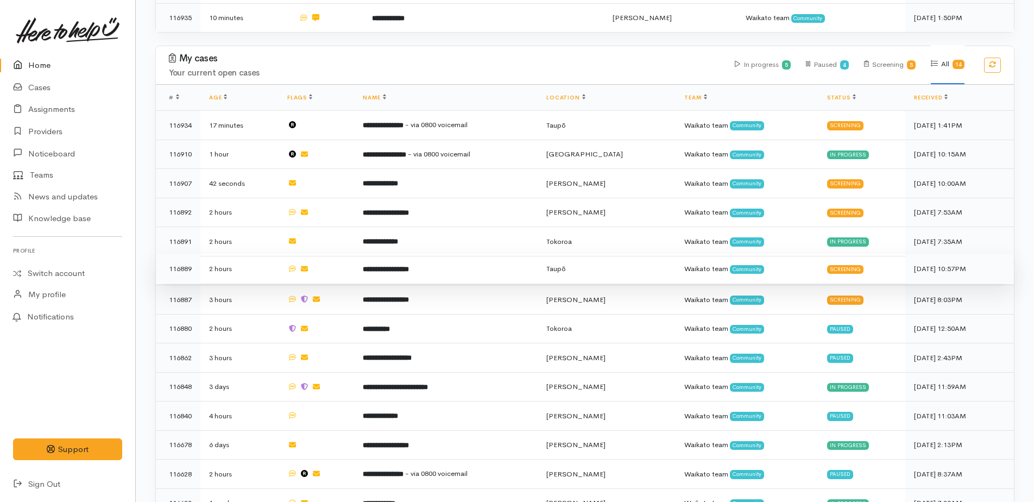
click at [394, 266] on b "**********" at bounding box center [386, 269] width 46 height 7
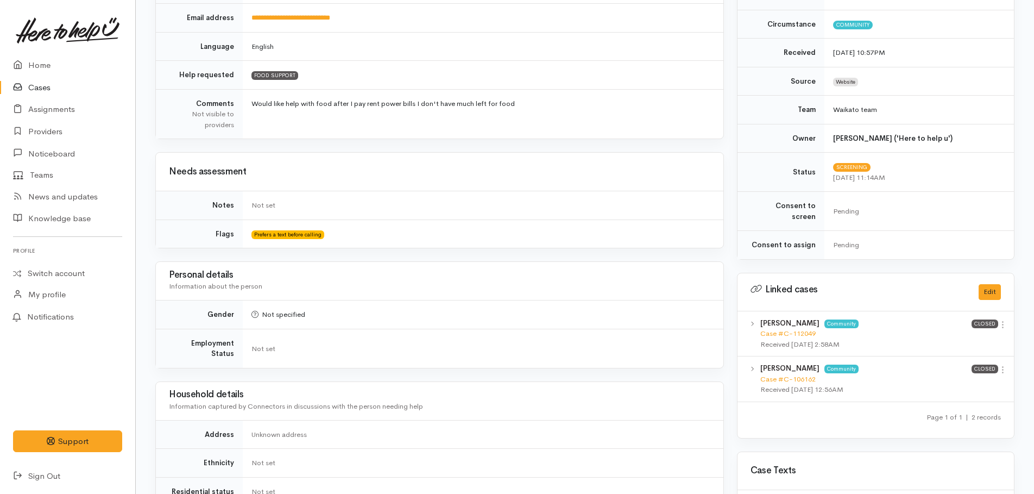
scroll to position [163, 0]
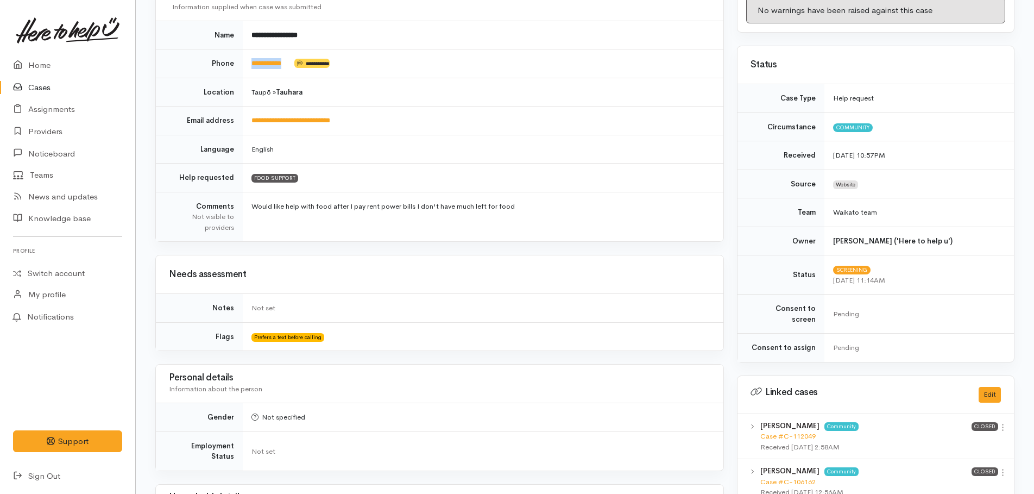
drag, startPoint x: 294, startPoint y: 63, endPoint x: 249, endPoint y: 61, distance: 45.1
click at [249, 61] on td "**********" at bounding box center [483, 63] width 481 height 29
copy td "**********"
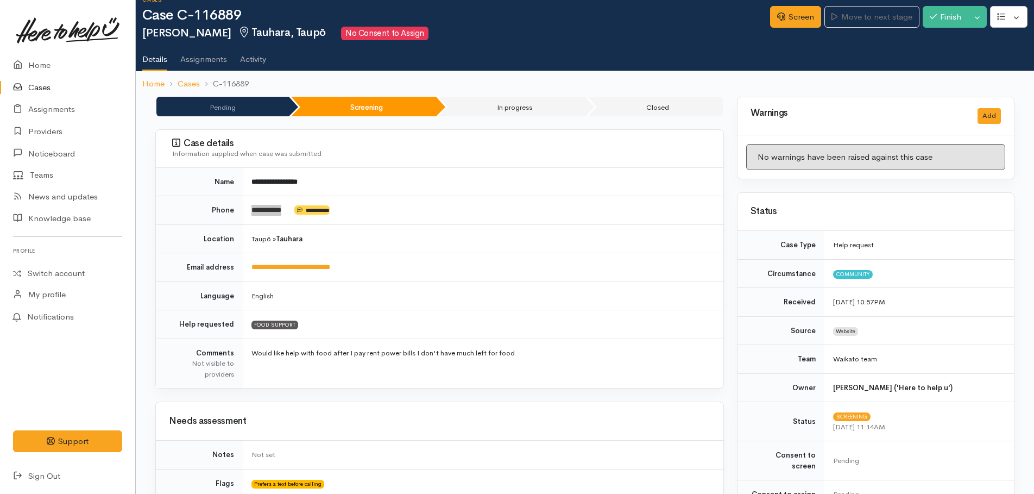
scroll to position [0, 0]
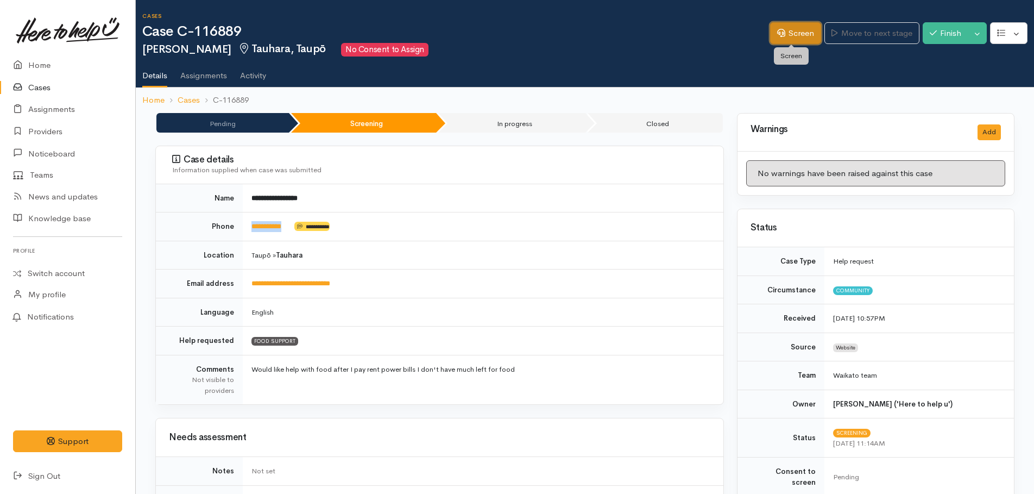
click at [782, 34] on link "Screen" at bounding box center [795, 33] width 51 height 22
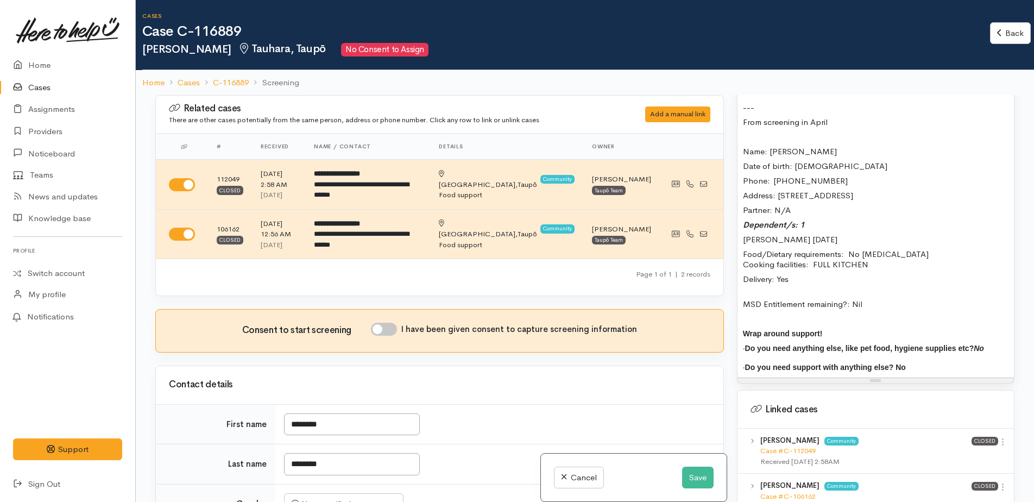
scroll to position [717, 0]
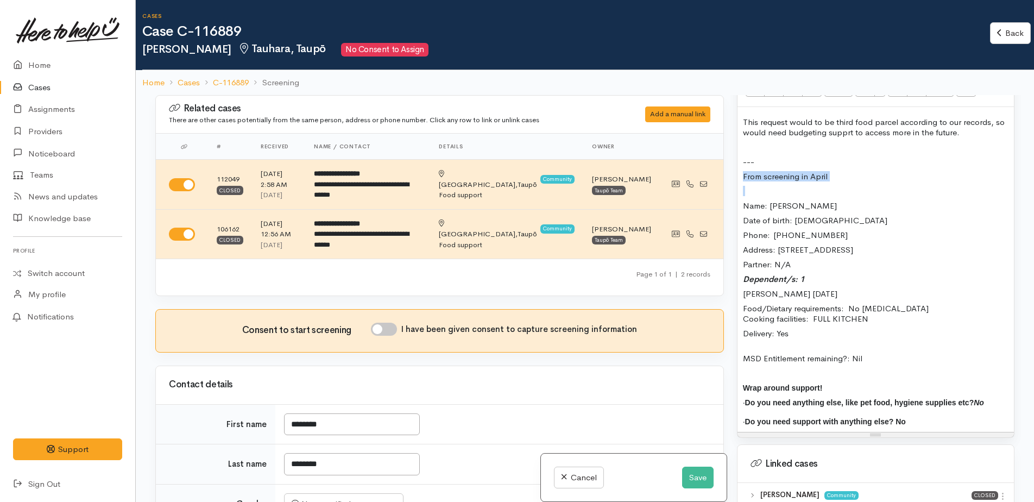
drag, startPoint x: 740, startPoint y: 164, endPoint x: 843, endPoint y: 171, distance: 103.4
click at [843, 171] on div "This request would to be third food parcel according to our records, so would n…" at bounding box center [875, 269] width 276 height 325
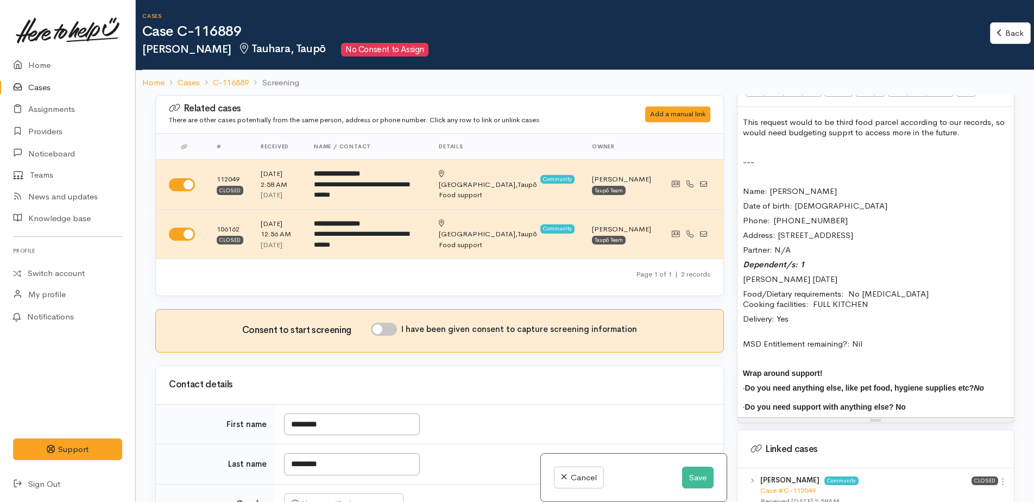
click at [744, 171] on p at bounding box center [876, 176] width 266 height 10
click at [858, 186] on p "Name: [PERSON_NAME]" at bounding box center [876, 191] width 266 height 10
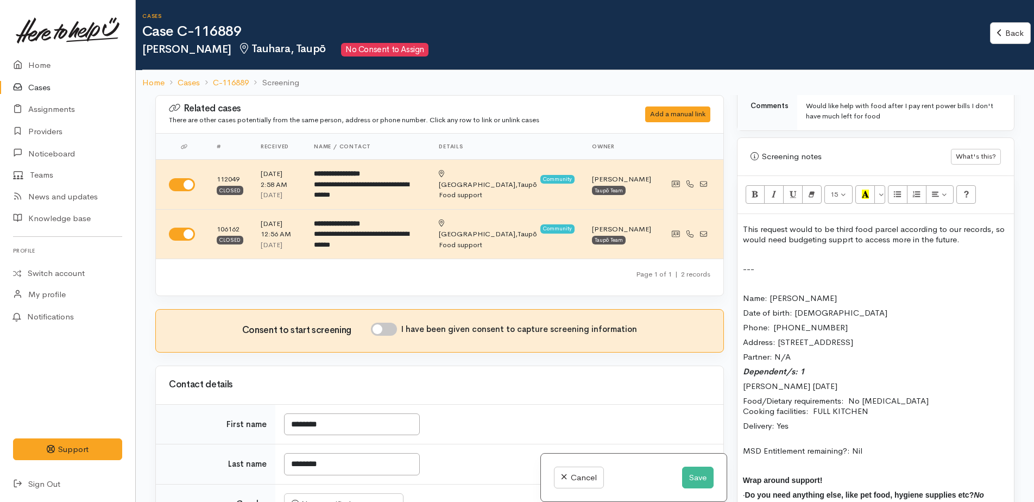
scroll to position [593, 0]
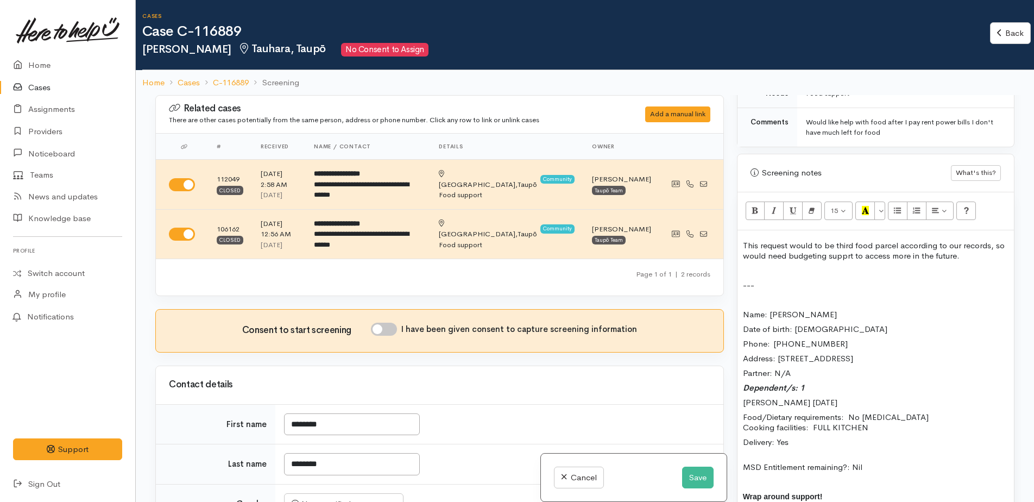
click at [856, 297] on div "This request would to be third food parcel according to our records, so would n…" at bounding box center [875, 385] width 276 height 310
click at [760, 294] on p at bounding box center [876, 299] width 266 height 10
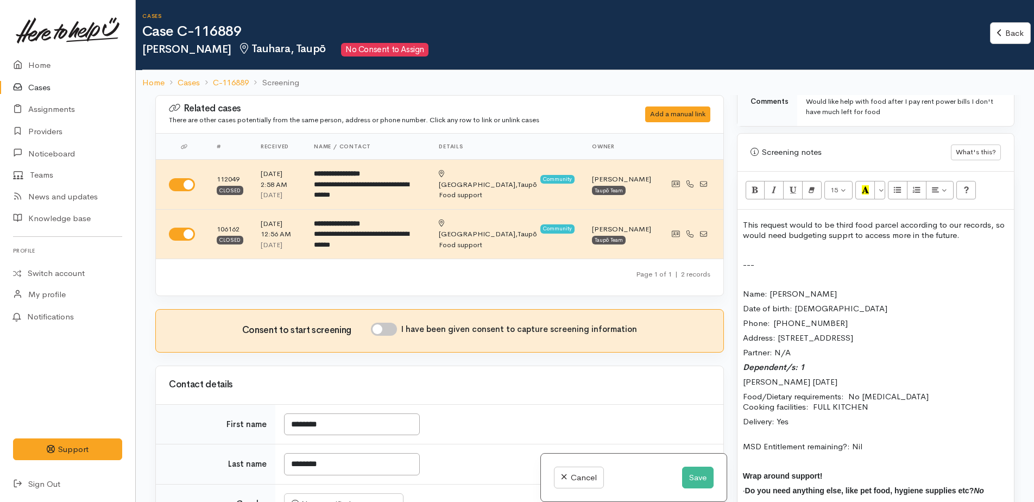
scroll to position [648, 0]
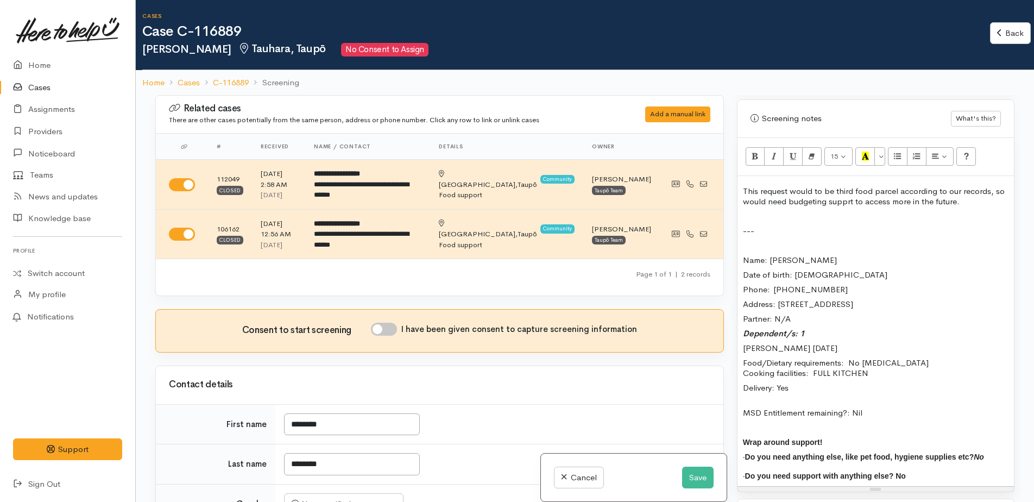
click at [844, 255] on p "Name: [PERSON_NAME]" at bounding box center [876, 260] width 266 height 10
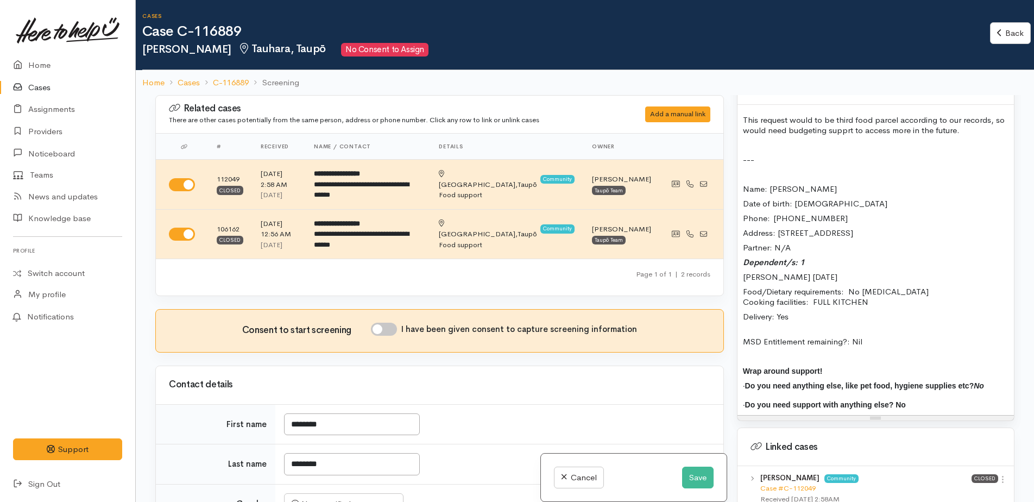
scroll to position [702, 0]
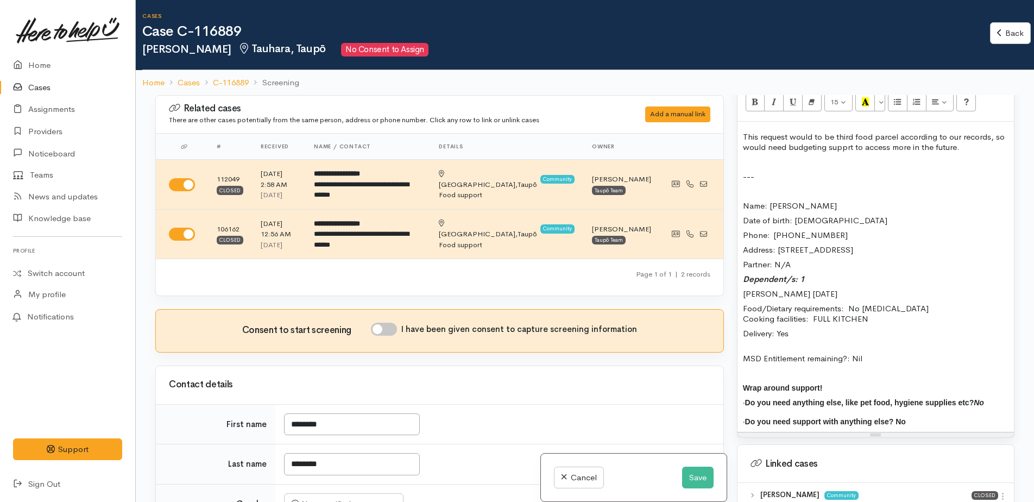
click at [748, 186] on p at bounding box center [876, 191] width 266 height 10
click at [854, 188] on div "This request would to be third food parcel according to our records, so would n…" at bounding box center [875, 277] width 276 height 310
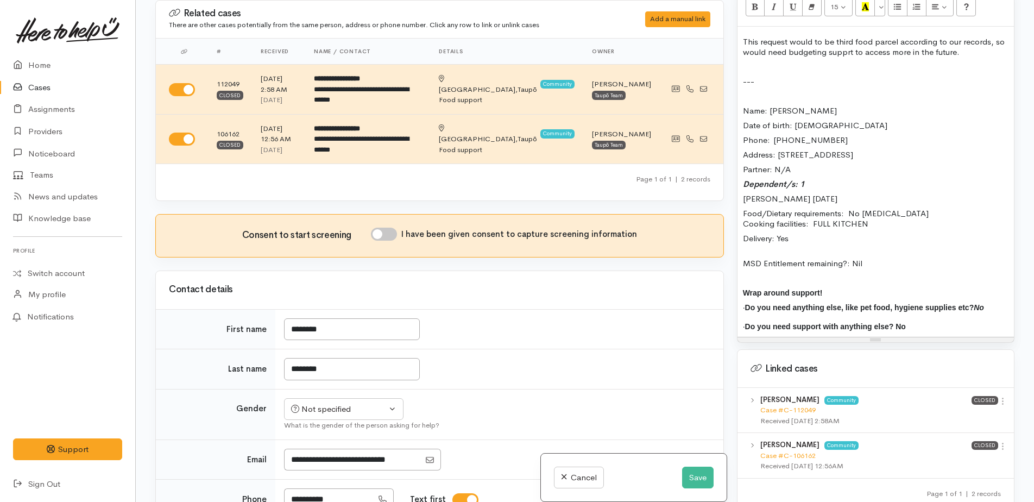
click at [746, 91] on p at bounding box center [876, 96] width 266 height 10
click at [756, 91] on p at bounding box center [876, 96] width 266 height 10
click at [382, 233] on input "I have been given consent to capture screening information" at bounding box center [384, 234] width 26 height 13
checkbox input "true"
click at [298, 406] on icon "button" at bounding box center [295, 409] width 8 height 8
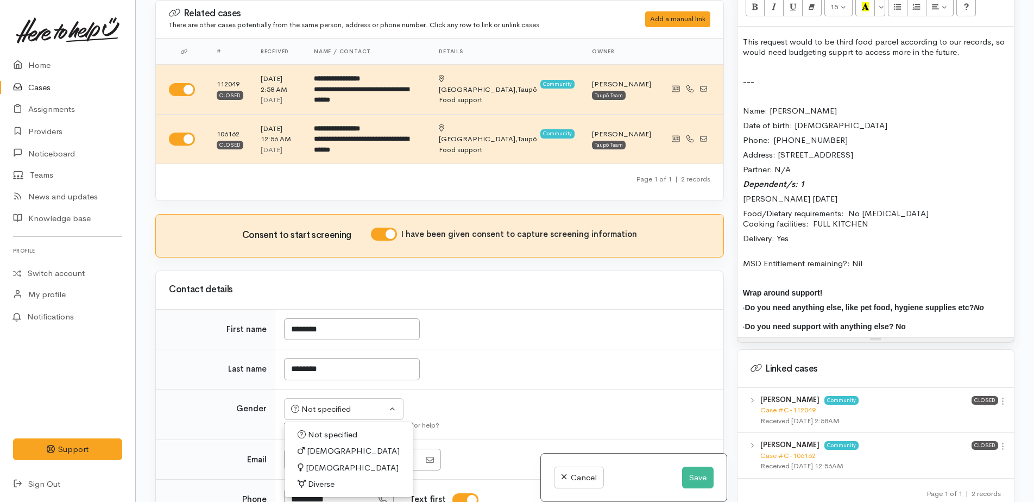
click at [315, 464] on span "Female" at bounding box center [352, 468] width 93 height 12
select select "Female"
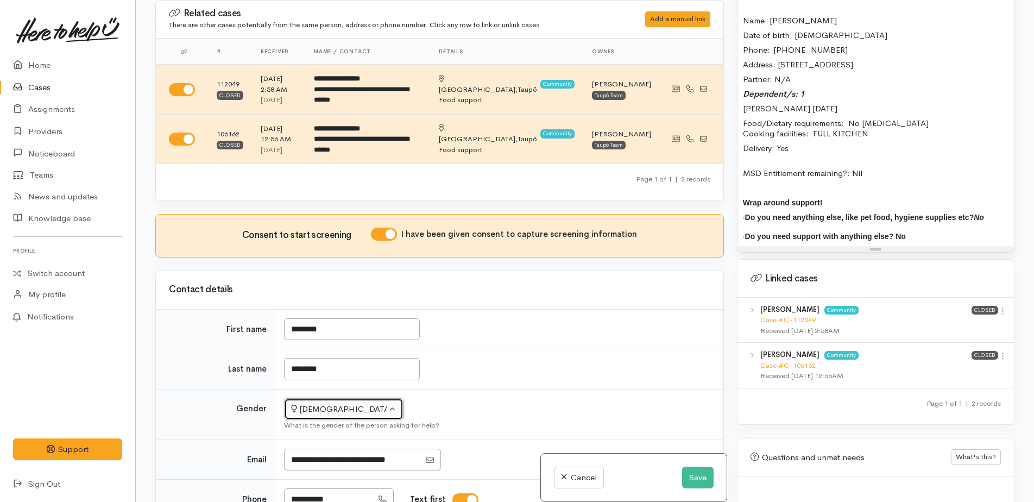
scroll to position [811, 0]
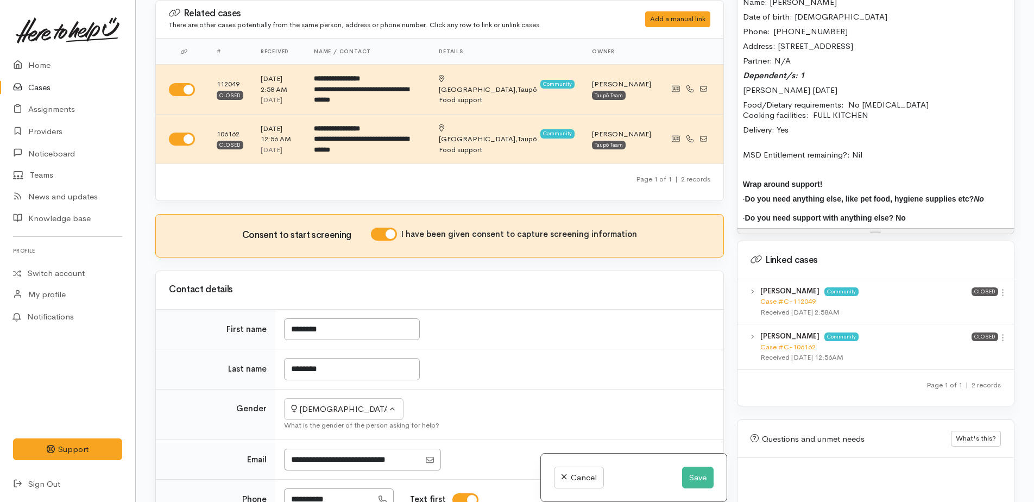
click at [814, 124] on p "Delivery: Yes" at bounding box center [876, 129] width 266 height 10
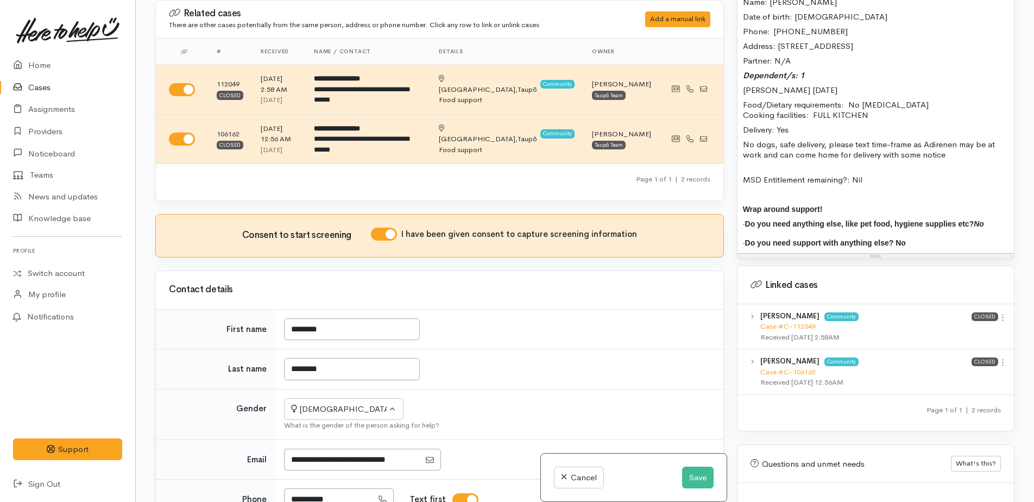
click at [993, 218] on p "· Do you need anything else, like pet food, hygiene supplies etc? No" at bounding box center [876, 223] width 266 height 10
drag, startPoint x: 923, startPoint y: 211, endPoint x: 936, endPoint y: 210, distance: 13.0
click at [904, 204] on p "Wrap around support!" at bounding box center [876, 209] width 266 height 10
click at [928, 189] on div "This request would to be third food parcel according to our records, so would n…" at bounding box center [875, 85] width 276 height 335
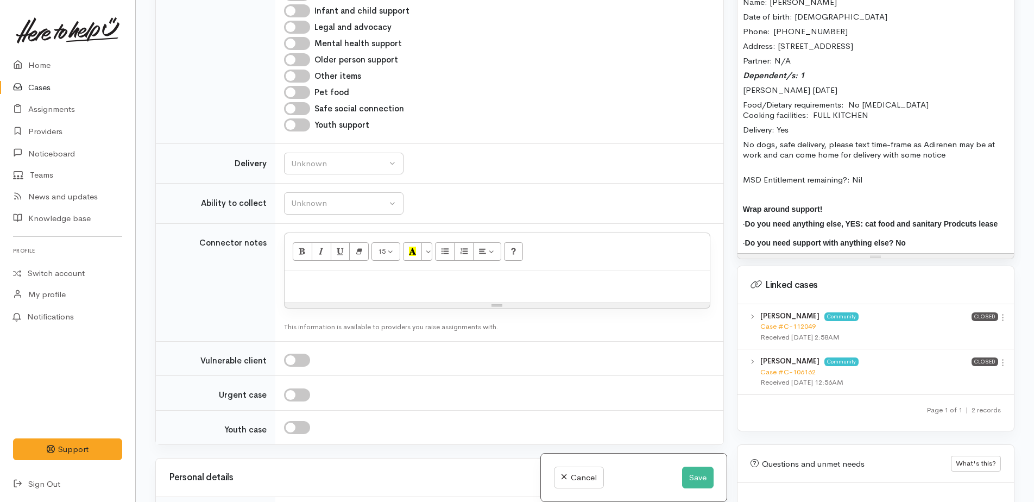
scroll to position [706, 0]
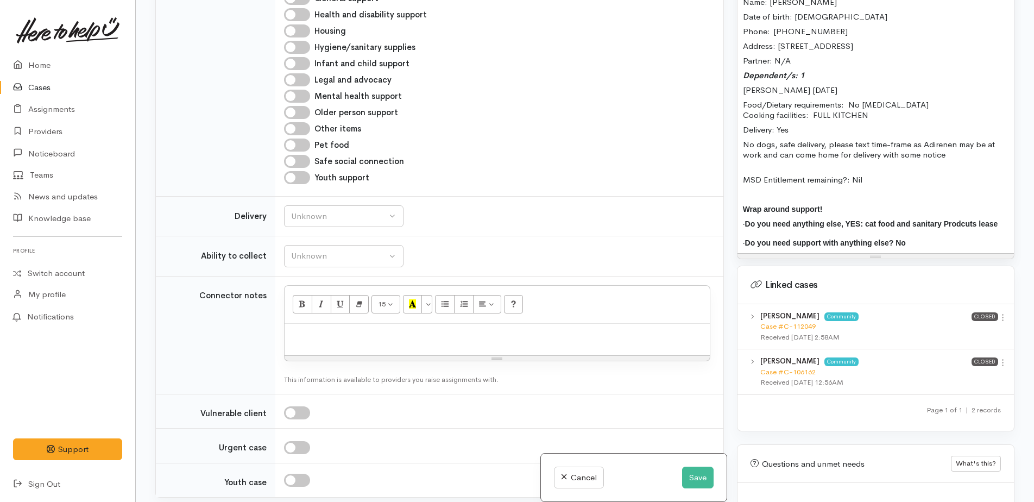
click at [294, 146] on input "Pet food" at bounding box center [297, 144] width 26 height 13
checkbox input "true"
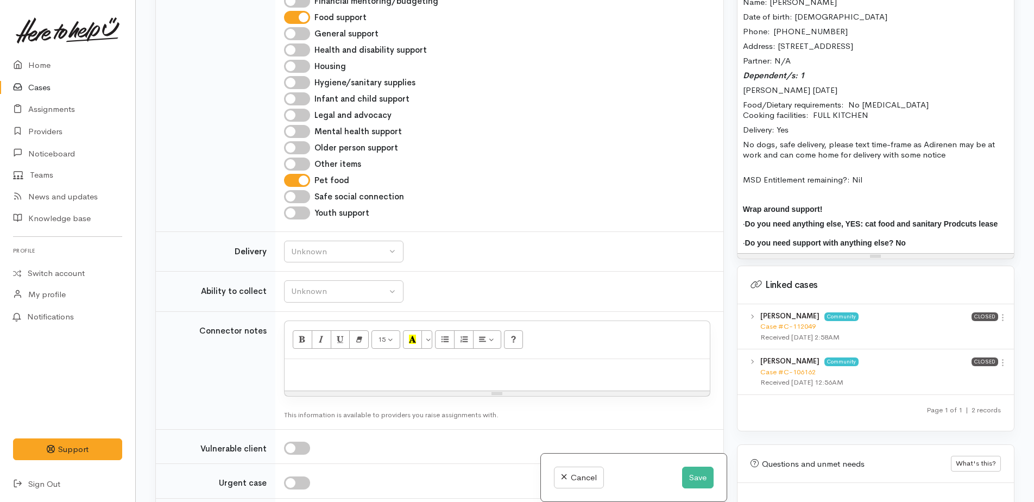
scroll to position [652, 0]
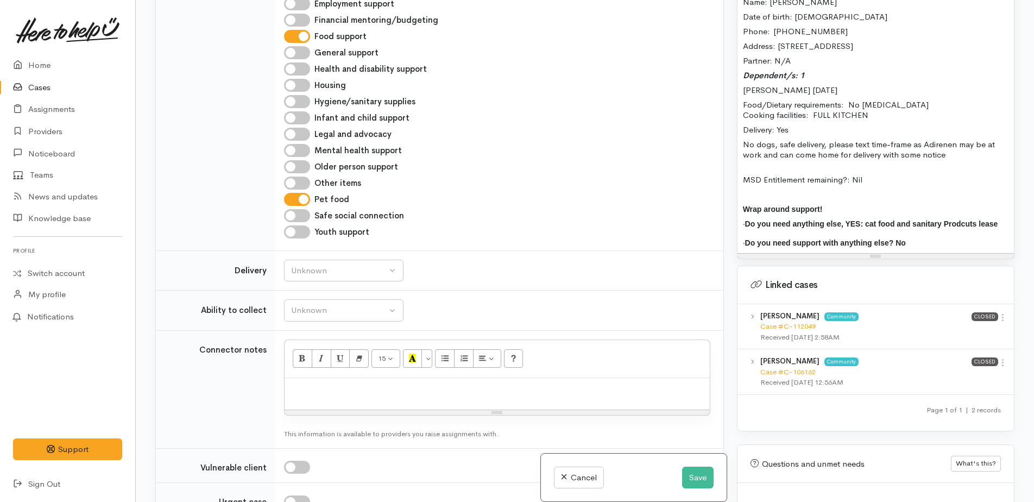
click at [291, 97] on input "Hygiene/sanitary supplies" at bounding box center [297, 101] width 26 height 13
checkbox input "true"
click at [693, 481] on button "Save" at bounding box center [697, 477] width 31 height 22
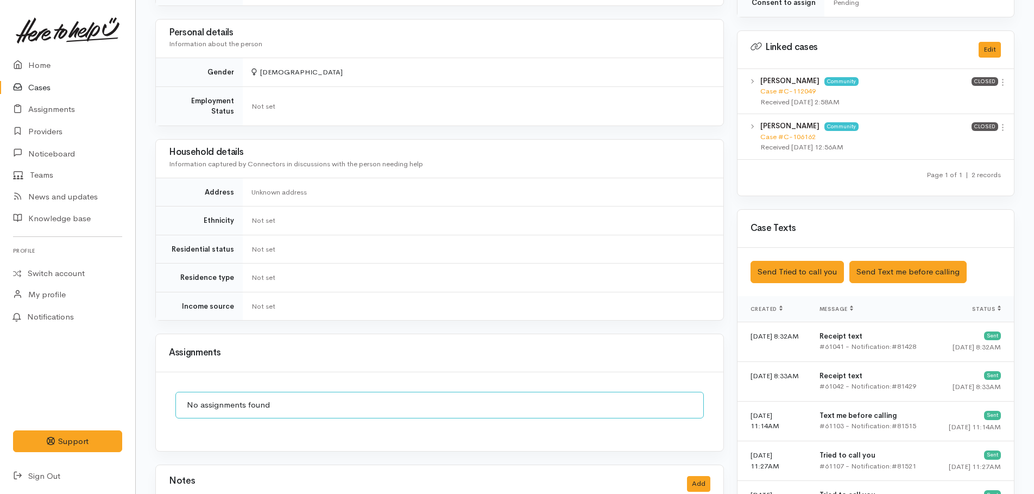
scroll to position [489, 0]
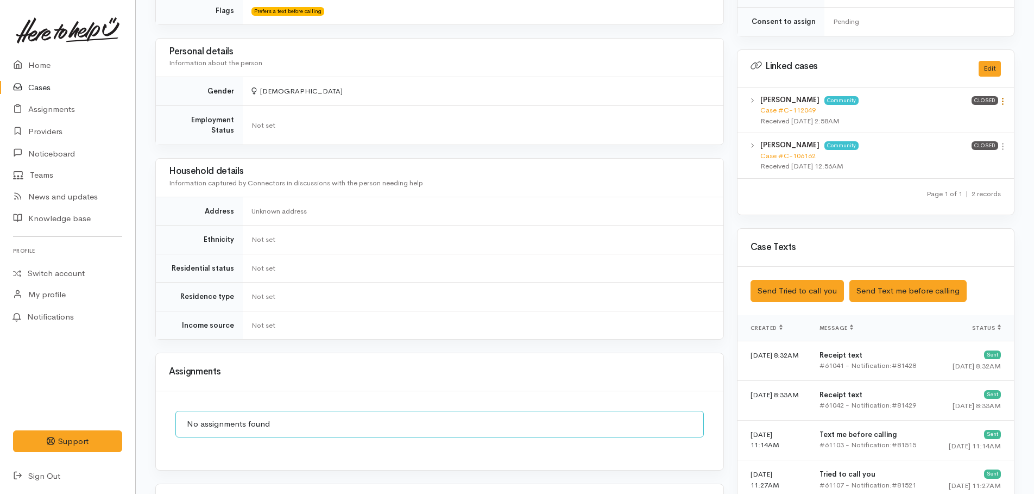
click at [1003, 101] on icon at bounding box center [1002, 101] width 9 height 9
click at [944, 120] on link "View case" at bounding box center [964, 122] width 86 height 17
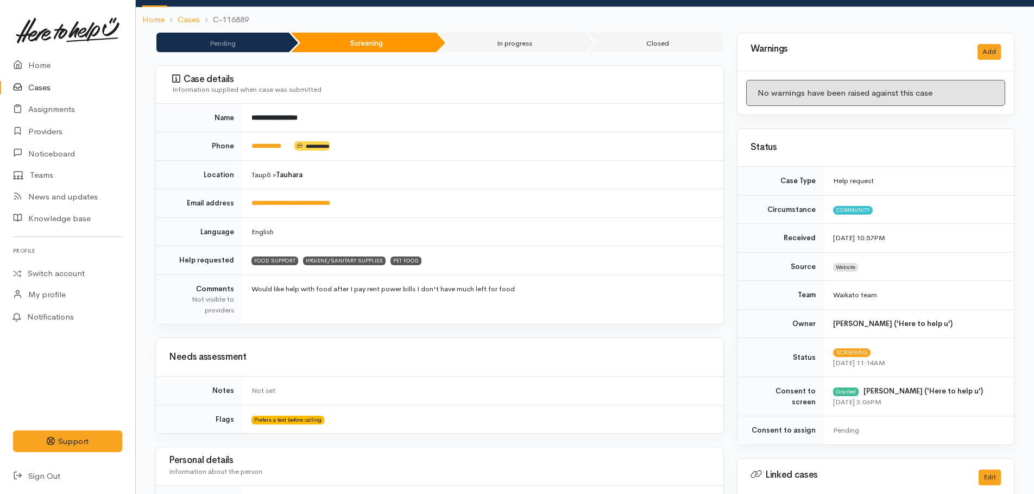
scroll to position [0, 0]
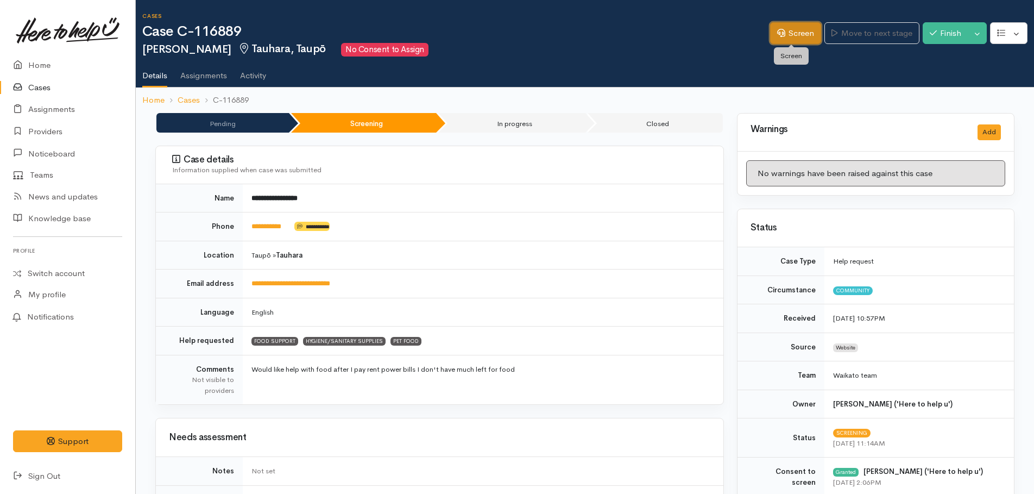
drag, startPoint x: 788, startPoint y: 35, endPoint x: 776, endPoint y: 37, distance: 11.6
click at [788, 35] on link "Screen" at bounding box center [795, 33] width 51 height 22
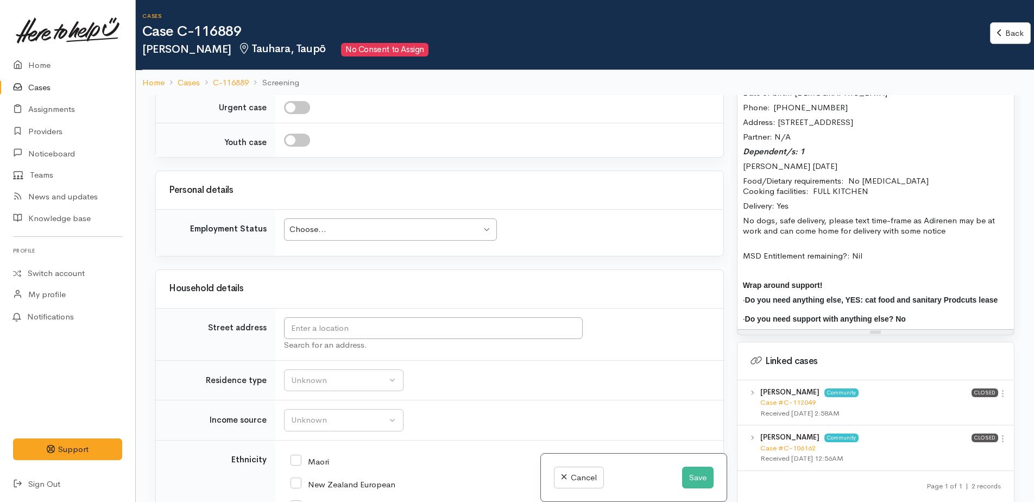
scroll to position [869, 0]
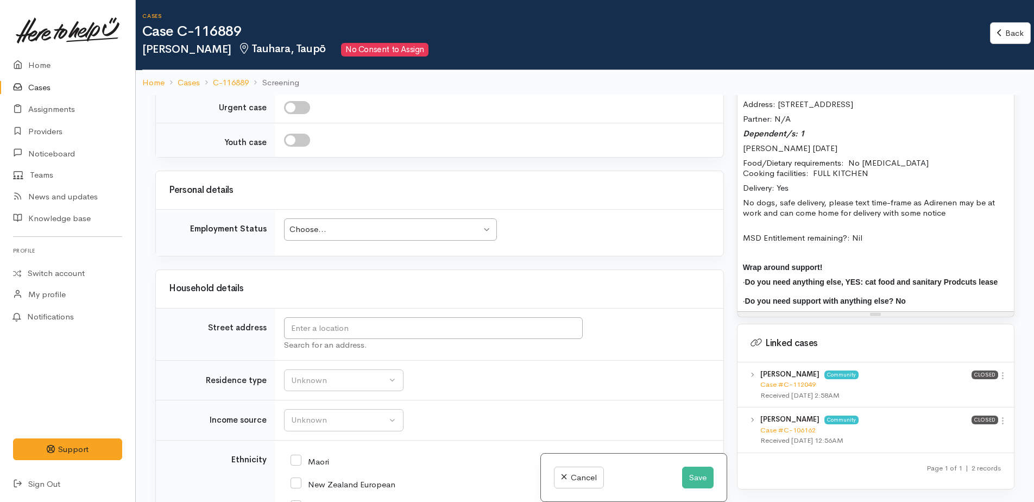
click at [324, 230] on div "Choose..." at bounding box center [385, 229] width 192 height 12
click at [318, 327] on input "text" at bounding box center [433, 328] width 299 height 22
click at [341, 286] on h3 "Household details" at bounding box center [439, 288] width 541 height 10
click at [328, 223] on div "Employed casually Employed casually" at bounding box center [390, 229] width 213 height 22
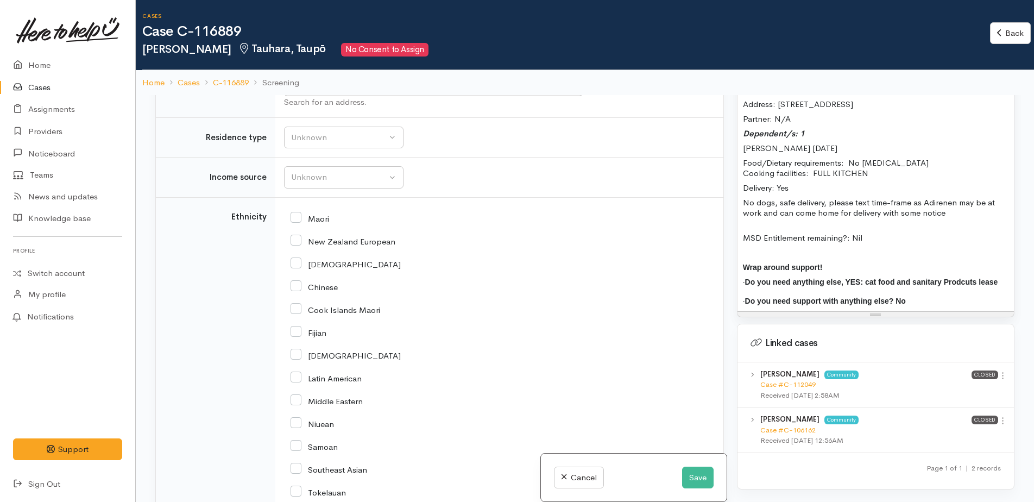
scroll to position [1419, 0]
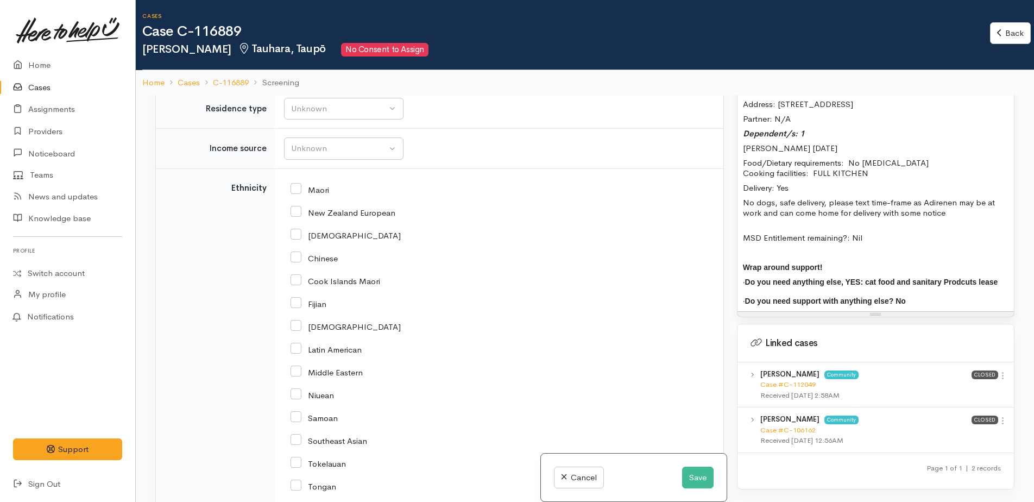
click at [290, 214] on input "New Zealand European" at bounding box center [342, 212] width 105 height 10
checkbox input "true"
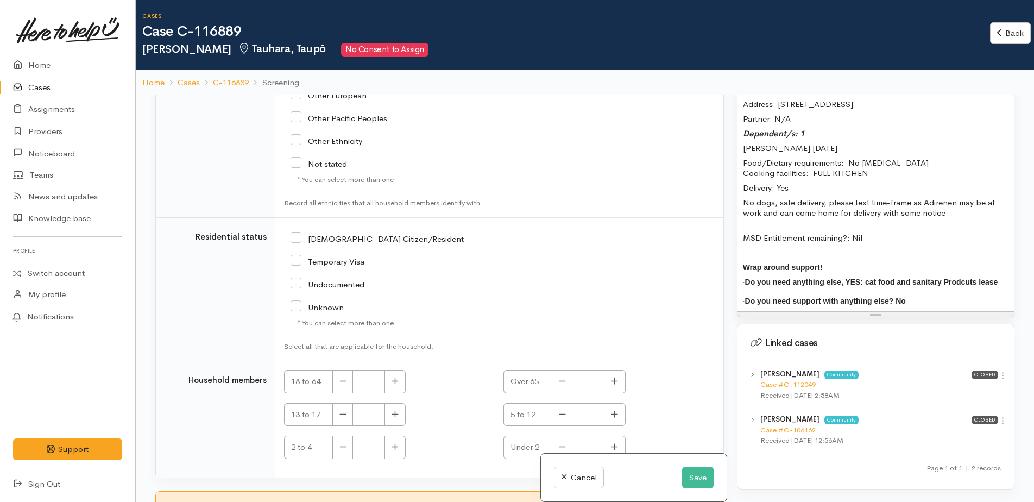
scroll to position [1860, 0]
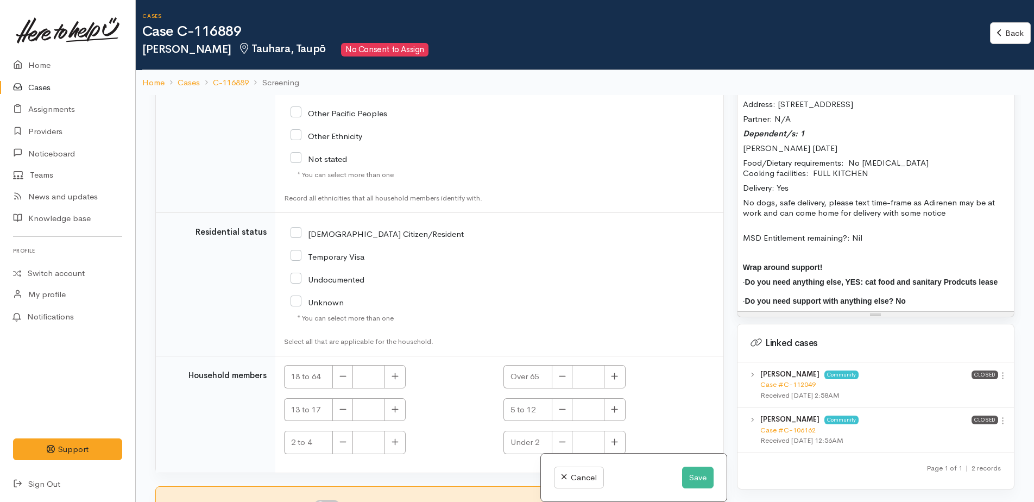
click at [294, 232] on input "[DEMOGRAPHIC_DATA] Citizen/Resident" at bounding box center [376, 233] width 173 height 10
checkbox input "true"
click at [398, 375] on icon "button" at bounding box center [394, 376] width 7 height 8
type input "1"
click at [400, 406] on button "button" at bounding box center [394, 409] width 21 height 23
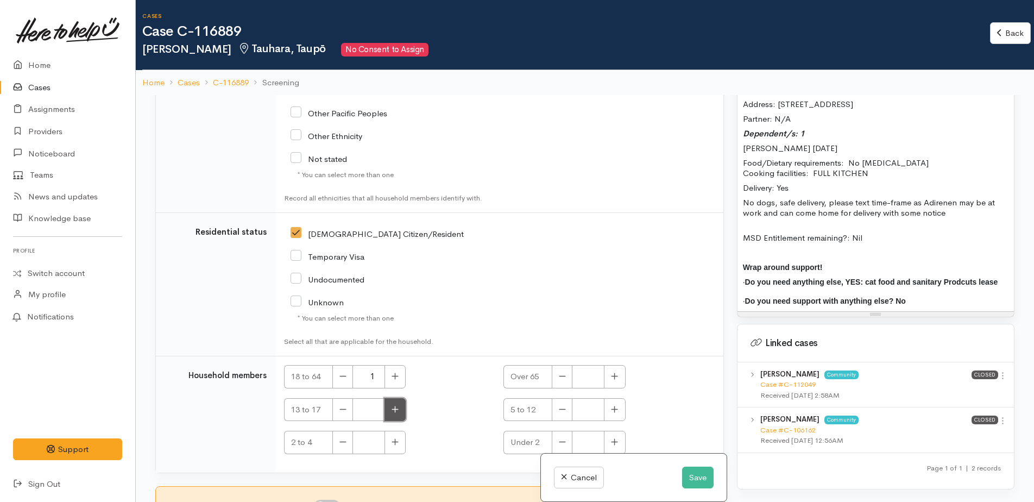
type input "1"
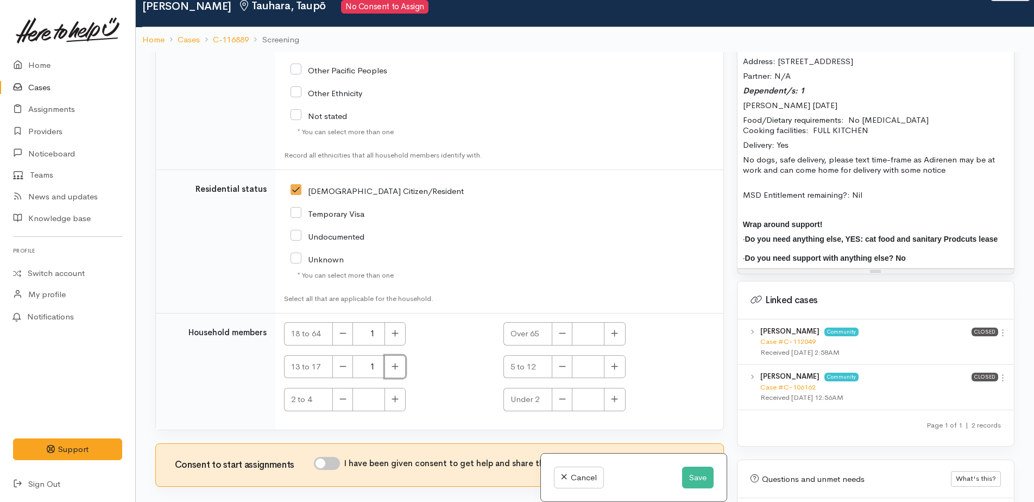
scroll to position [95, 0]
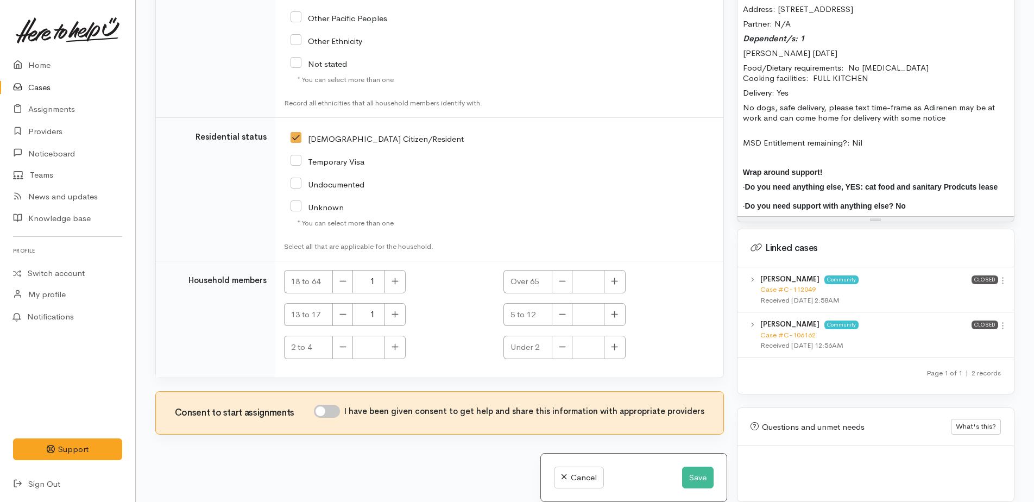
click at [326, 409] on input "I have been given consent to get help and share this information with appropria…" at bounding box center [327, 411] width 26 height 13
checkbox input "true"
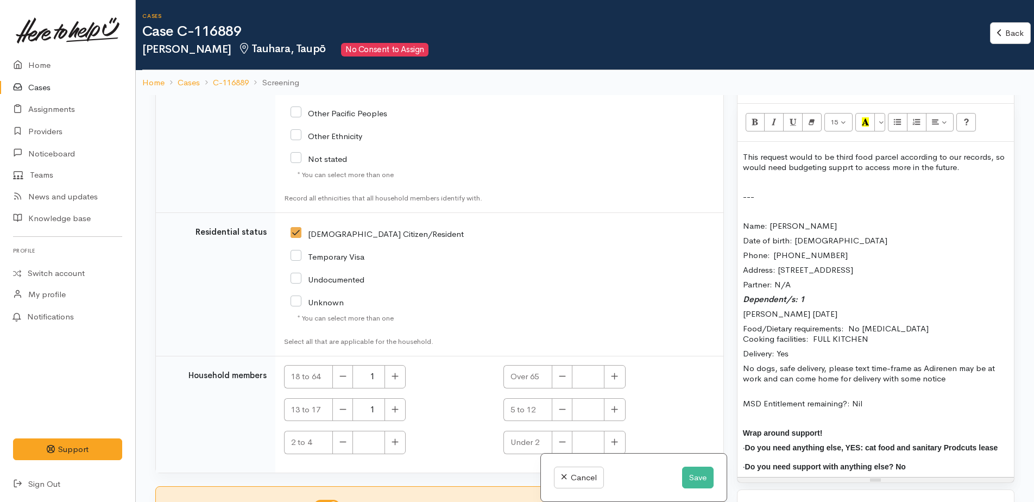
scroll to position [706, 0]
click at [810, 153] on p "This request would to be third food parcel according to our records, so would n…" at bounding box center [876, 159] width 266 height 21
click at [845, 163] on p "This request would to be third food parcel according to our records, so would n…" at bounding box center [876, 159] width 266 height 21
click at [972, 170] on div "This request would to be third food parcel according to our records, so would n…" at bounding box center [875, 306] width 276 height 335
click at [972, 164] on p "This request would to be third food parcel according to our records, so would n…" at bounding box center [876, 159] width 266 height 21
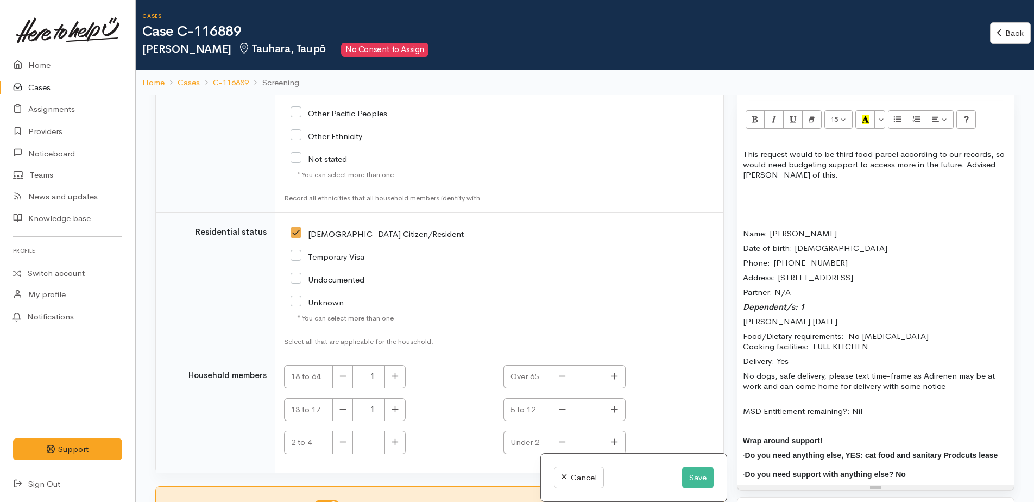
click at [764, 200] on p "---" at bounding box center [876, 204] width 266 height 10
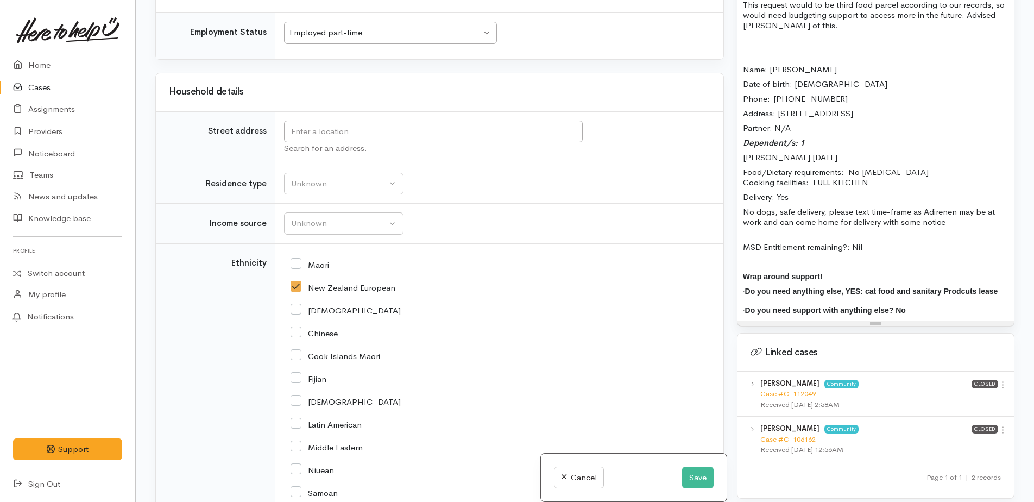
scroll to position [1209, 0]
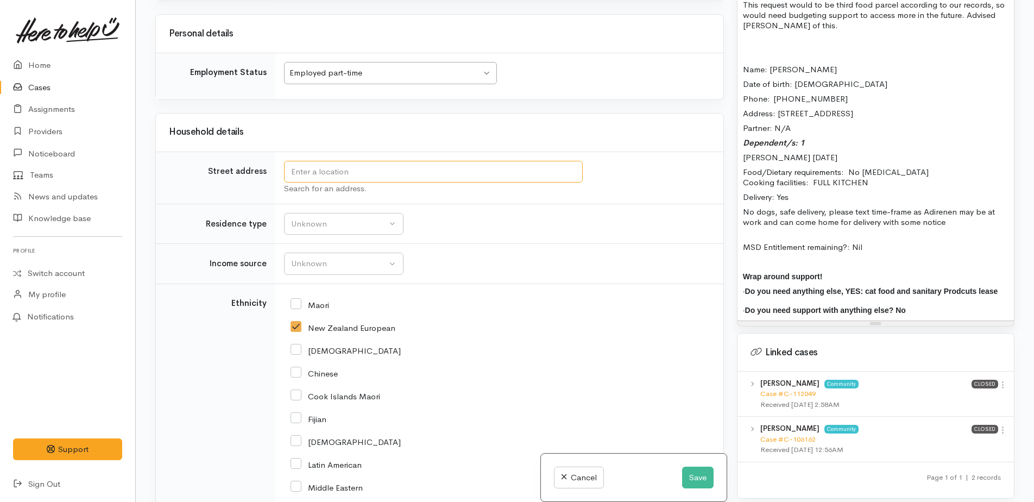
click at [347, 174] on input "text" at bounding box center [433, 172] width 299 height 22
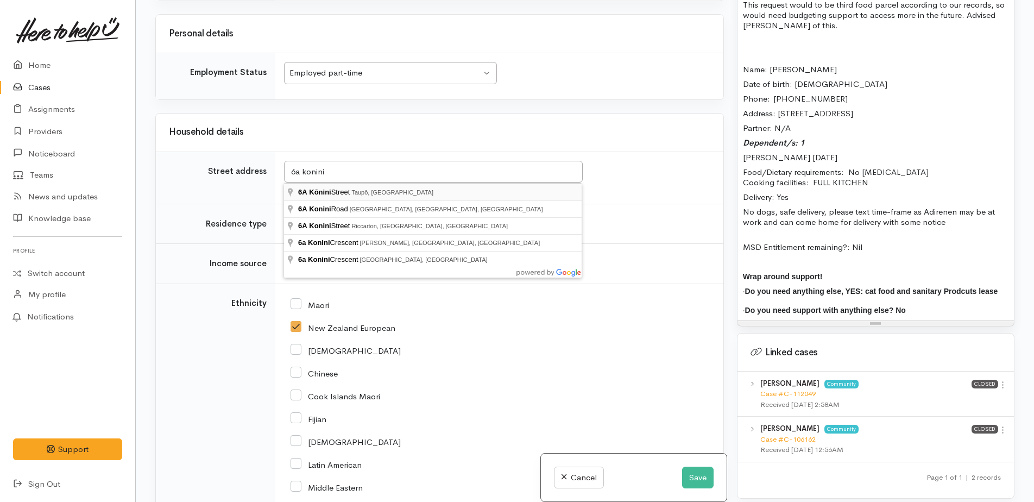
type input "6A Kōnini Street, Taupō, New Zealand"
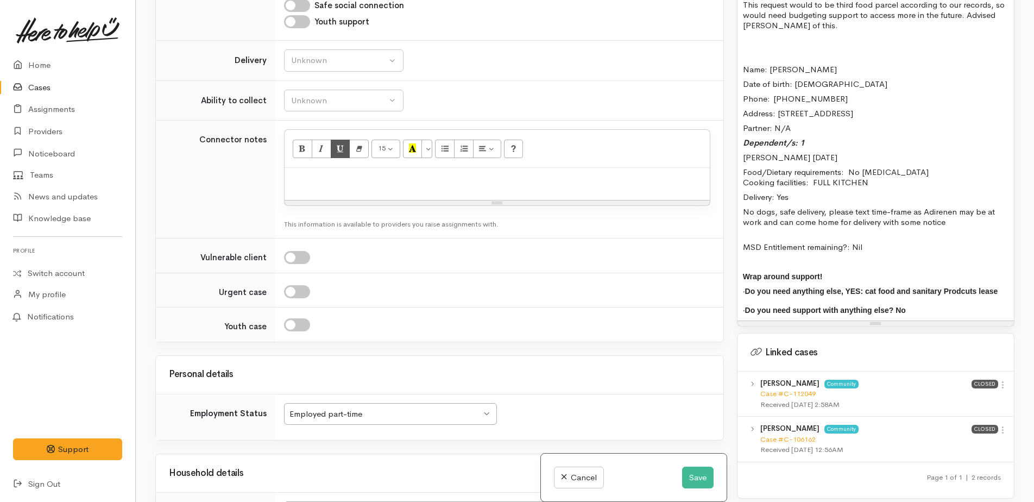
scroll to position [829, 0]
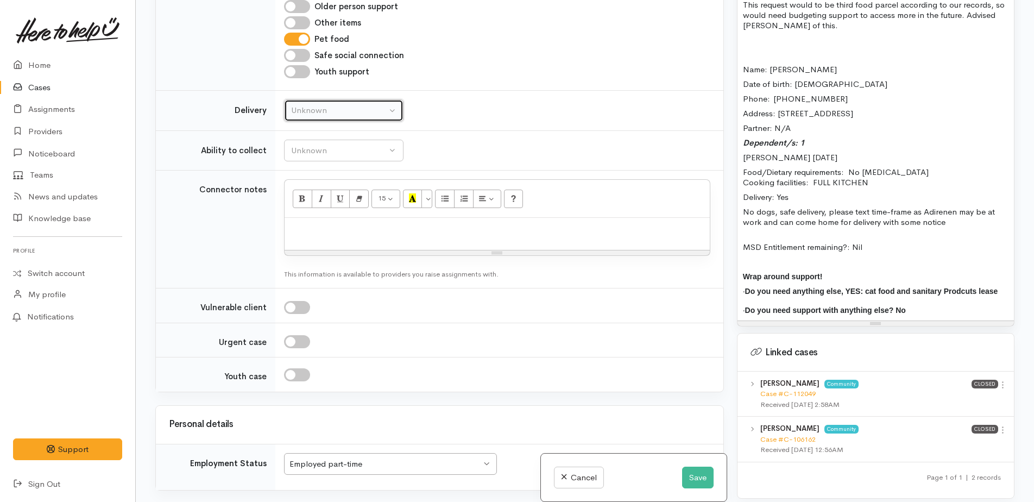
click at [306, 105] on div "Unknown" at bounding box center [339, 110] width 96 height 12
click at [314, 189] on span "Delivery preferred" at bounding box center [330, 195] width 65 height 12
select select "2"
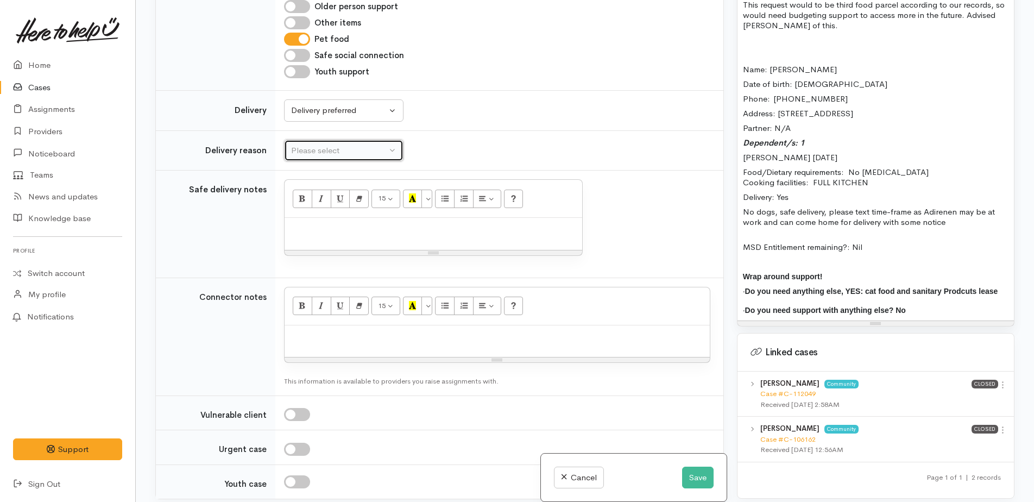
click at [312, 150] on button "Please select" at bounding box center [343, 151] width 119 height 22
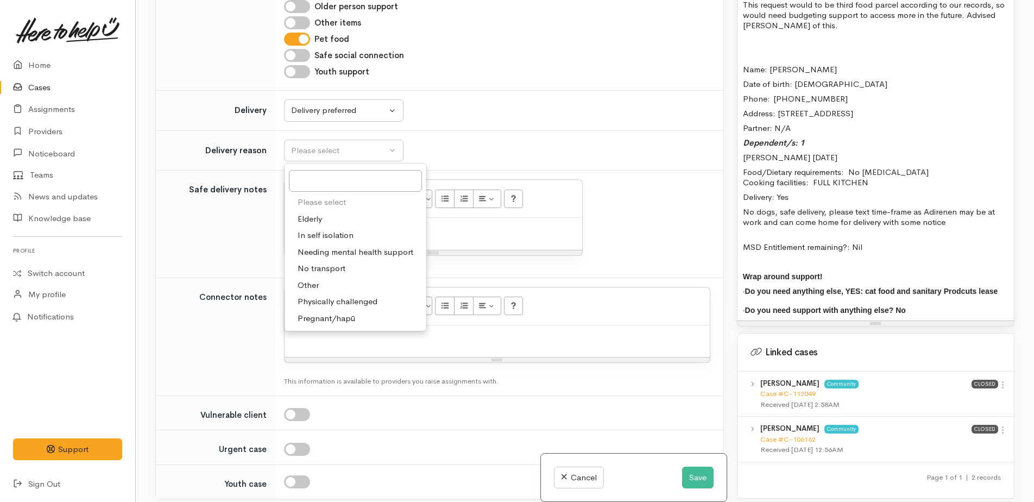
click at [312, 279] on span "Other" at bounding box center [308, 285] width 21 height 12
select select "7"
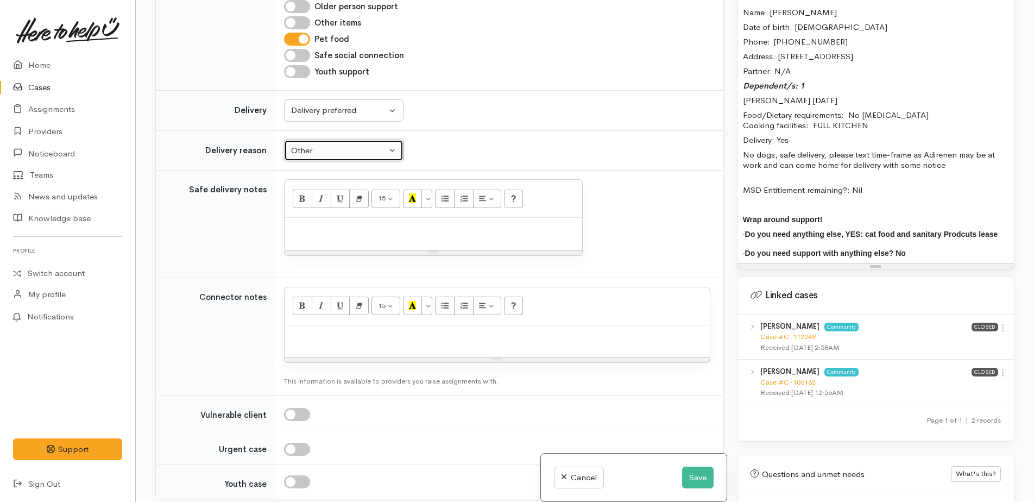
scroll to position [869, 0]
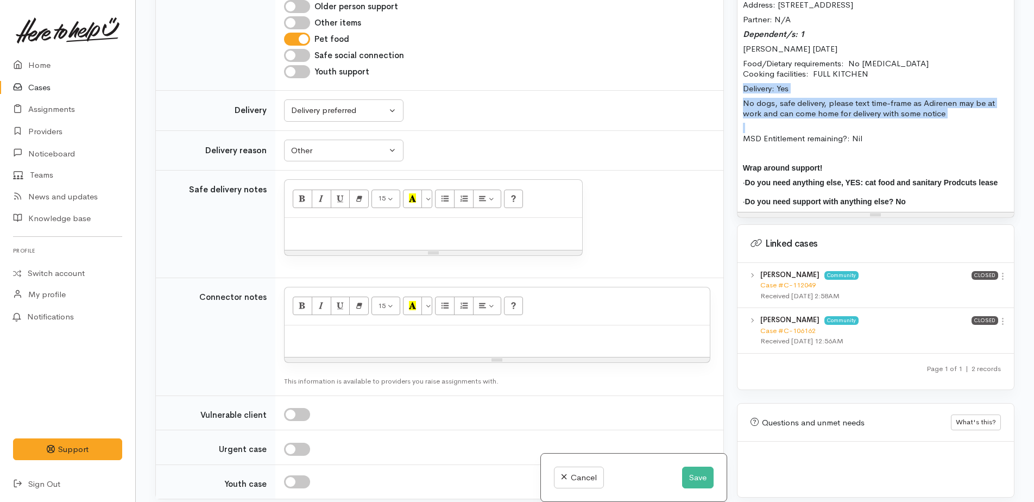
drag, startPoint x: 744, startPoint y: 87, endPoint x: 949, endPoint y: 121, distance: 207.5
click at [949, 121] on div "This request would to be third food parcel according to our records, so would n…" at bounding box center [875, 46] width 276 height 331
copy div "Delivery: Yes No dogs, safe delivery, please text time-frame as Adirenen may be…"
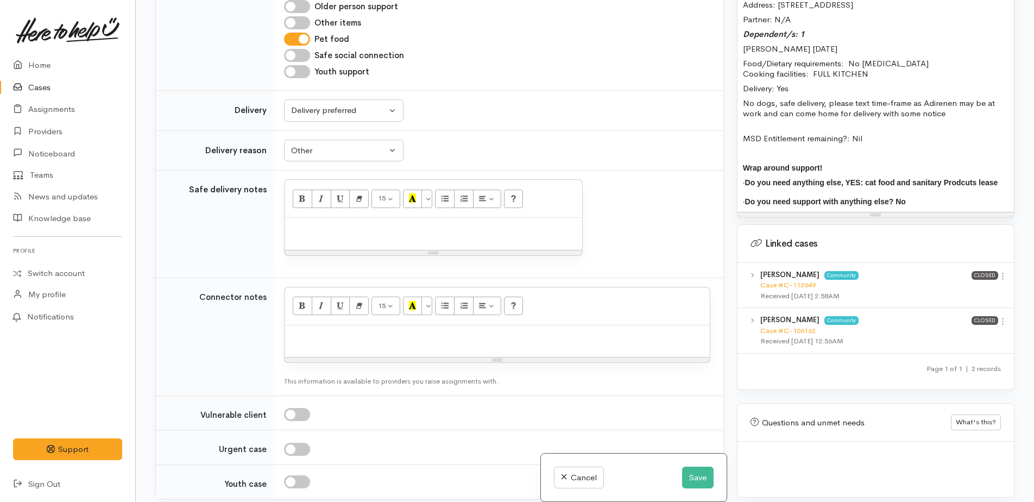
paste div
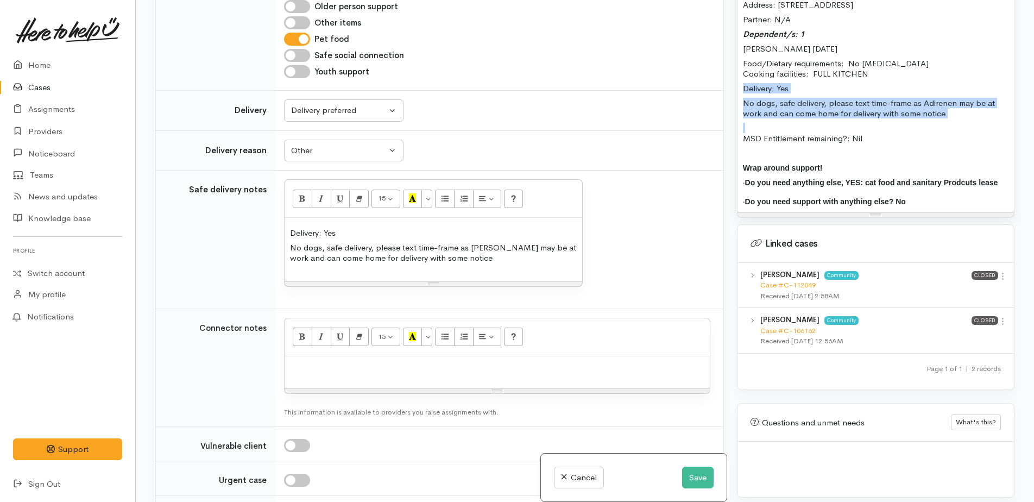
drag, startPoint x: 744, startPoint y: 88, endPoint x: 917, endPoint y: 121, distance: 175.7
click at [967, 127] on div "This request would to be third food parcel according to our records, so would n…" at bounding box center [875, 46] width 276 height 331
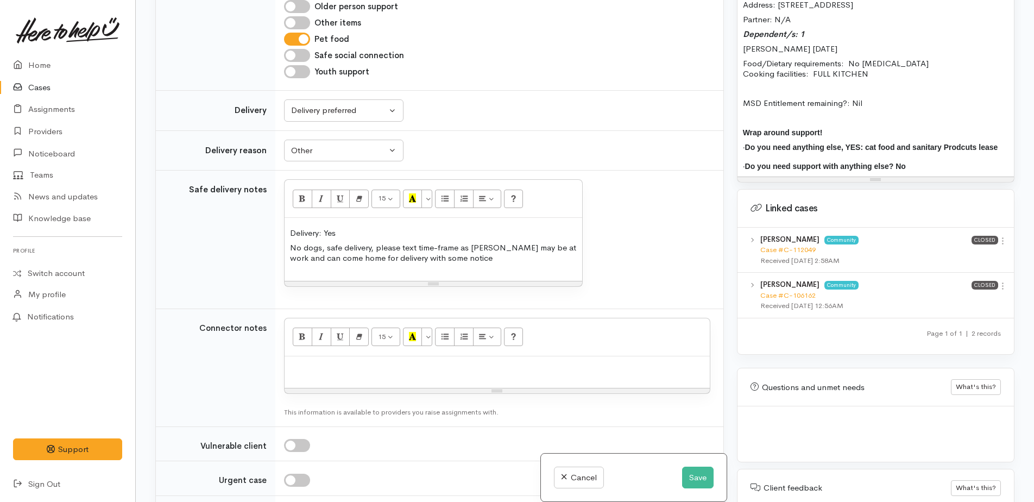
drag, startPoint x: 931, startPoint y: 168, endPoint x: 936, endPoint y: 168, distance: 5.5
click at [936, 168] on p "· Do you need support with anything else? No" at bounding box center [876, 166] width 266 height 10
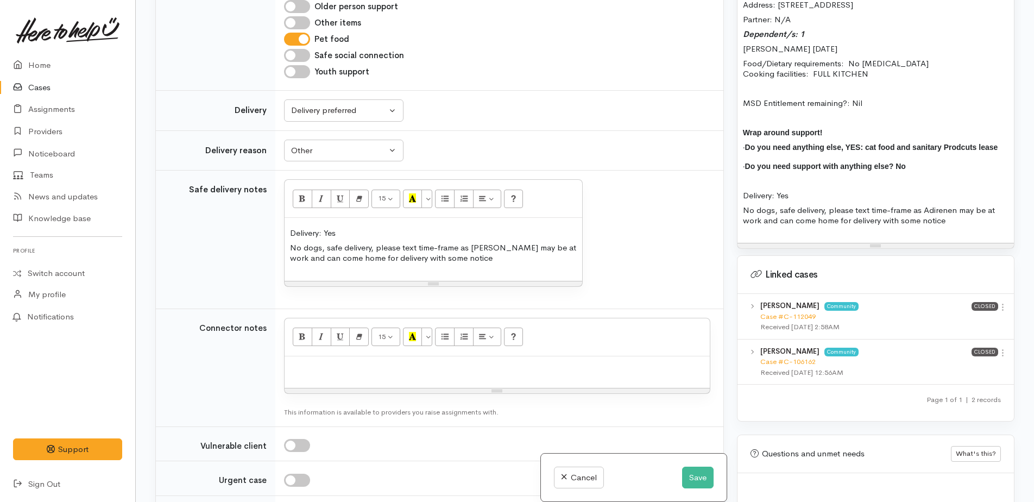
click at [951, 147] on span "Do you need anything else, YES: cat food and sanitary Prodcuts lease" at bounding box center [871, 147] width 253 height 9
click at [983, 148] on span "Do you need anything else, YES: cat food and sanitary prodcuts lease" at bounding box center [871, 147] width 252 height 9
click at [980, 149] on span "Do you need anything else, YES: cat food and sanitary prodcuts lease" at bounding box center [871, 147] width 252 height 9
click at [1004, 149] on div "This request would to be third food parcel according to our records, so would n…" at bounding box center [875, 62] width 276 height 362
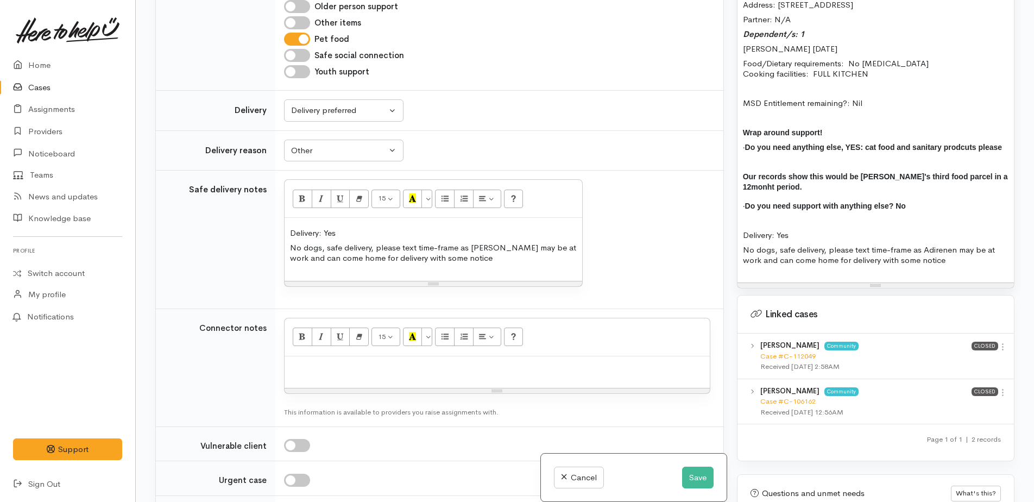
drag, startPoint x: 957, startPoint y: 153, endPoint x: 920, endPoint y: 147, distance: 37.5
click at [874, 157] on p at bounding box center [876, 161] width 266 height 10
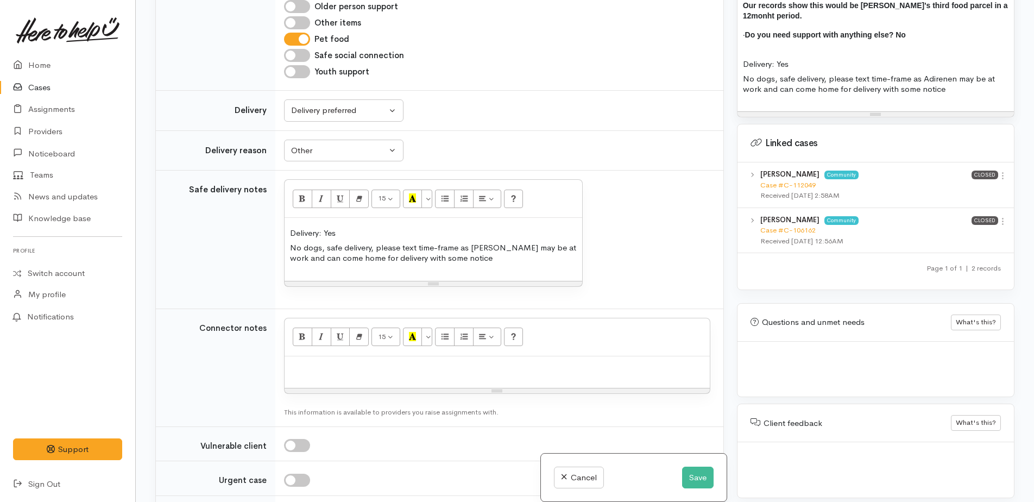
scroll to position [1043, 0]
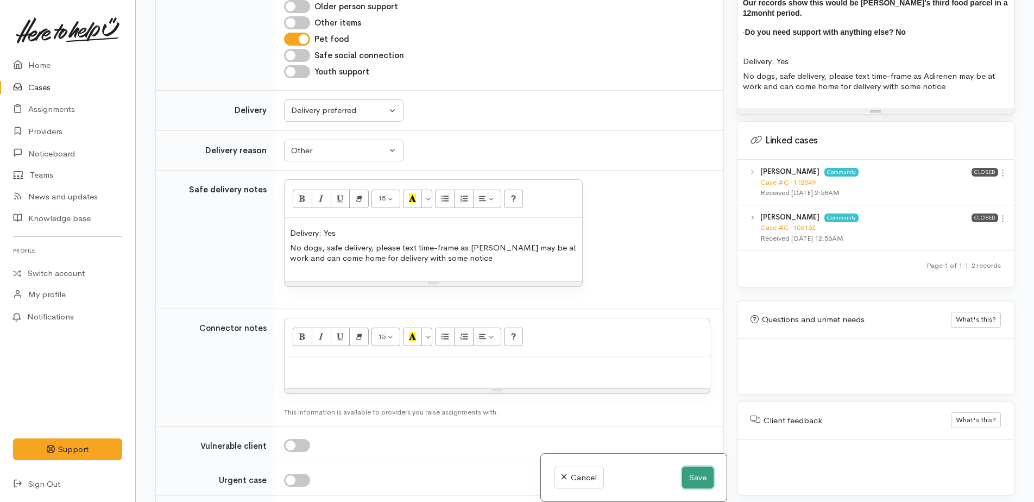
click at [692, 475] on button "Save" at bounding box center [697, 477] width 31 height 22
click at [998, 218] on icon at bounding box center [1002, 218] width 9 height 9
click at [952, 243] on link "View case" at bounding box center [964, 239] width 86 height 17
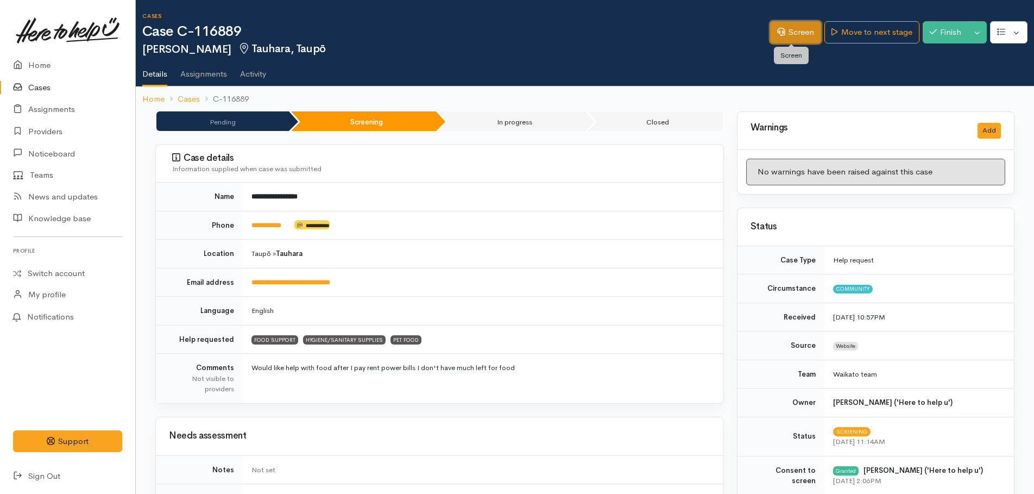
click at [788, 37] on link "Screen" at bounding box center [795, 32] width 51 height 22
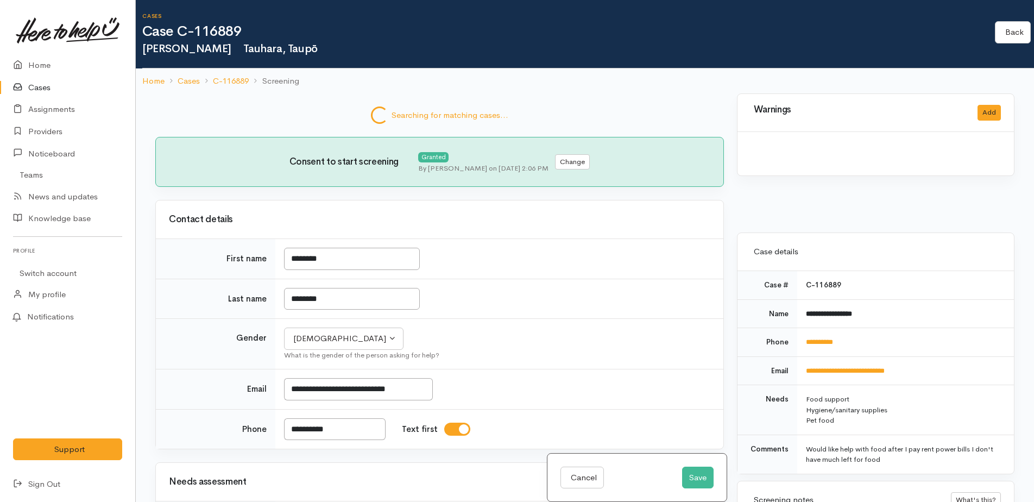
select select "7"
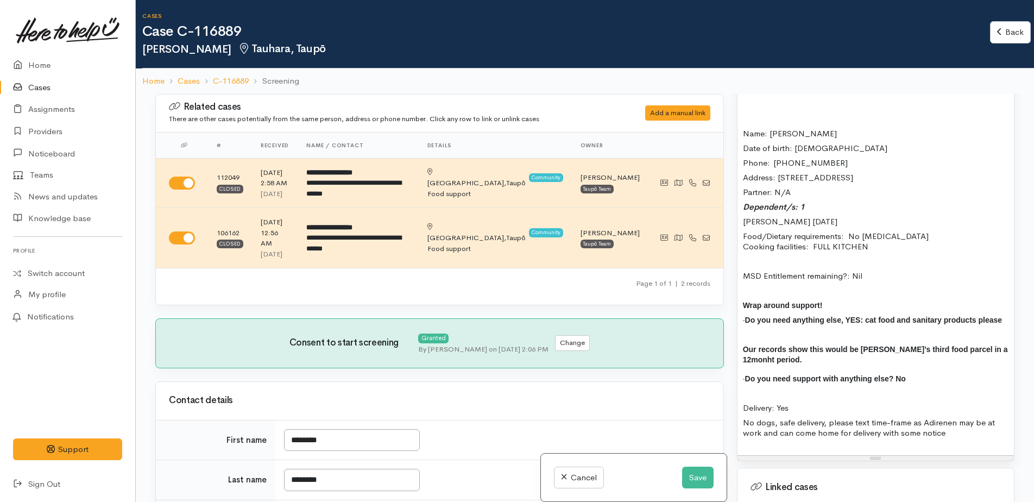
scroll to position [776, 0]
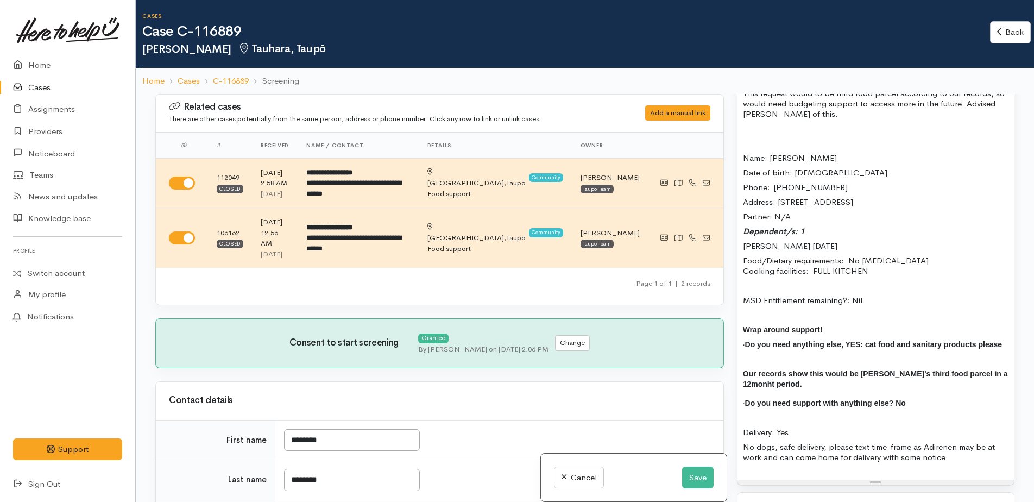
click at [798, 384] on p "Our records show this would be [PERSON_NAME]'s third food parcel in a 12monht p…" at bounding box center [876, 378] width 266 height 21
click at [1003, 375] on p "Our records show this would be [PERSON_NAME]'s third food parcel in a 12monht p…" at bounding box center [876, 378] width 266 height 21
click at [779, 386] on p "Our records show this would be Adrienne's third food parcel in a 12month period." at bounding box center [876, 378] width 266 height 21
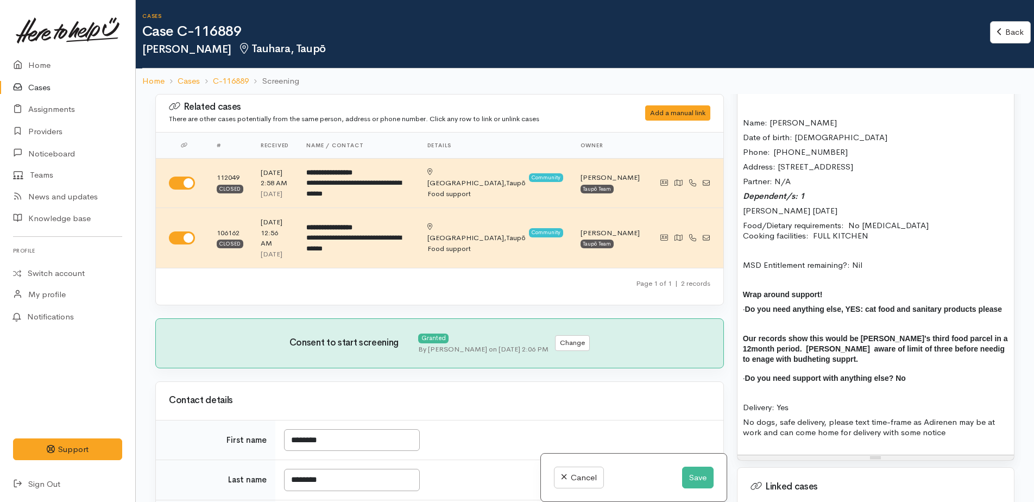
scroll to position [830, 0]
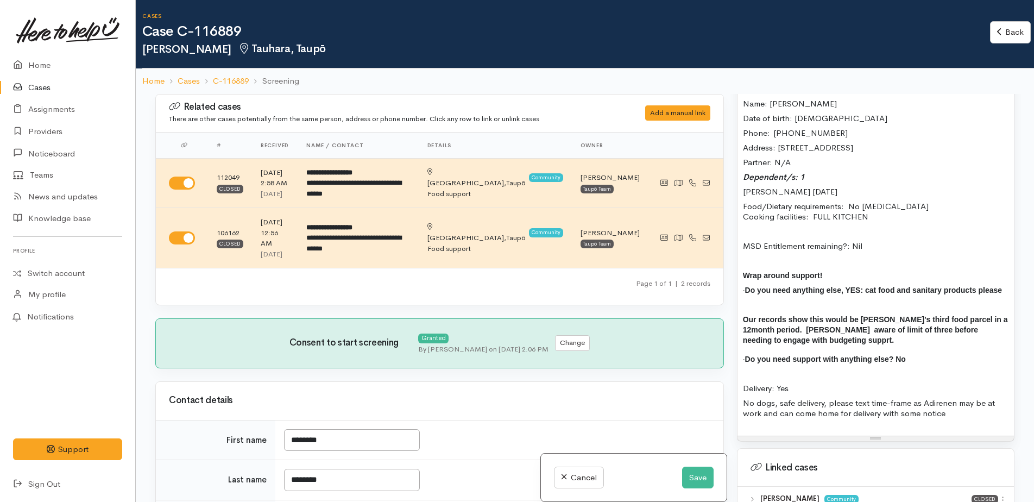
click at [797, 342] on span "Our records show this would be Adrienne's third food parcel in a 12month period…" at bounding box center [875, 329] width 265 height 29
click at [829, 347] on div "This request would to be third food parcel according to our records, so would n…" at bounding box center [875, 230] width 276 height 412
click at [830, 341] on p "Our records show this would be Adrienne's third food parcel in a 12month period…" at bounding box center [876, 329] width 266 height 31
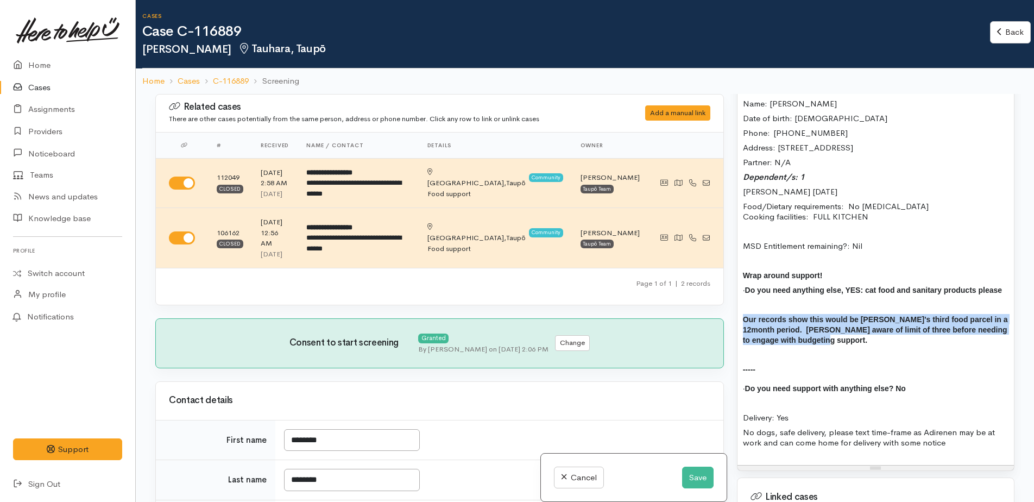
drag, startPoint x: 743, startPoint y: 316, endPoint x: 814, endPoint y: 339, distance: 74.9
click at [814, 339] on p "Our records show this would be [PERSON_NAME]'s third food parcel in a 12month p…" at bounding box center [876, 329] width 266 height 31
copy span "Our records show this would be [PERSON_NAME]'s third food parcel in a 12month p…"
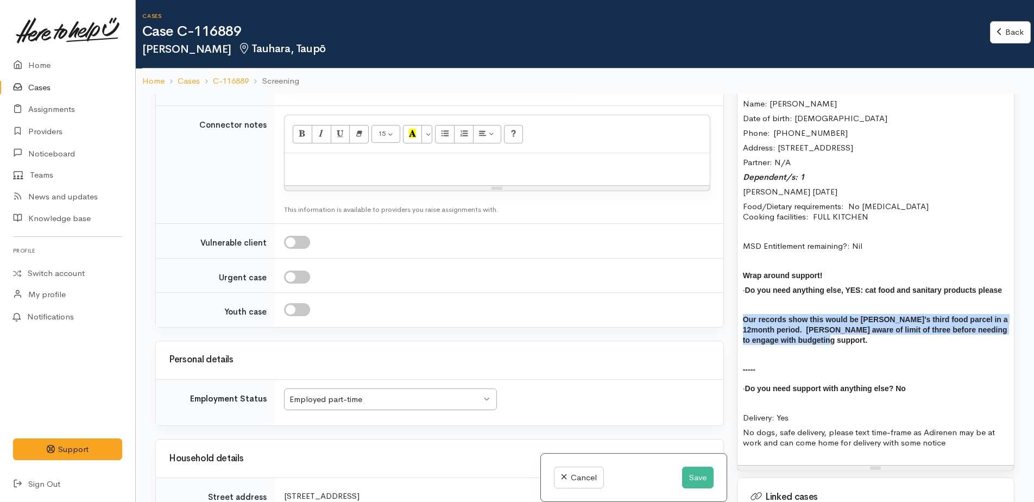
scroll to position [1249, 0]
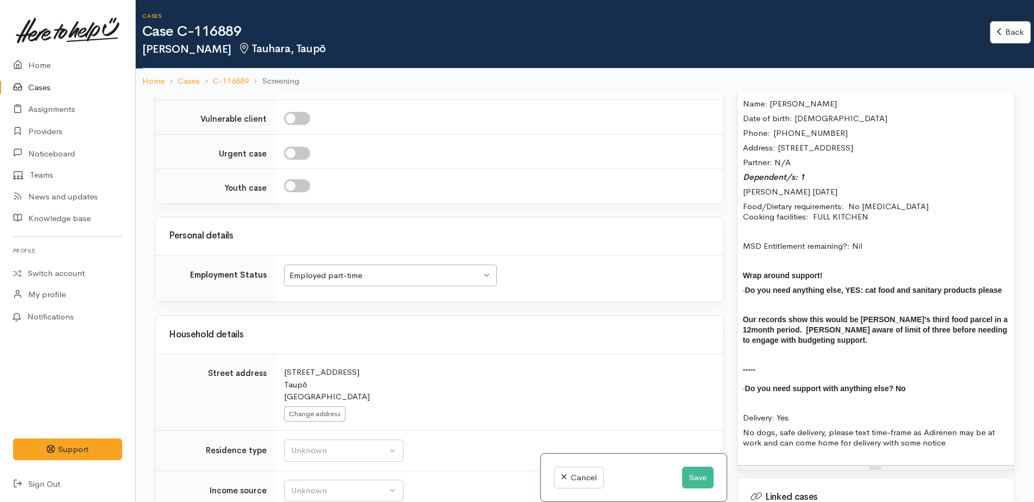
click at [904, 247] on p "MSD Entitlement remaining?: Nil" at bounding box center [876, 246] width 266 height 10
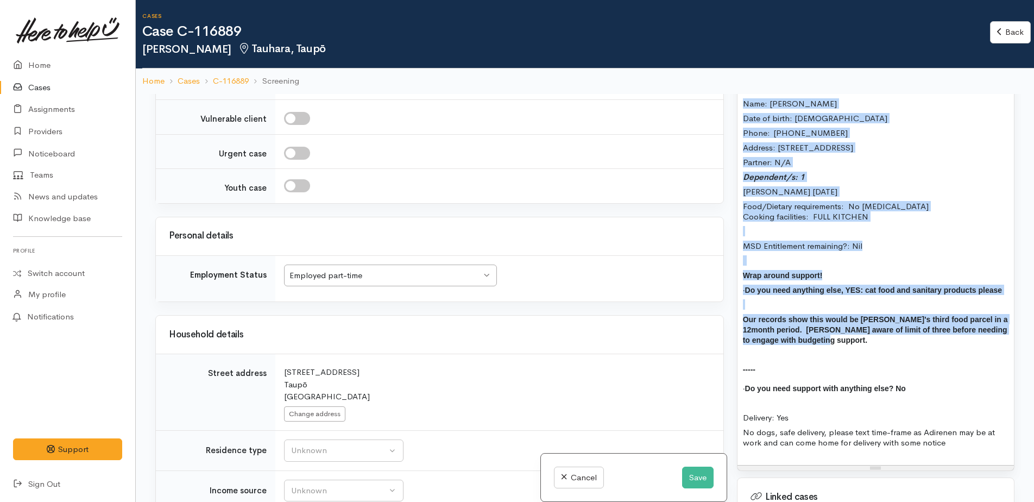
drag, startPoint x: 824, startPoint y: 339, endPoint x: 744, endPoint y: 105, distance: 247.9
click at [744, 105] on div "This request would to be third food parcel according to our records, so would n…" at bounding box center [875, 244] width 276 height 441
copy div "Name: Adrienne Mitchell Date of birth: 08/05/1967 Phone:  0220978608 Address: 6…"
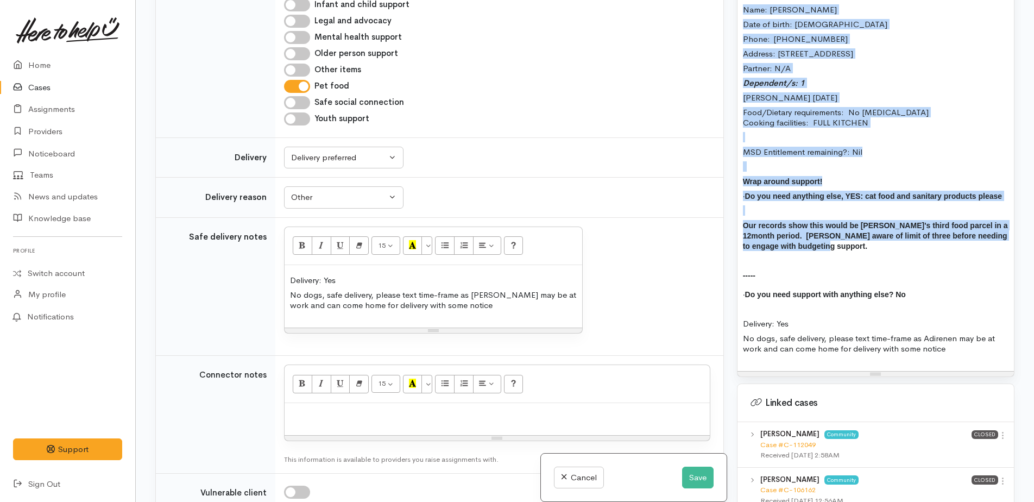
scroll to position [780, 0]
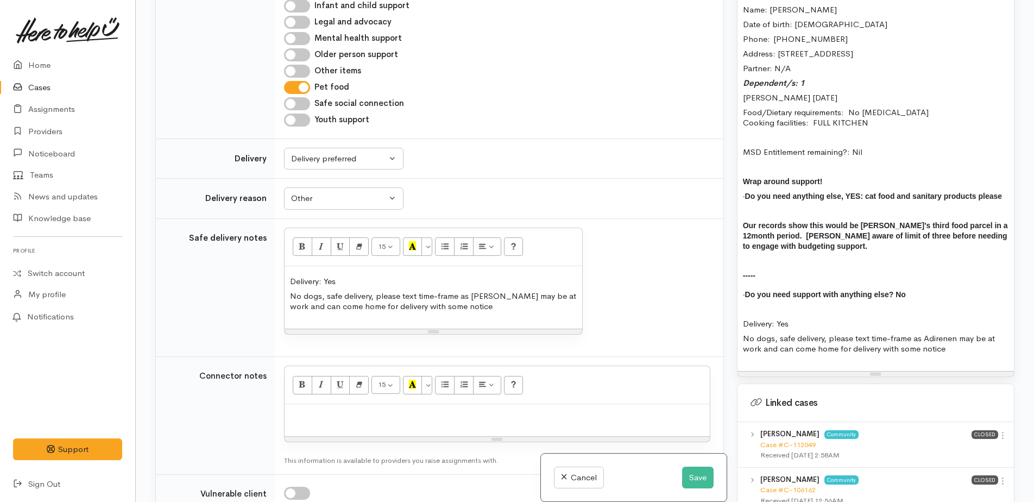
paste div
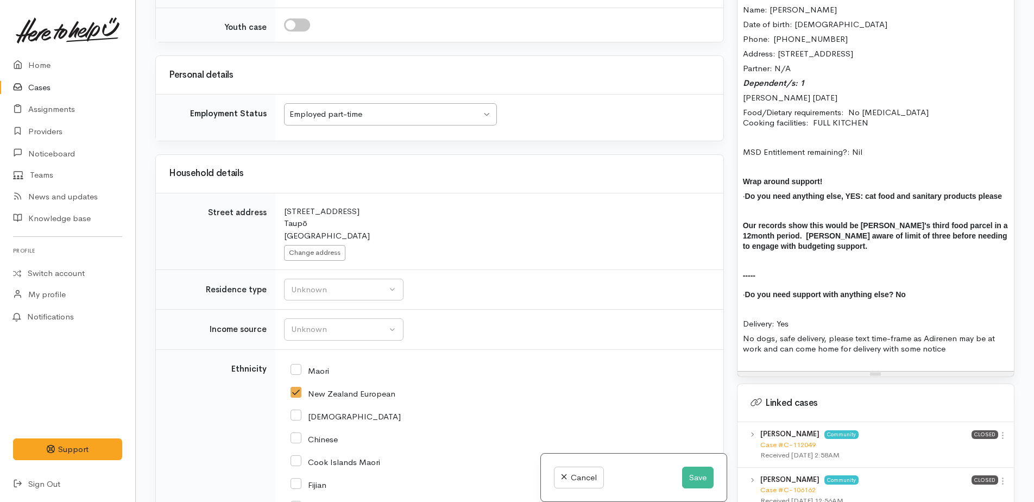
scroll to position [1624, 0]
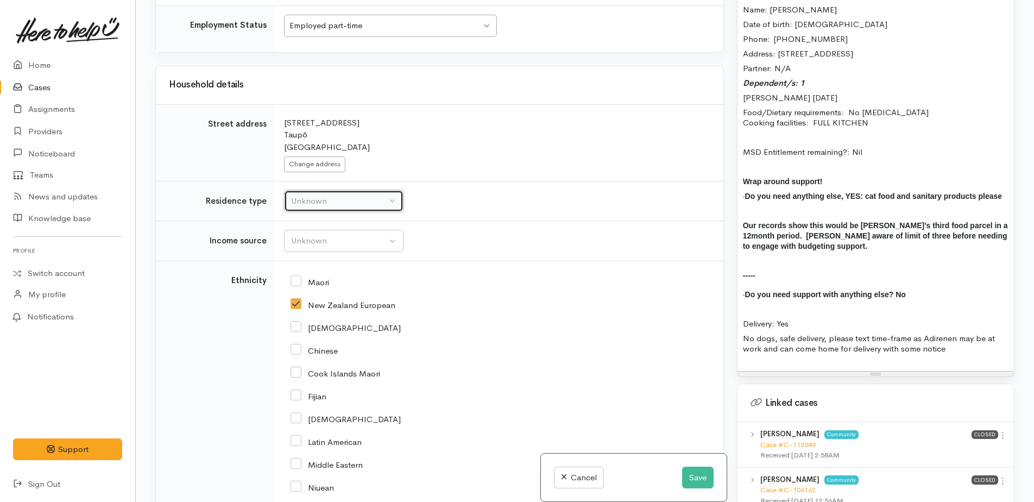
click at [333, 195] on div "Unknown" at bounding box center [339, 201] width 96 height 12
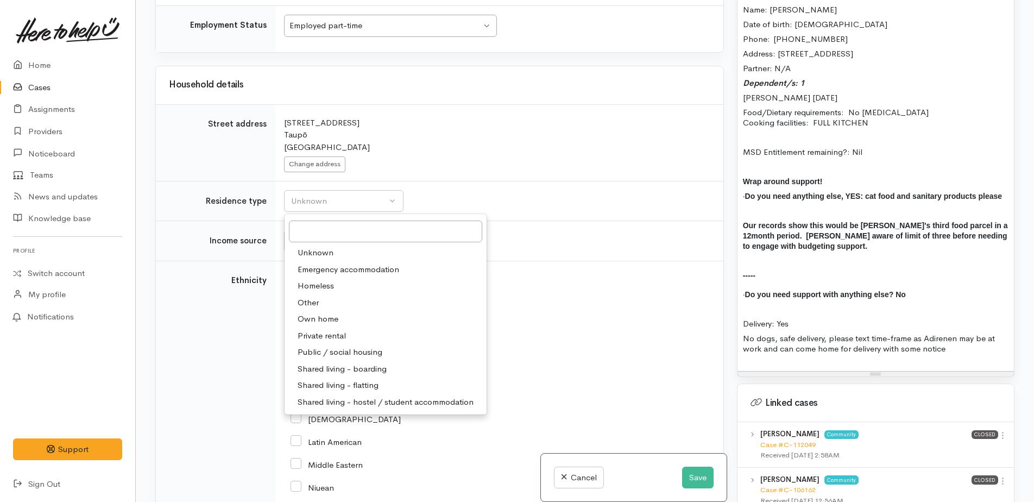
click at [323, 330] on span "Private rental" at bounding box center [322, 336] width 48 height 12
select select "2"
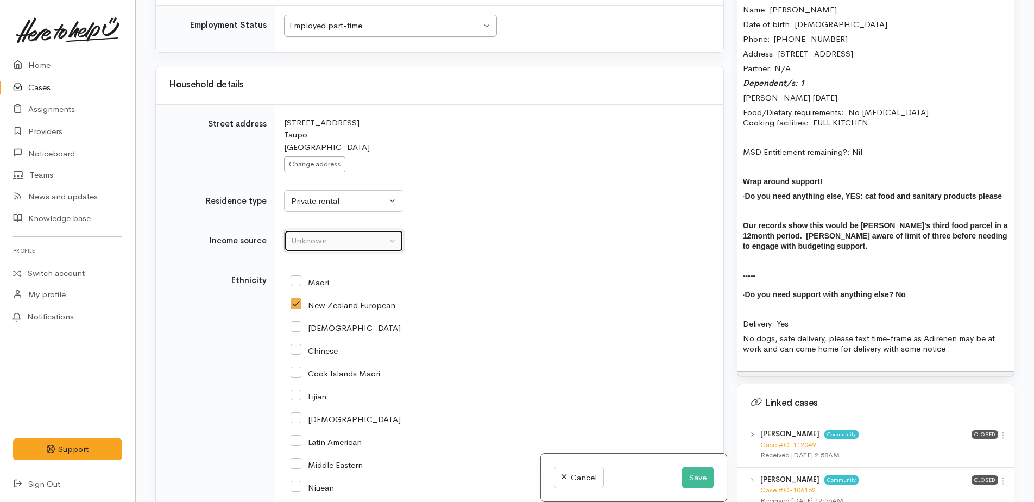
click at [308, 235] on div "Unknown" at bounding box center [339, 241] width 96 height 12
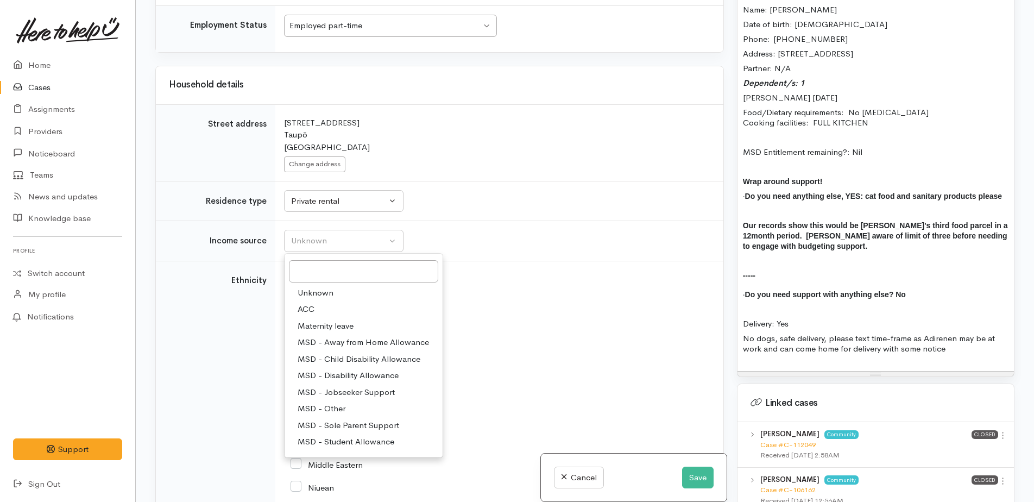
click at [349, 419] on span "MSD - Sole Parent Support" at bounding box center [349, 425] width 102 height 12
select select "7"
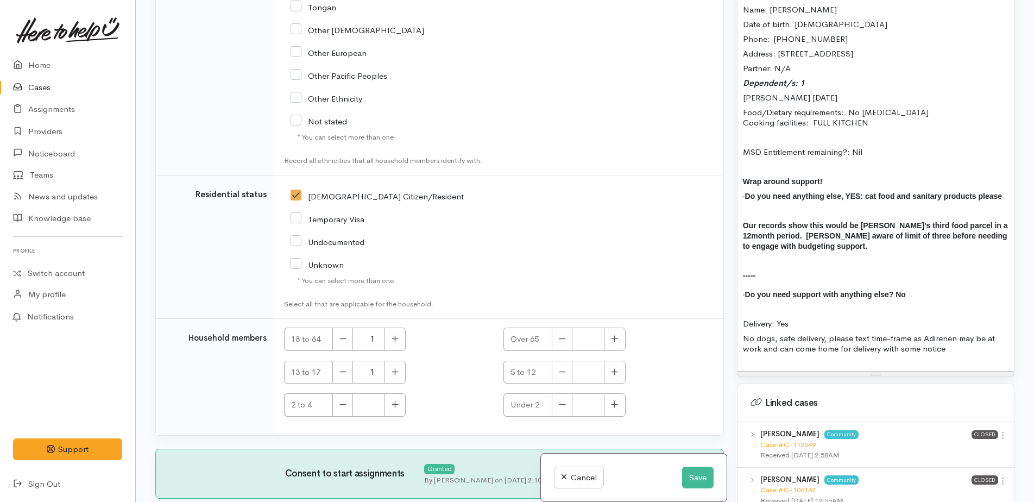
scroll to position [2249, 0]
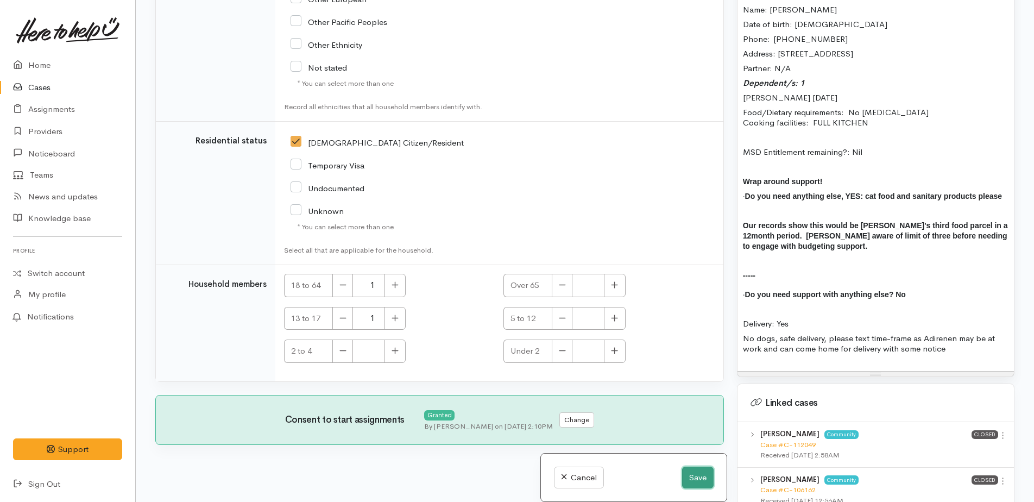
click at [697, 480] on button "Save" at bounding box center [697, 477] width 31 height 22
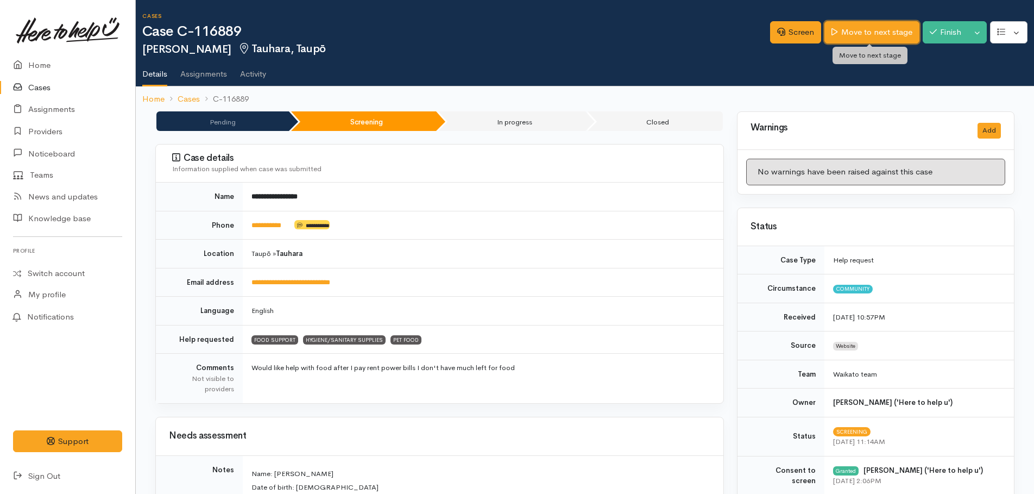
click at [872, 30] on link "Move to next stage" at bounding box center [871, 32] width 94 height 22
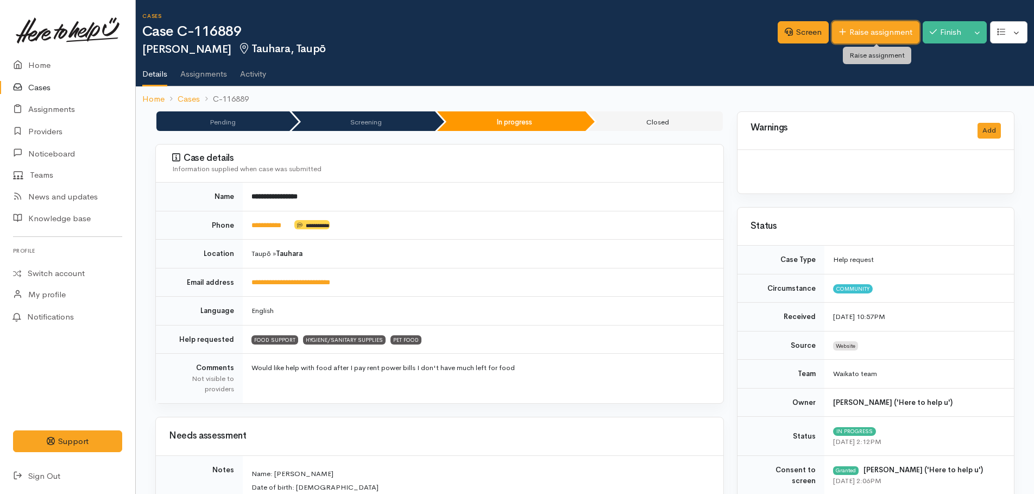
click at [872, 31] on link "Raise assignment" at bounding box center [875, 32] width 87 height 22
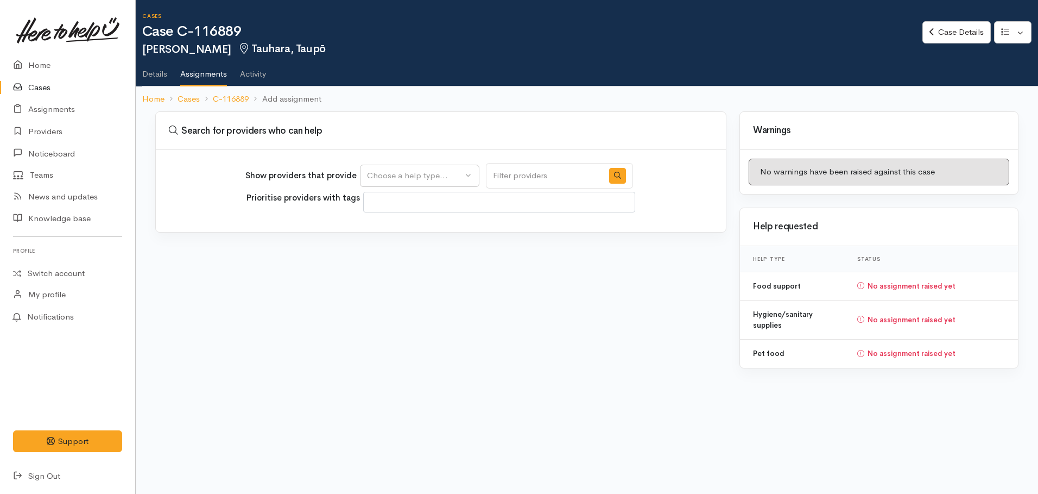
select select
click at [434, 177] on div "Choose a help type..." at bounding box center [415, 175] width 96 height 12
click at [420, 226] on span "Food support" at bounding box center [399, 228] width 50 height 12
select select "3"
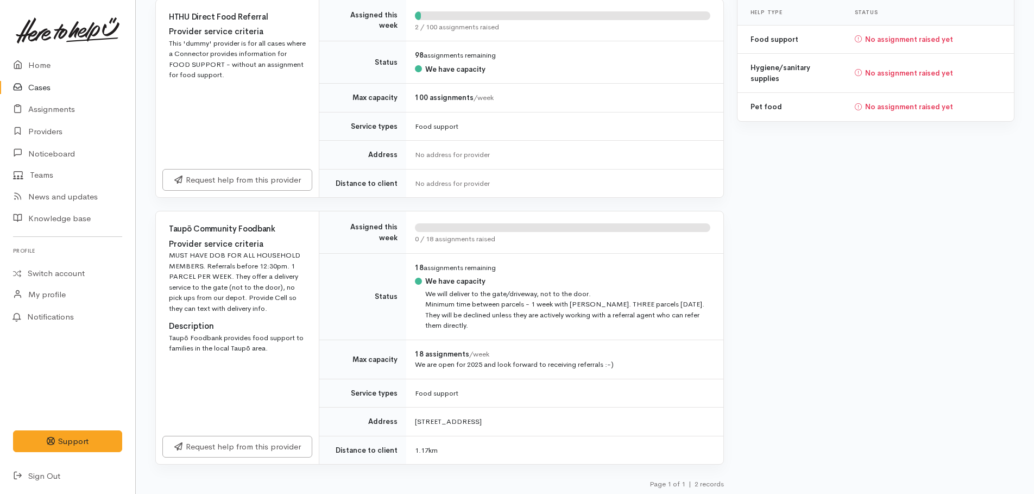
scroll to position [249, 0]
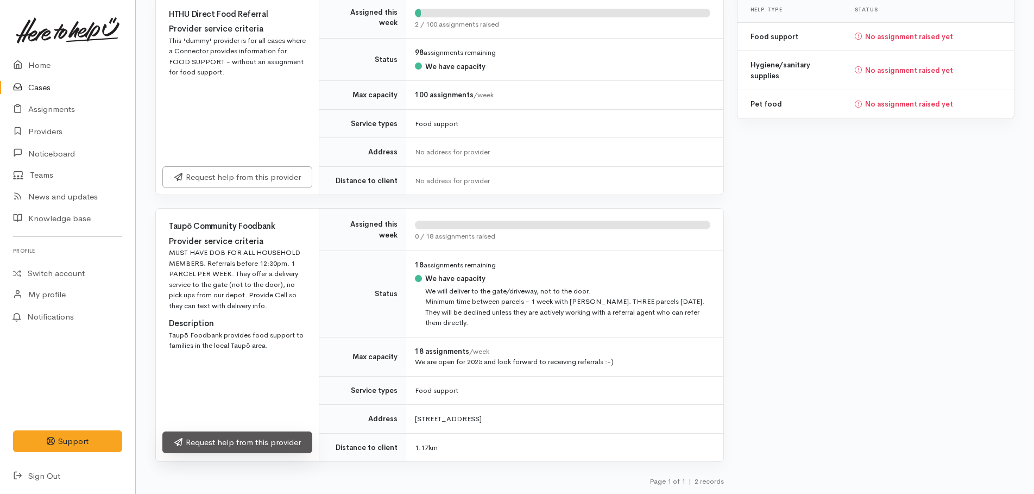
click at [248, 441] on link "Request help from this provider" at bounding box center [237, 442] width 150 height 22
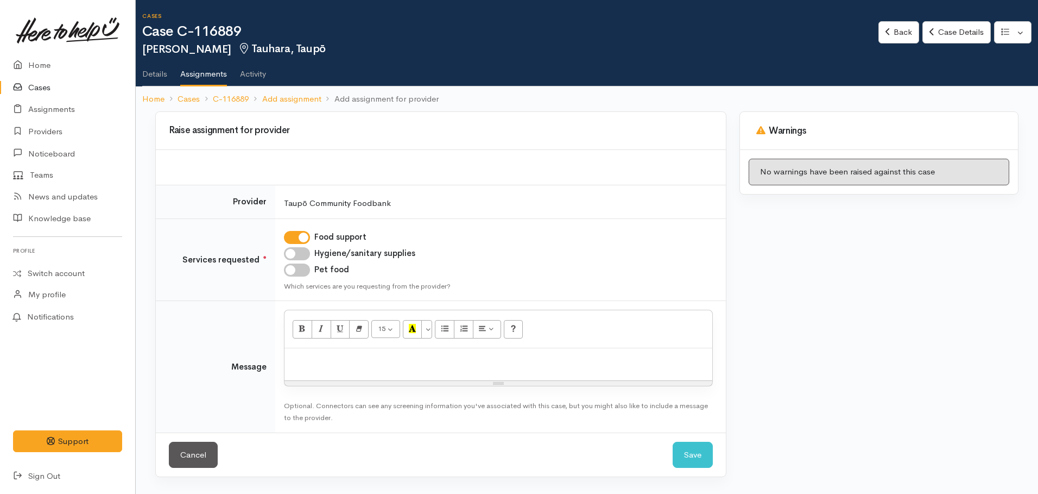
click at [294, 252] on input "Hygiene/sanitary supplies" at bounding box center [297, 253] width 26 height 13
checkbox input "true"
click at [295, 271] on input "Pet food" at bounding box center [297, 269] width 26 height 13
checkbox input "true"
click at [320, 353] on div at bounding box center [499, 364] width 428 height 32
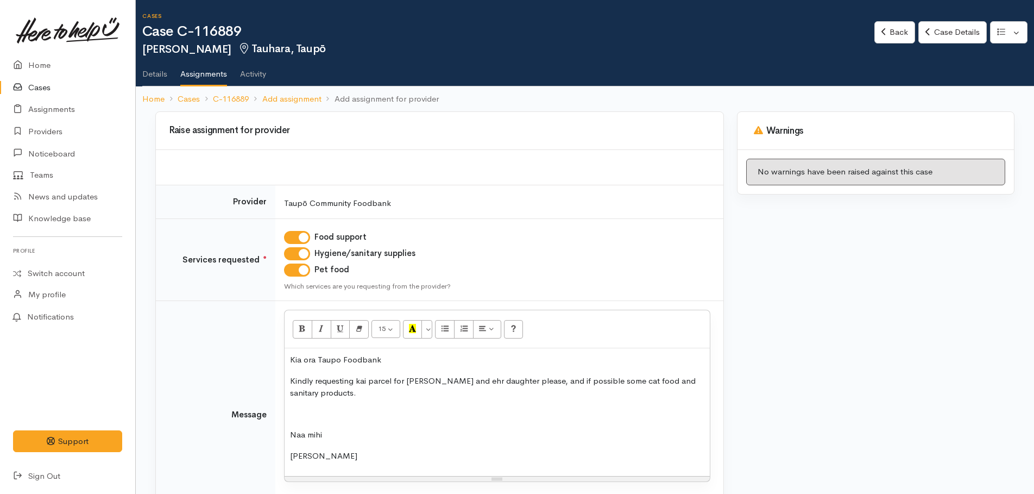
click at [400, 352] on div "Kia ora Taupo Foodbank Kindly requesting kai parcel for [PERSON_NAME] and ehr d…" at bounding box center [497, 412] width 425 height 128
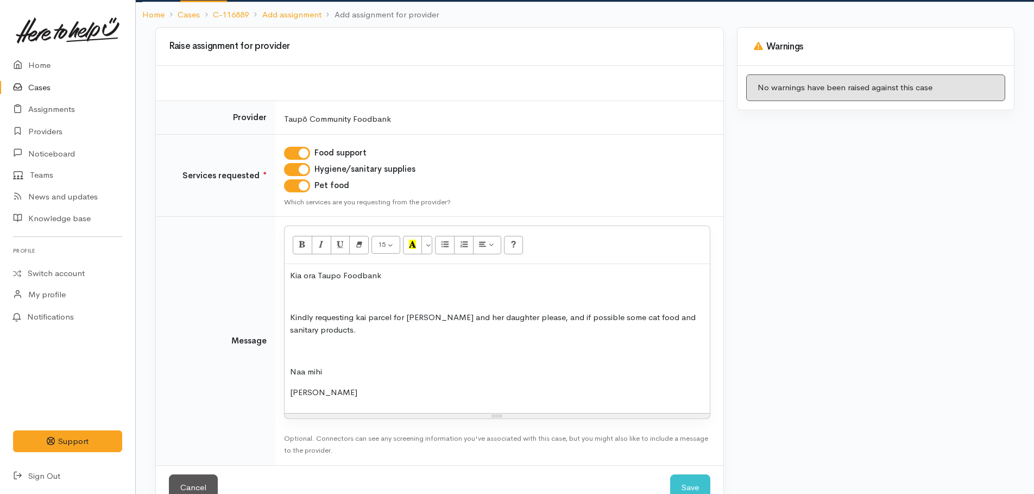
scroll to position [113, 0]
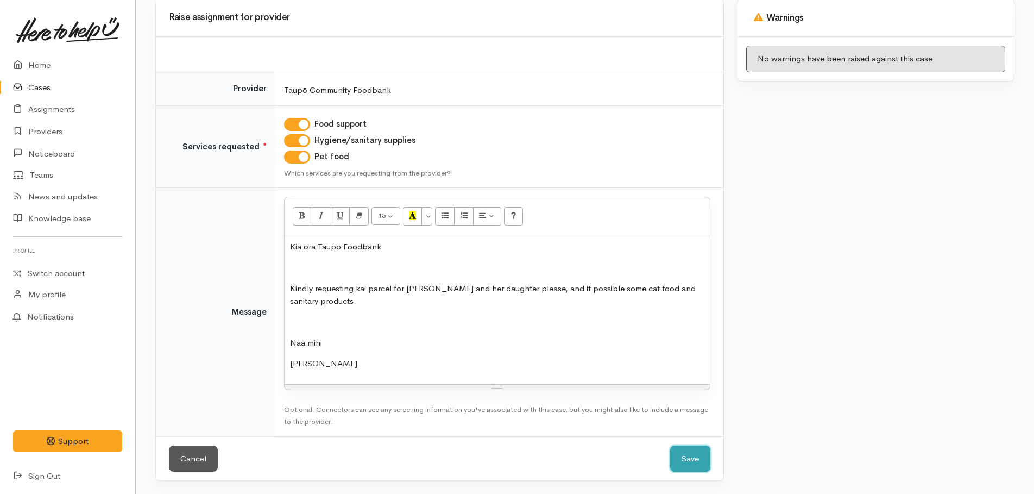
click at [683, 460] on button "Save" at bounding box center [690, 458] width 40 height 27
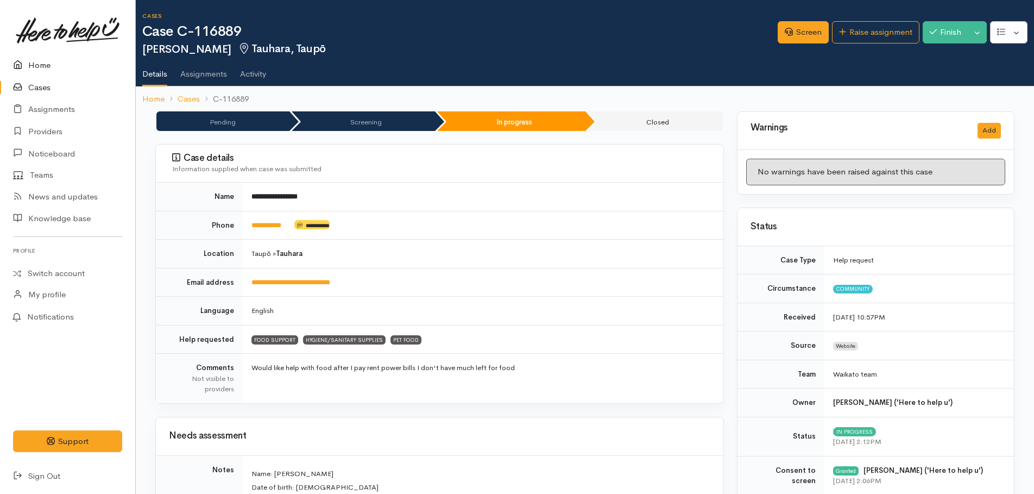
drag, startPoint x: 36, startPoint y: 66, endPoint x: 11, endPoint y: 70, distance: 24.7
click at [36, 66] on link "Home" at bounding box center [67, 65] width 135 height 22
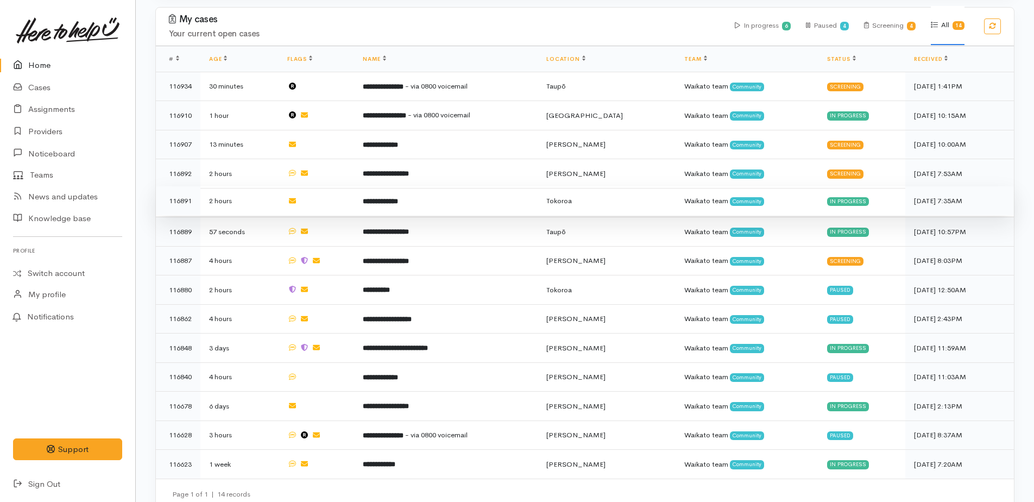
scroll to position [454, 0]
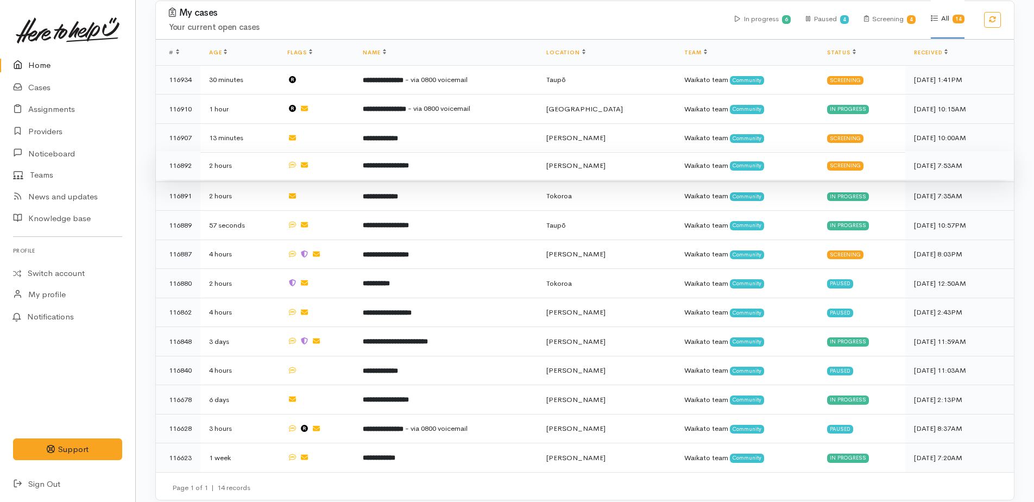
click at [405, 162] on b "**********" at bounding box center [386, 165] width 46 height 7
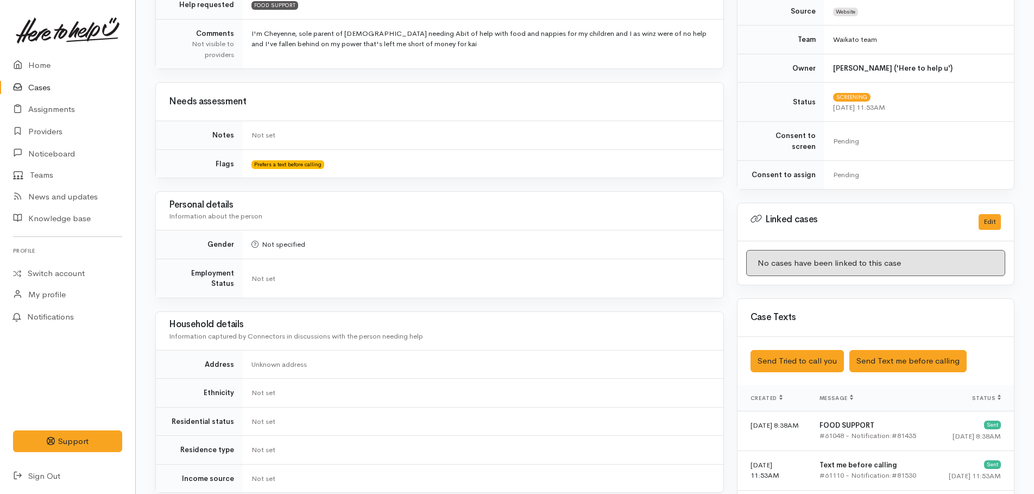
scroll to position [203, 0]
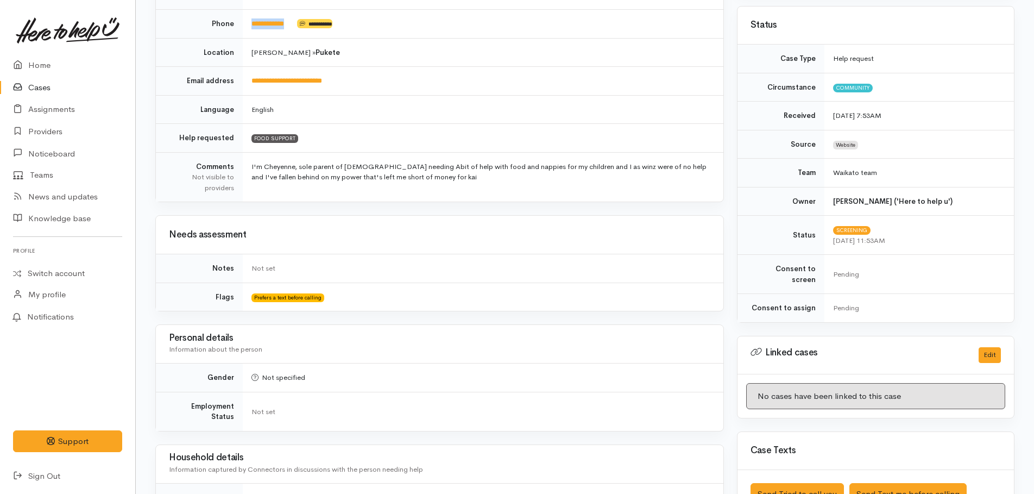
drag, startPoint x: 295, startPoint y: 21, endPoint x: 250, endPoint y: 22, distance: 45.1
click at [250, 22] on td "**********" at bounding box center [483, 24] width 481 height 29
copy link "**********"
click at [608, 199] on td "I'm Cheyenne, sole parent of 4 needing Abit of help with food and nappies for m…" at bounding box center [483, 176] width 481 height 49
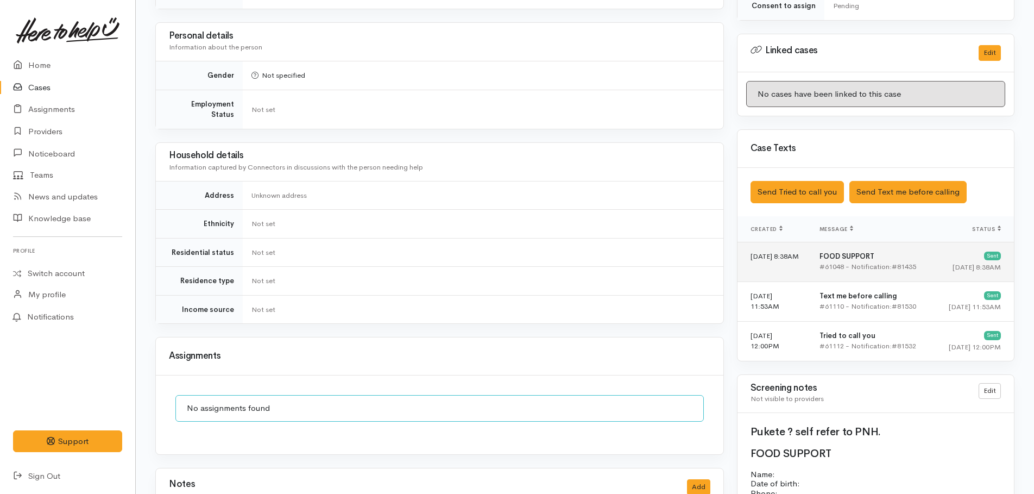
scroll to position [528, 0]
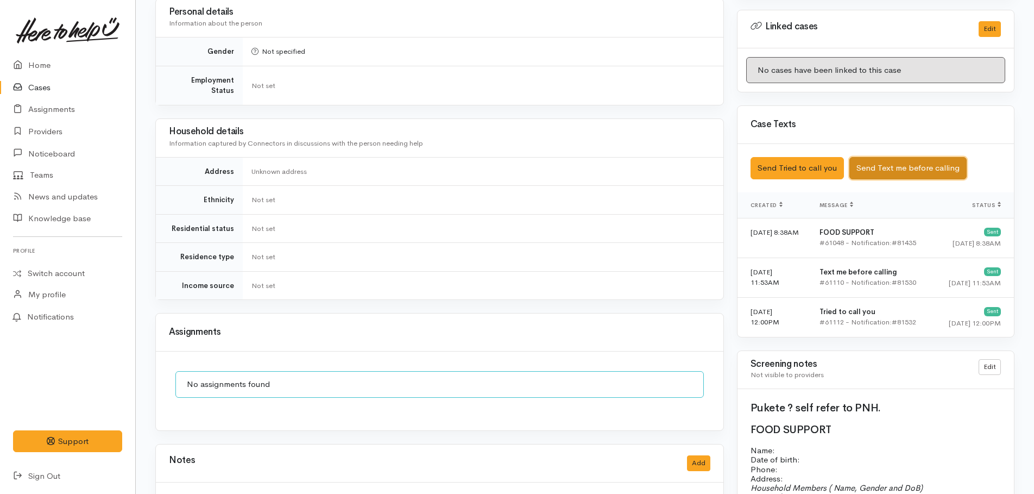
click at [907, 157] on button "Send Text me before calling" at bounding box center [907, 168] width 117 height 22
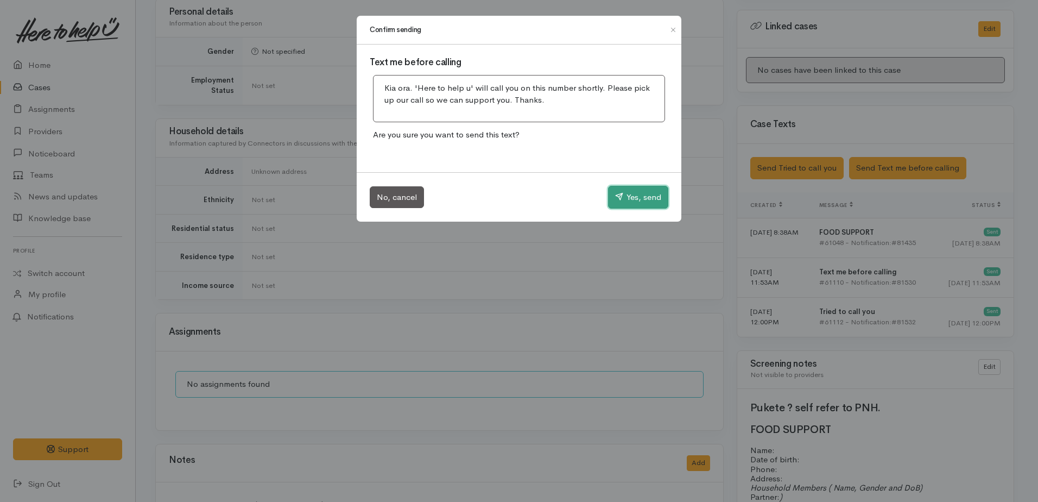
click at [628, 196] on button "Yes, send" at bounding box center [638, 197] width 60 height 23
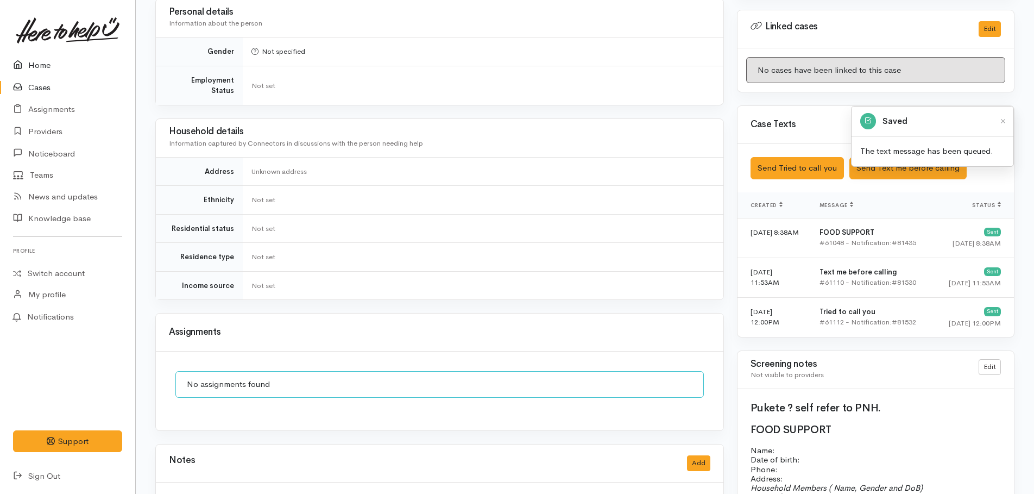
click at [45, 68] on link "Home" at bounding box center [67, 65] width 135 height 22
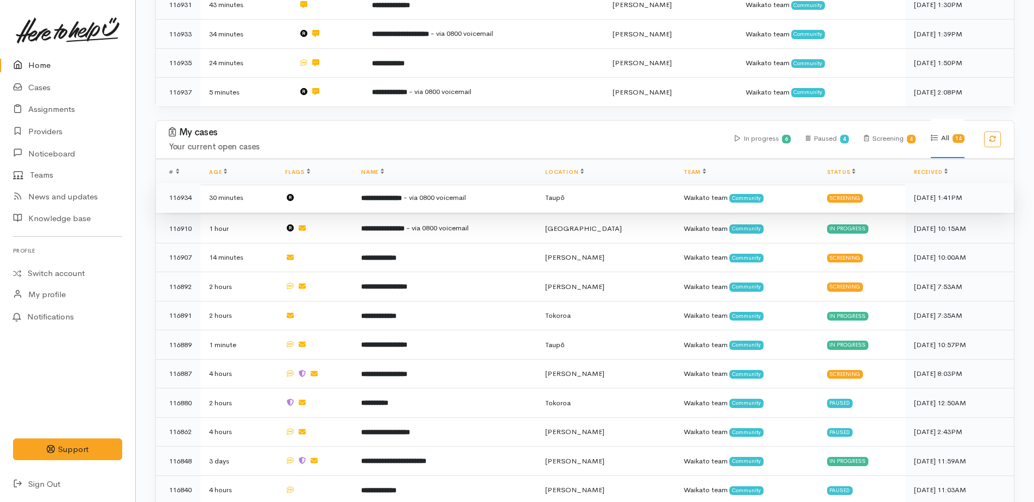
scroll to position [434, 0]
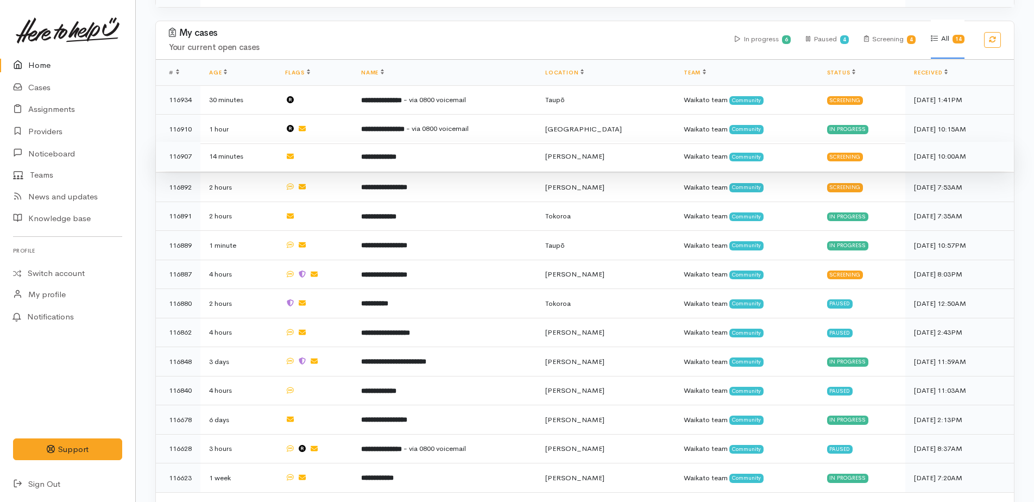
click at [394, 153] on b "**********" at bounding box center [378, 156] width 35 height 7
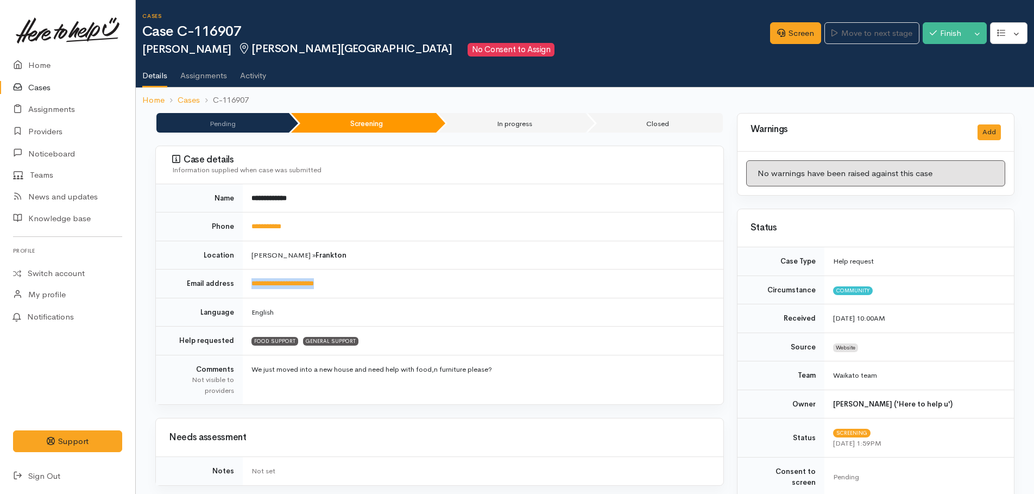
drag, startPoint x: 342, startPoint y: 283, endPoint x: 246, endPoint y: 274, distance: 96.0
click at [246, 274] on td "**********" at bounding box center [483, 283] width 481 height 29
drag, startPoint x: 246, startPoint y: 274, endPoint x: 257, endPoint y: 281, distance: 13.1
copy link "**********"
click at [793, 36] on link "Screen" at bounding box center [795, 33] width 51 height 22
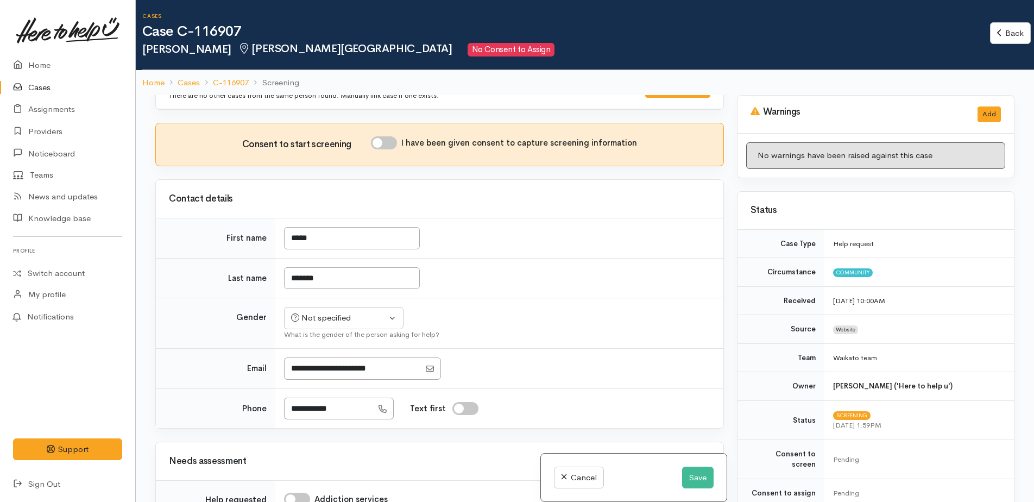
scroll to position [50, 0]
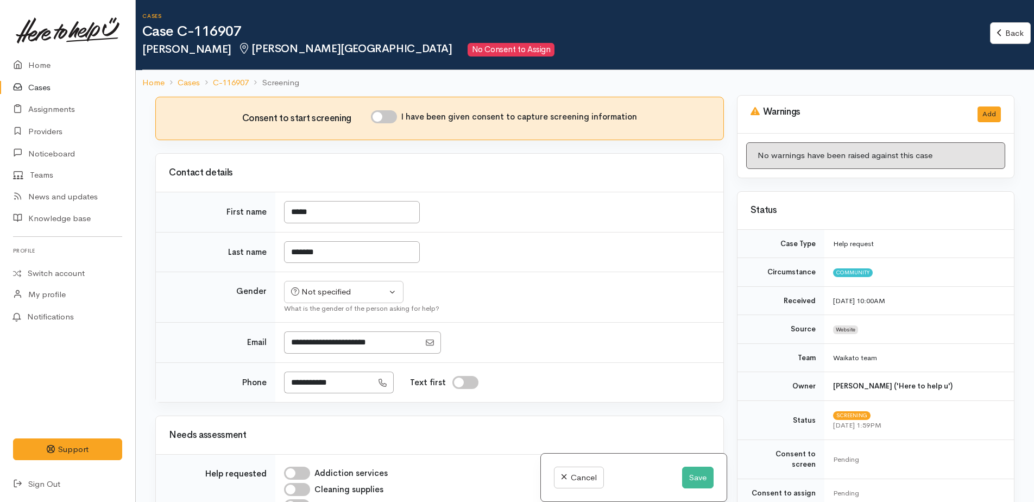
click at [387, 117] on input "I have been given consent to capture screening information" at bounding box center [384, 116] width 26 height 13
checkbox input "true"
click at [360, 295] on div "Not specified" at bounding box center [339, 292] width 96 height 12
click at [320, 349] on span "[DEMOGRAPHIC_DATA]" at bounding box center [352, 350] width 93 height 12
select select "[DEMOGRAPHIC_DATA]"
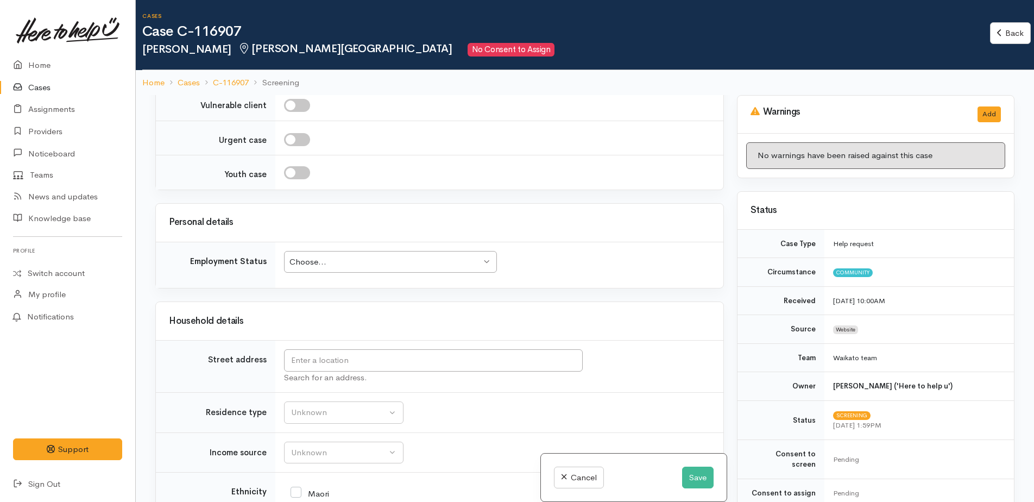
scroll to position [974, 0]
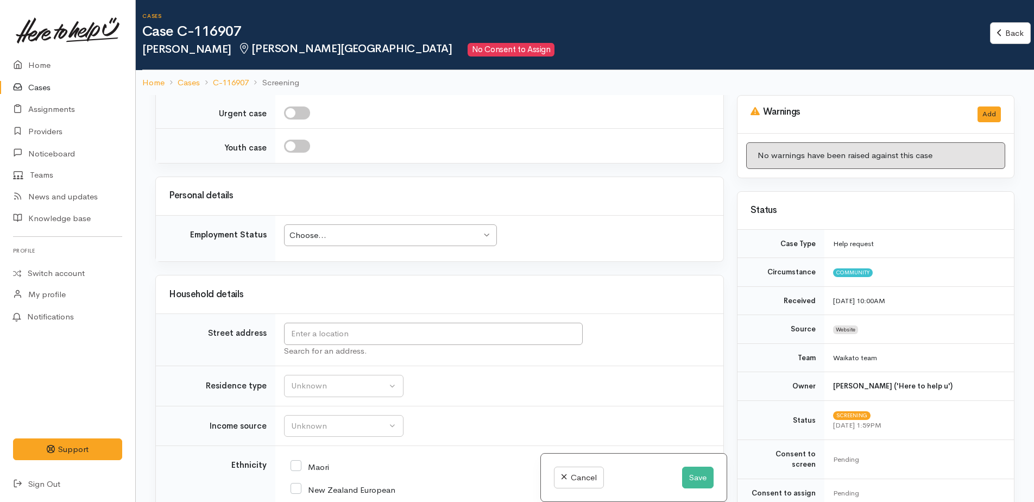
click at [372, 237] on div "Choose..." at bounding box center [385, 235] width 192 height 12
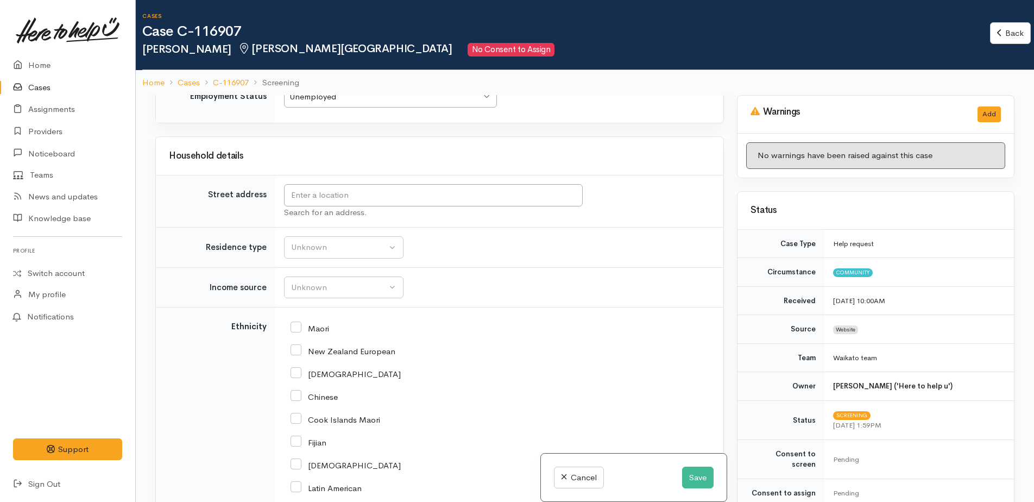
scroll to position [1136, 0]
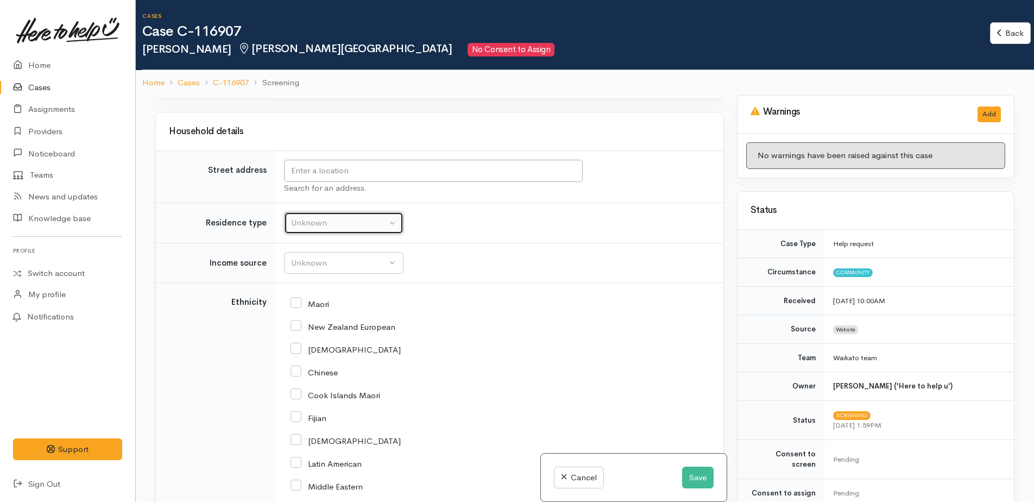
click at [331, 224] on div "Unknown" at bounding box center [339, 223] width 96 height 12
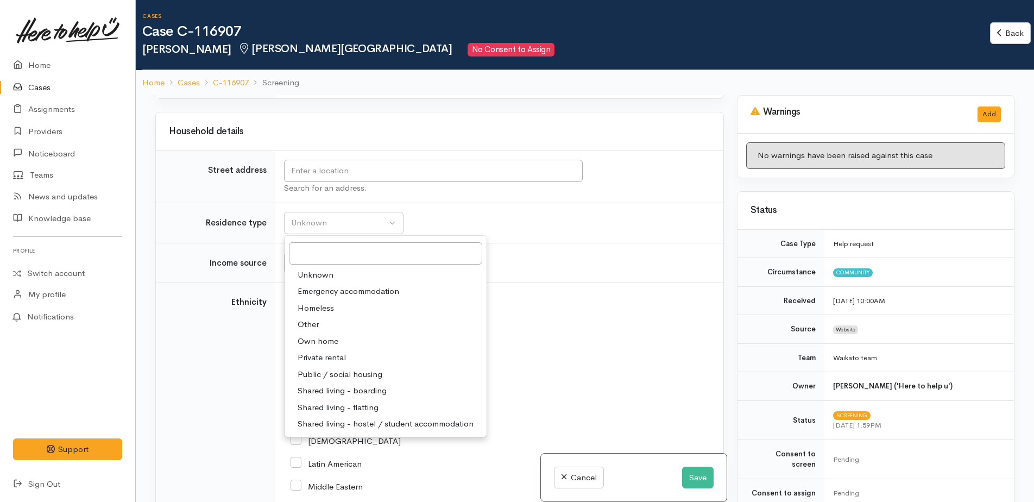
click at [329, 354] on span "Private rental" at bounding box center [322, 357] width 48 height 12
select select "2"
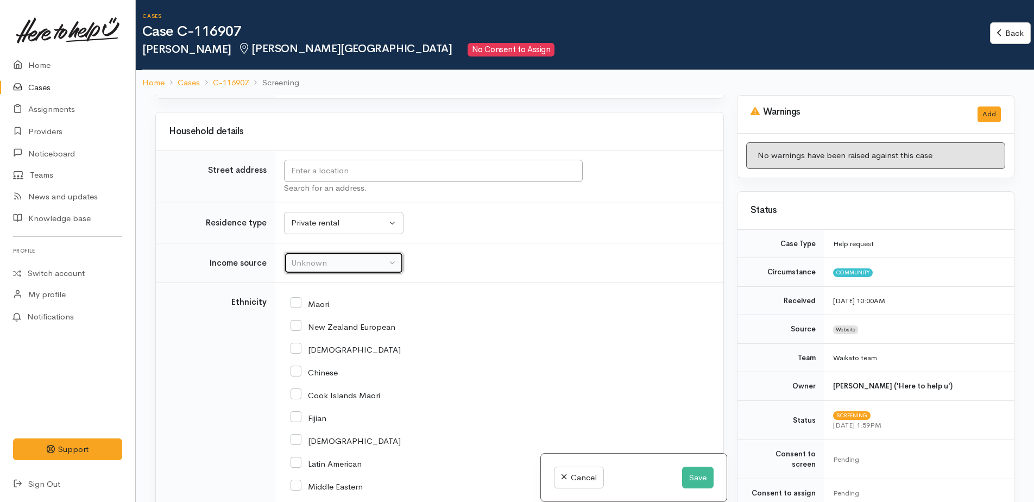
click at [300, 257] on div "Unknown" at bounding box center [339, 263] width 96 height 12
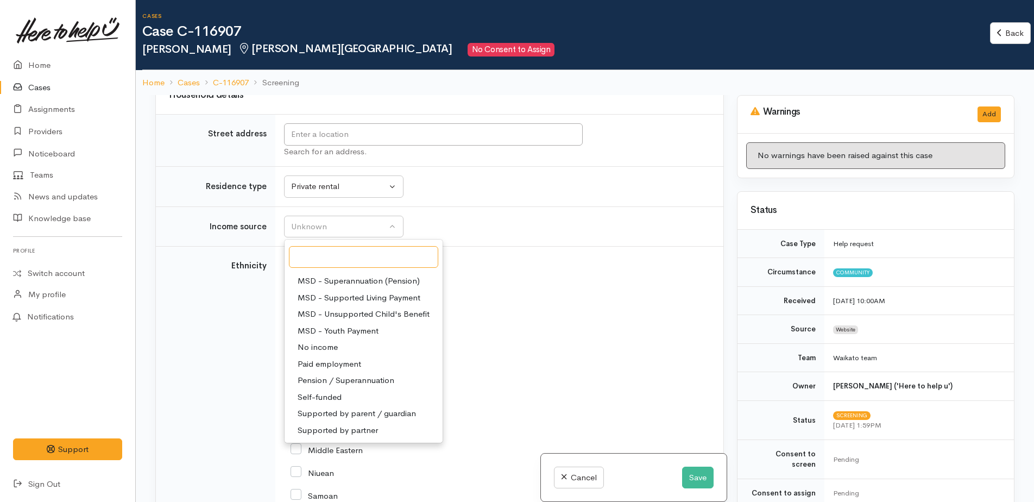
scroll to position [1191, 0]
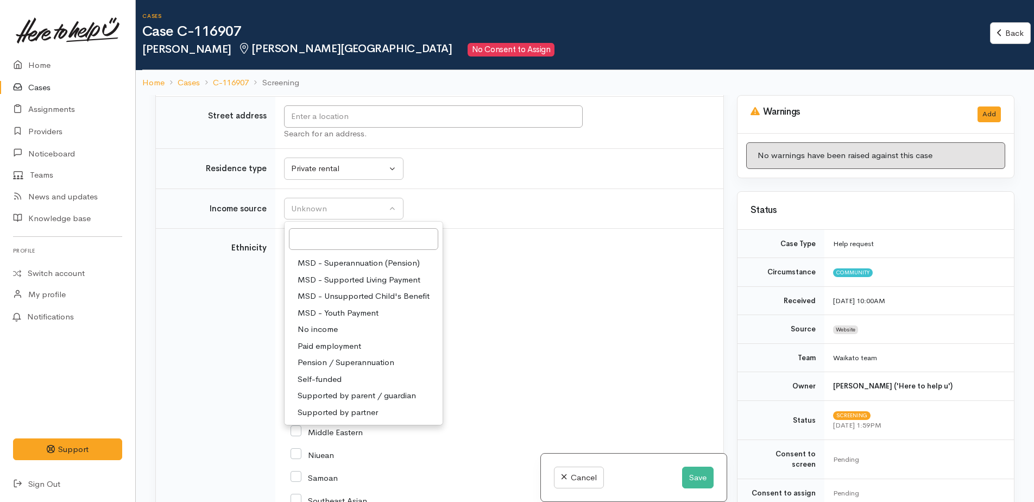
click at [355, 414] on span "Supported by partner" at bounding box center [338, 412] width 80 height 12
select select "17"
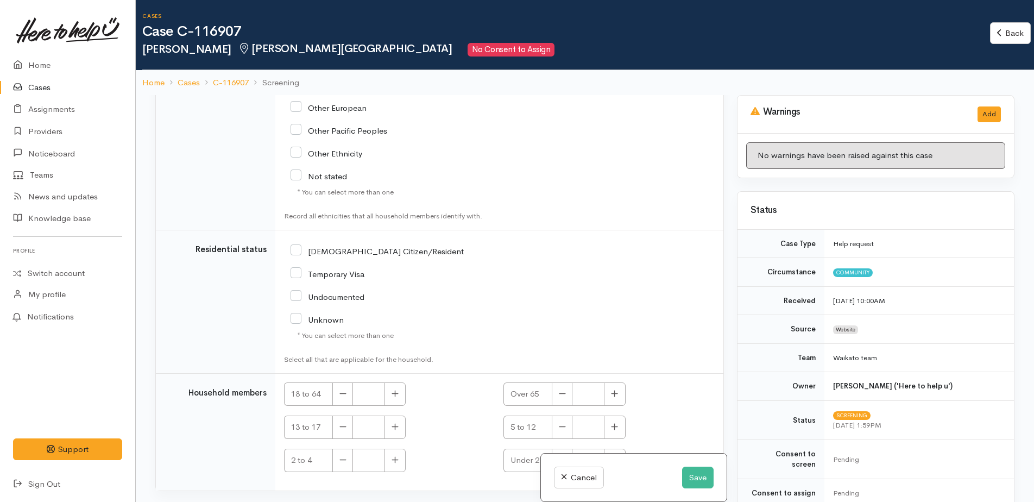
scroll to position [1679, 0]
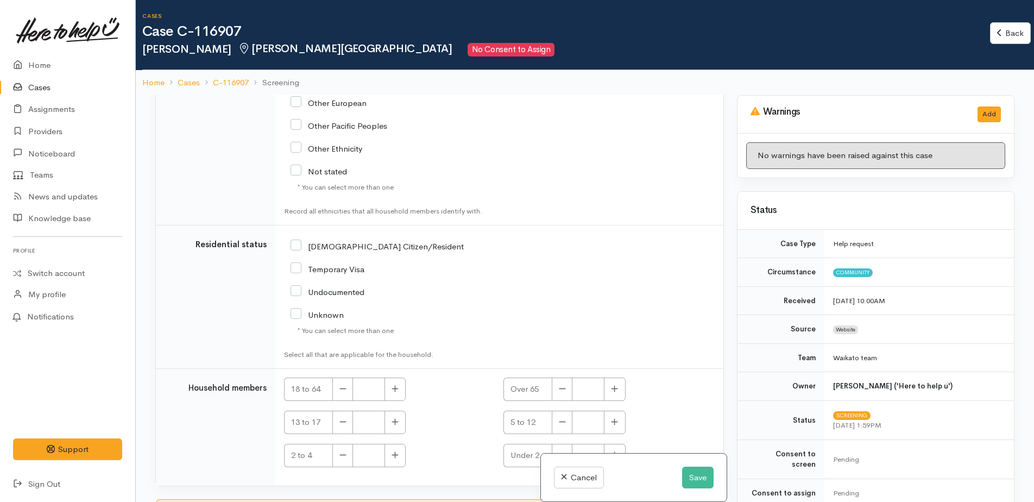
click at [296, 169] on input "Not stated" at bounding box center [318, 171] width 56 height 10
checkbox input "true"
click at [293, 245] on input "NZ Citizen/Resident" at bounding box center [376, 246] width 173 height 10
checkbox input "true"
click at [399, 389] on icon "button" at bounding box center [394, 388] width 7 height 8
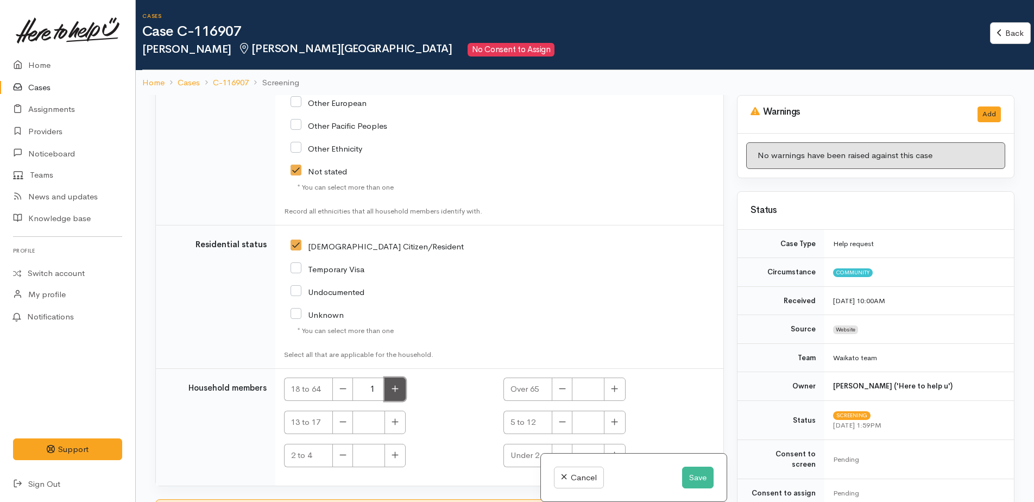
click at [399, 389] on icon "button" at bounding box center [394, 388] width 7 height 8
type input "2"
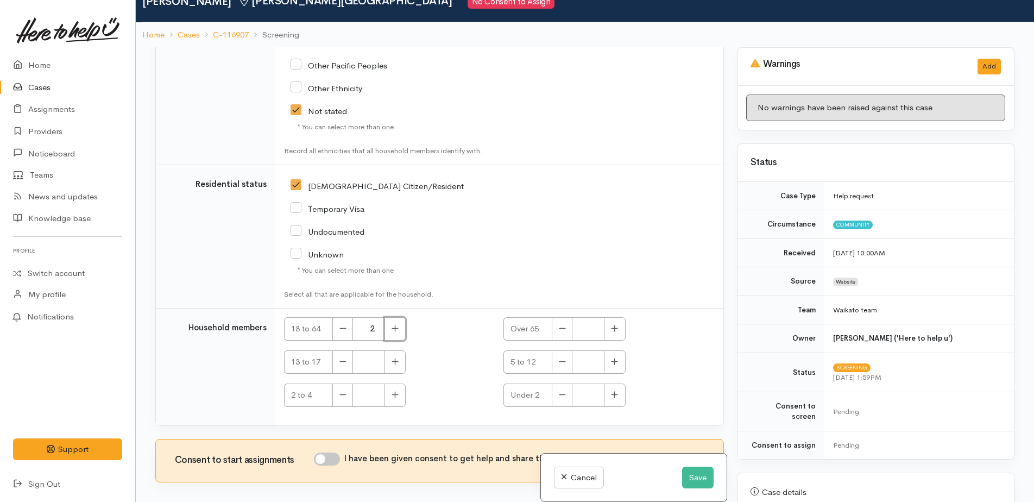
scroll to position [95, 0]
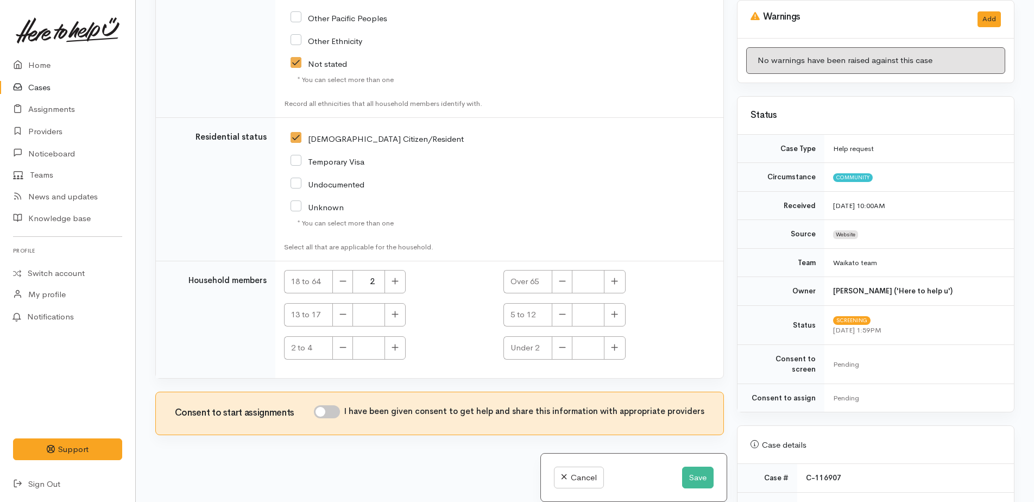
click at [330, 413] on input "I have been given consent to get help and share this information with appropria…" at bounding box center [327, 411] width 26 height 13
checkbox input "true"
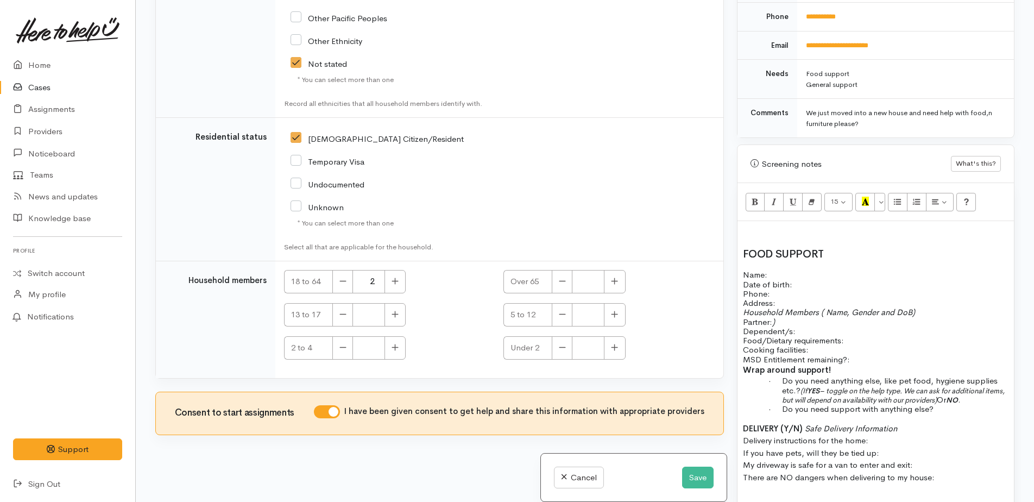
scroll to position [543, 0]
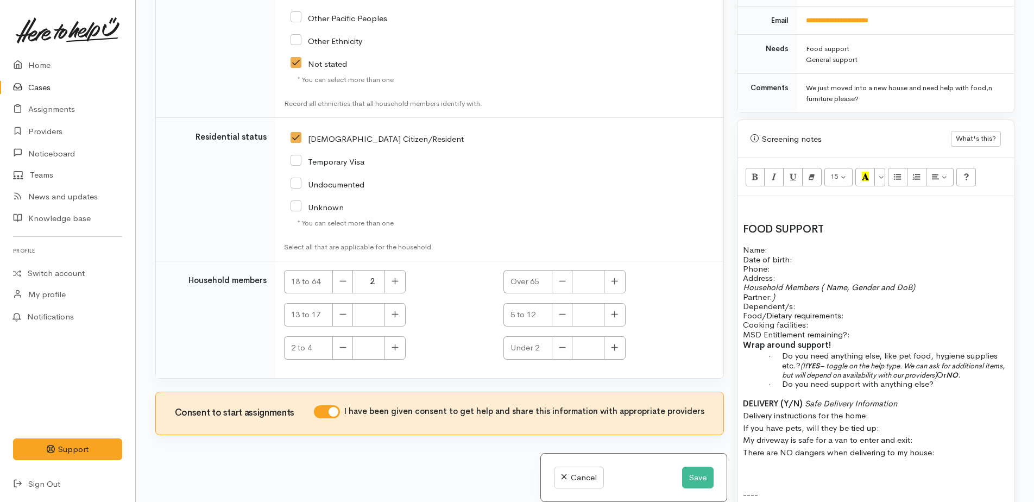
click at [761, 201] on h2 at bounding box center [876, 207] width 266 height 12
drag, startPoint x: 740, startPoint y: 217, endPoint x: 955, endPoint y: 447, distance: 315.0
click at [955, 447] on div "FOOD SUPPORT Name: Date of birth: Phone:   Address:   Household Members ( Name,…" at bounding box center [875, 449] width 276 height 506
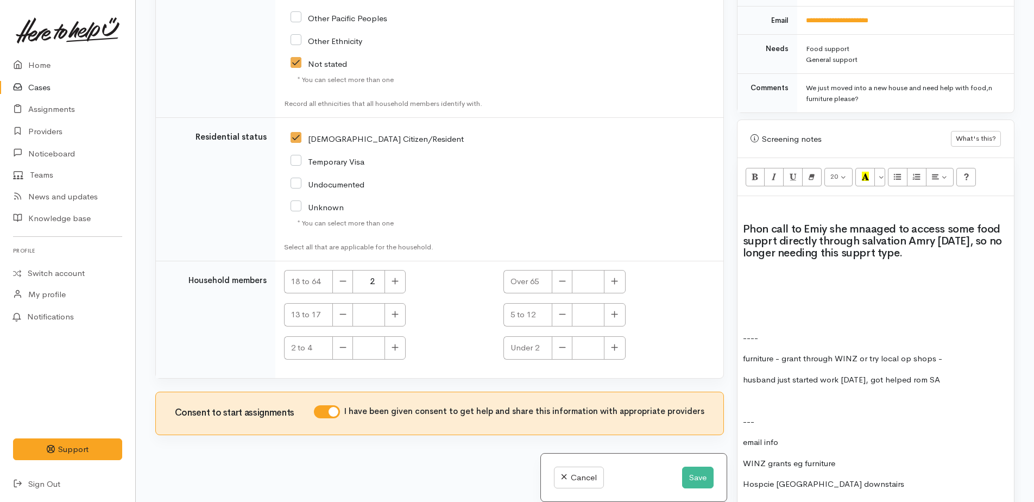
drag, startPoint x: 818, startPoint y: 220, endPoint x: 936, endPoint y: 270, distance: 128.0
click at [936, 270] on p at bounding box center [876, 275] width 266 height 12
click at [827, 223] on h2 "Phon call to Emiy she mnaaged to access some food supprt directly through salva…" at bounding box center [876, 241] width 266 height 36
drag, startPoint x: 860, startPoint y: 225, endPoint x: 864, endPoint y: 214, distance: 12.0
click at [767, 229] on h2 "Phon call to Emily she managed to access some food supprt directly through salv…" at bounding box center [876, 241] width 266 height 36
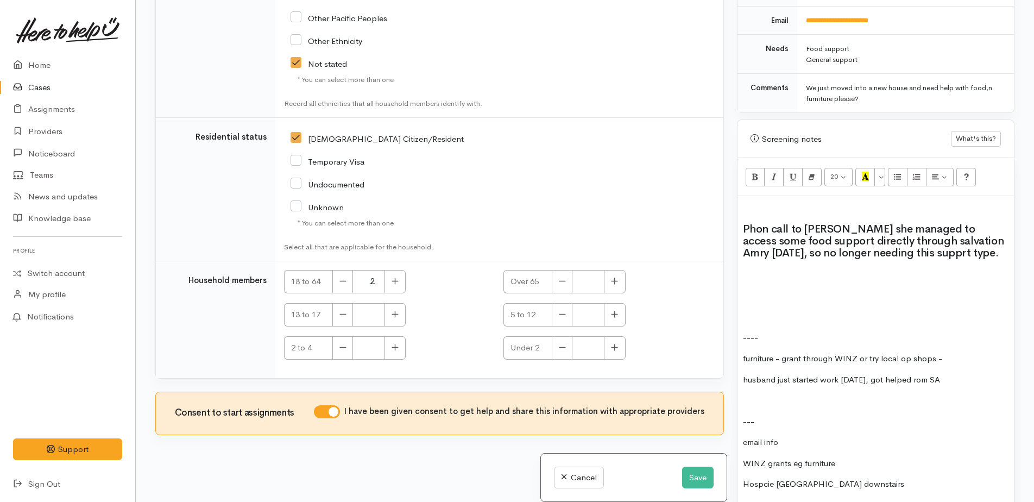
click at [927, 232] on h2 "Phon call to Emily she managed to access some food support directly through sal…" at bounding box center [876, 241] width 266 height 36
click at [864, 243] on h2 "Phon call to Emily she managed to access some food support directly through sal…" at bounding box center [876, 241] width 266 height 36
click at [750, 273] on div "Phon call to Emily she managed to access some food support directly through sal…" at bounding box center [875, 371] width 276 height 350
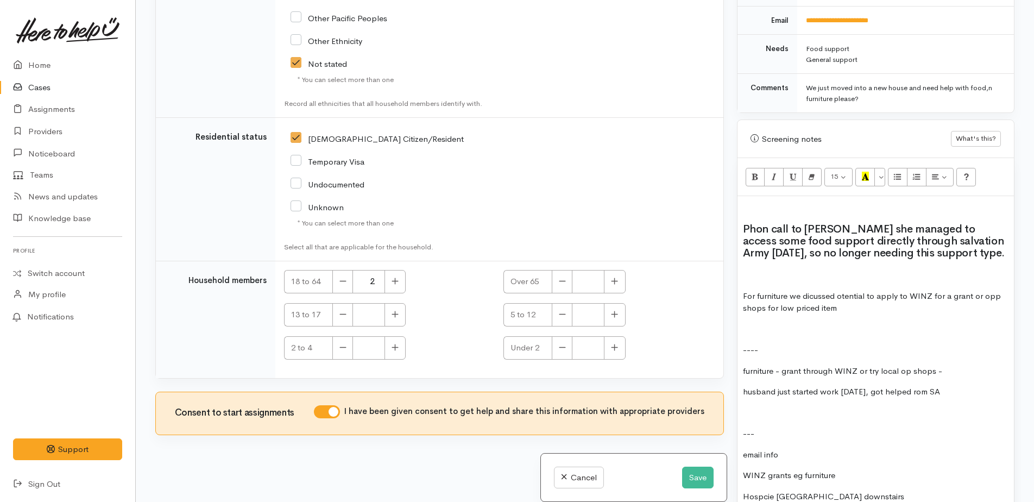
click at [974, 290] on p "For furniture we dicussed otential to apply to WINZ for a grant or opp shops fo…" at bounding box center [876, 302] width 266 height 24
click at [857, 298] on p "For furniture we dicussed otential to apply to WINZ for a grant and/or opp shop…" at bounding box center [876, 302] width 266 height 24
drag, startPoint x: 781, startPoint y: 298, endPoint x: 900, endPoint y: 307, distance: 118.7
click at [907, 312] on div "Phon call to Emily she managed to access some food support directly through sal…" at bounding box center [875, 377] width 276 height 362
click at [893, 302] on p "For furniture we discussed potential to apply to WINZ for a grant and/or opp sh…" at bounding box center [876, 302] width 266 height 24
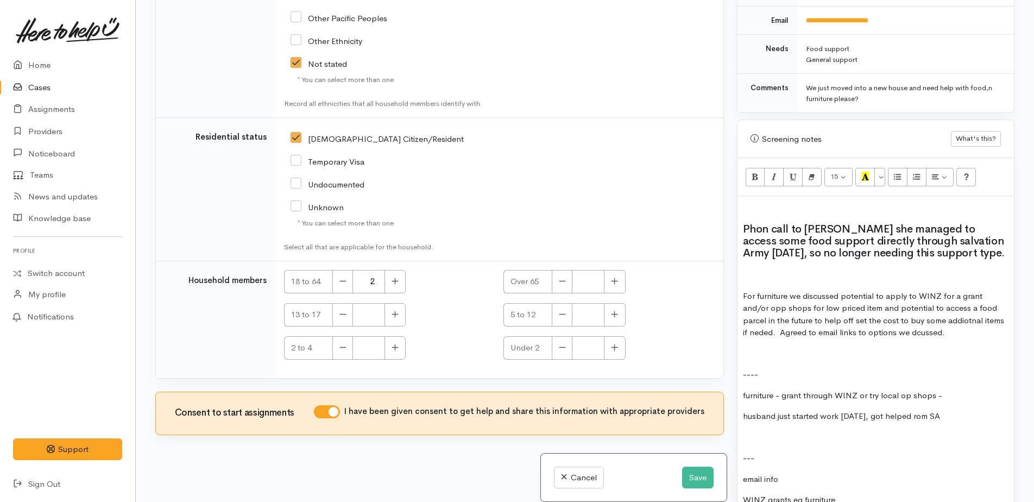
drag, startPoint x: 956, startPoint y: 311, endPoint x: 769, endPoint y: 336, distance: 189.0
click at [765, 348] on p at bounding box center [876, 354] width 266 height 12
drag, startPoint x: 928, startPoint y: 322, endPoint x: 842, endPoint y: 331, distance: 86.2
click at [773, 348] on p at bounding box center [876, 354] width 266 height 12
drag, startPoint x: 959, startPoint y: 358, endPoint x: 842, endPoint y: 347, distance: 117.3
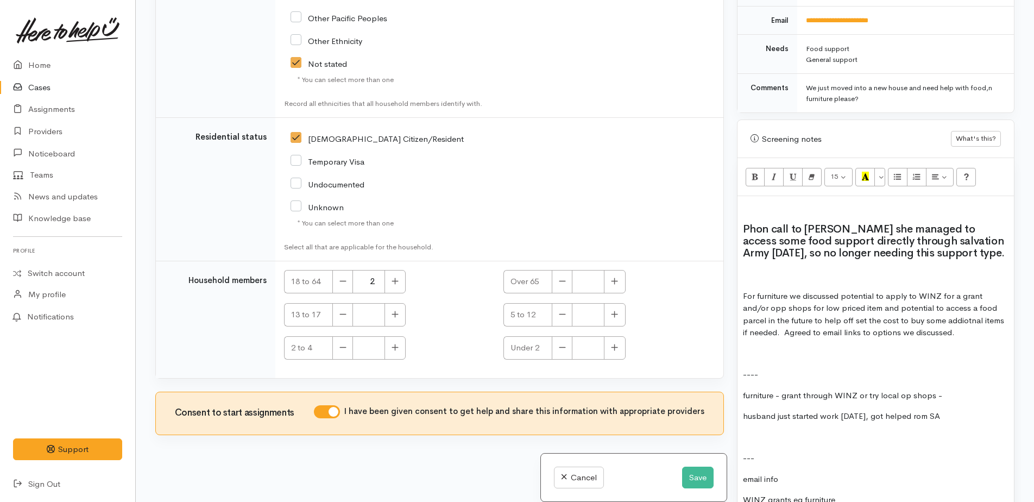
click at [842, 348] on p at bounding box center [876, 354] width 266 height 12
drag, startPoint x: 959, startPoint y: 312, endPoint x: 796, endPoint y: 338, distance: 165.6
click at [758, 350] on div "Phon call to Emily she managed to access some food support directly through sal…" at bounding box center [875, 389] width 276 height 387
click at [869, 232] on h2 "Phon call to Emily she managed to access some food support directly through sal…" at bounding box center [876, 241] width 266 height 36
click at [746, 269] on p at bounding box center [876, 275] width 266 height 12
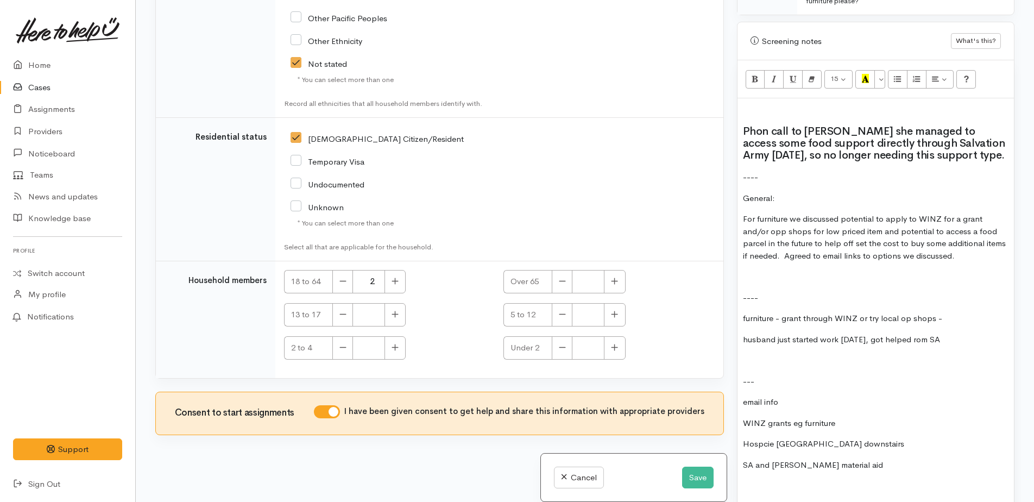
scroll to position [652, 0]
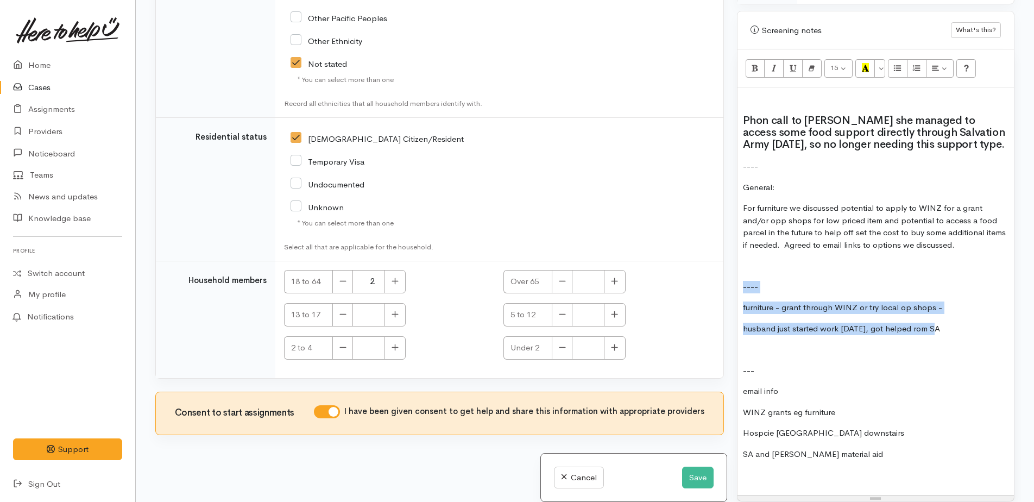
drag, startPoint x: 742, startPoint y: 275, endPoint x: 964, endPoint y: 323, distance: 227.2
click at [964, 323] on div "Phon call to Emily she managed to access some food support directly through Sal…" at bounding box center [875, 291] width 276 height 408
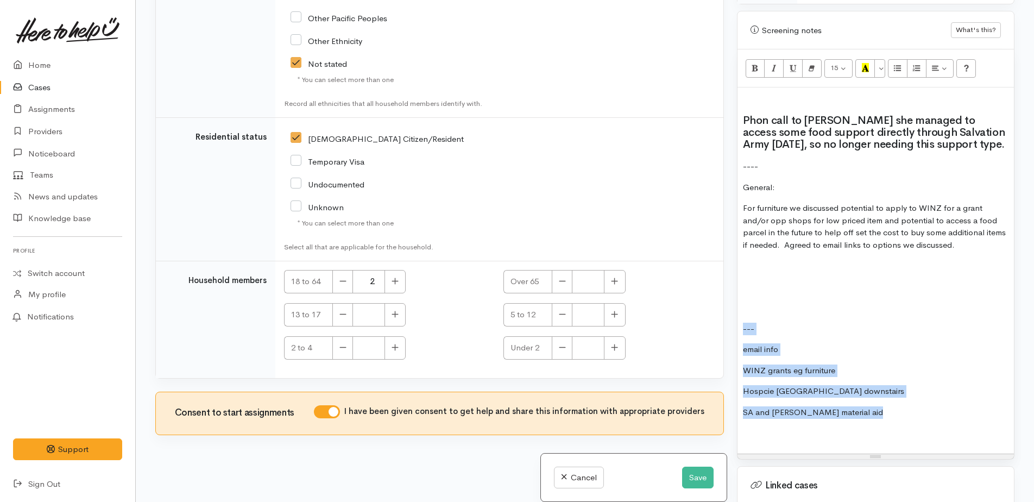
drag, startPoint x: 761, startPoint y: 319, endPoint x: 921, endPoint y: 416, distance: 187.5
click at [921, 416] on div "Phon call to Emily she managed to access some food support directly through Sal…" at bounding box center [875, 270] width 276 height 366
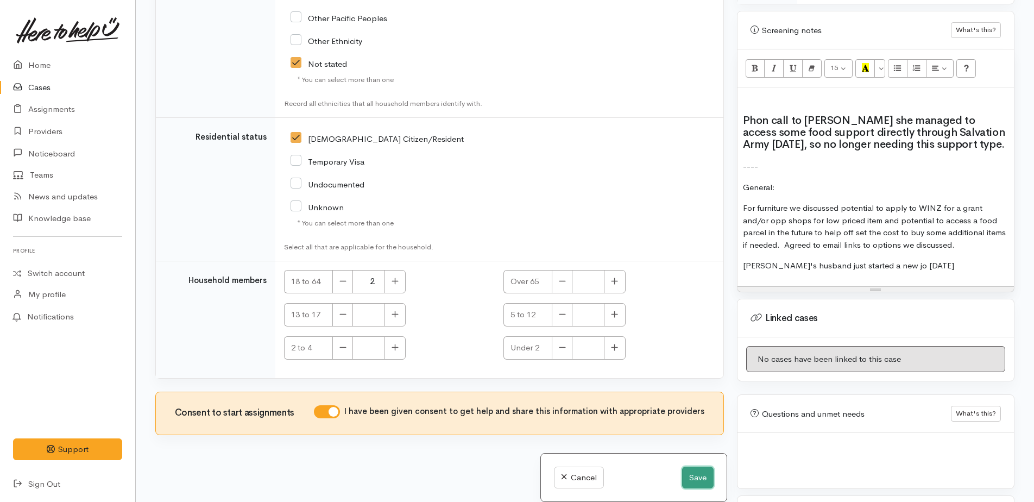
click at [690, 477] on button "Save" at bounding box center [697, 477] width 31 height 22
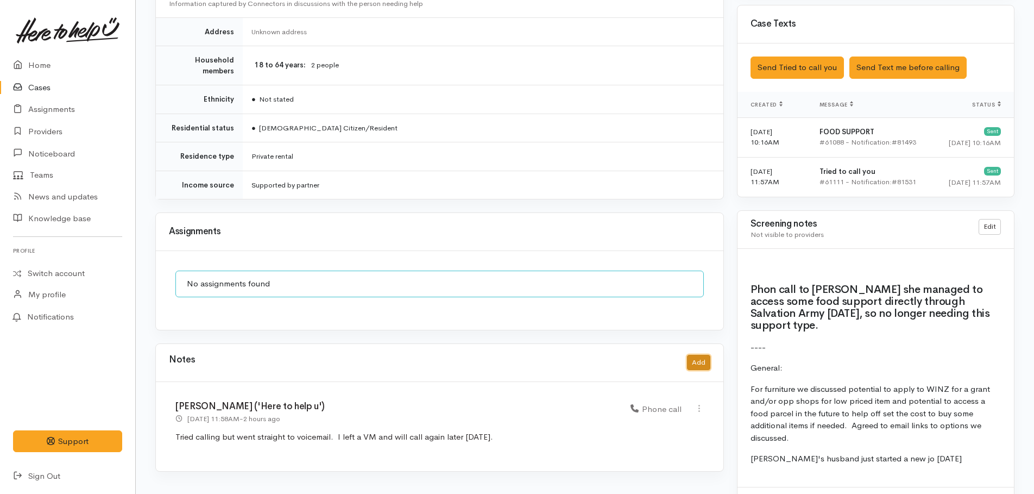
click at [704, 355] on button "Add" at bounding box center [698, 363] width 23 height 16
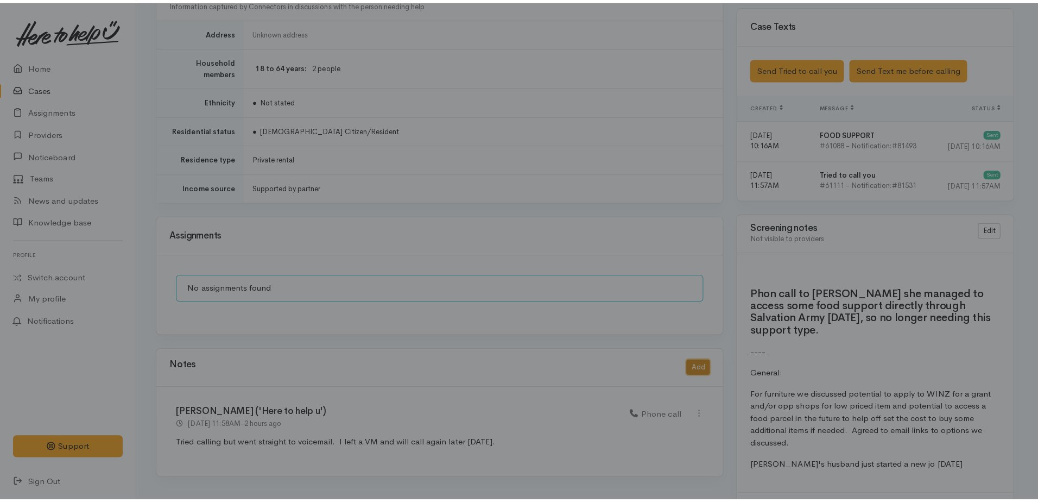
scroll to position [630, 0]
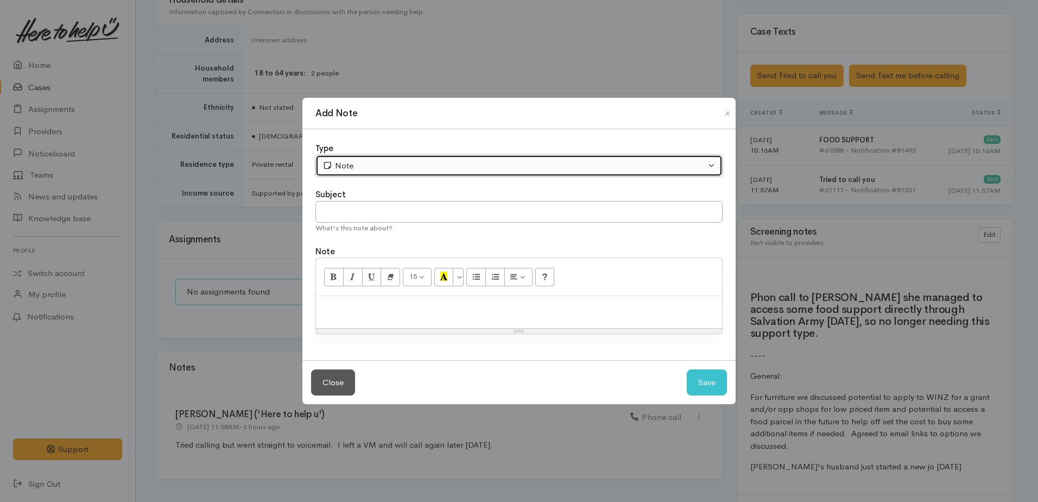
click at [413, 162] on div "Note" at bounding box center [514, 166] width 383 height 12
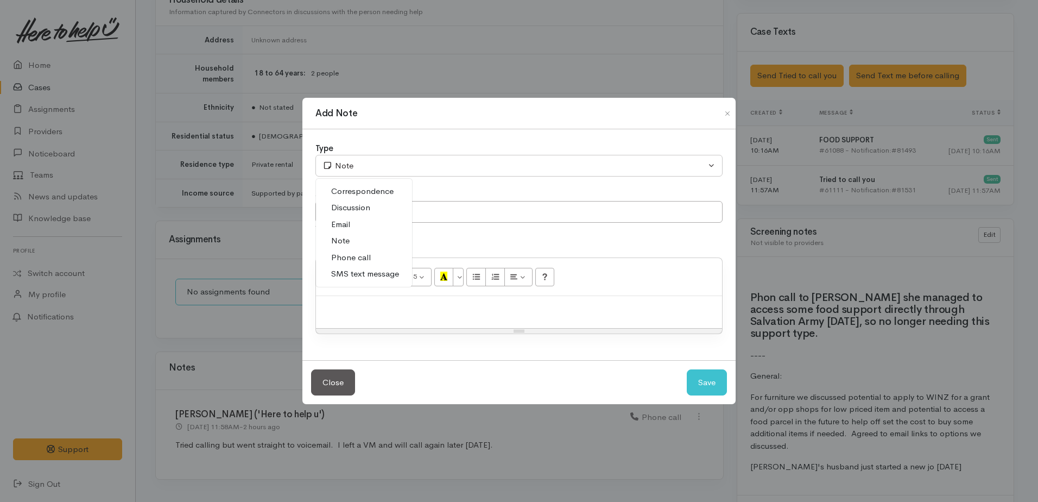
click at [340, 260] on span "Phone call" at bounding box center [351, 257] width 40 height 12
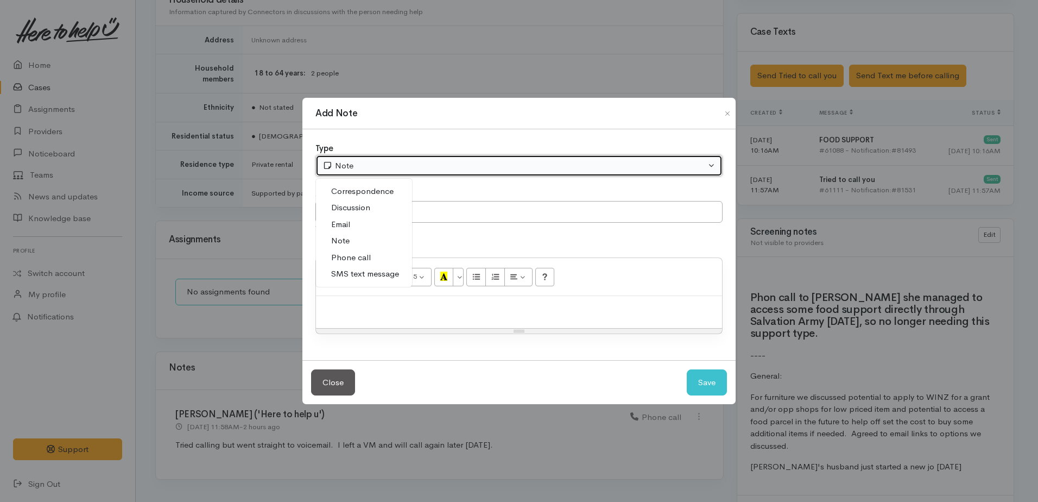
select select "3"
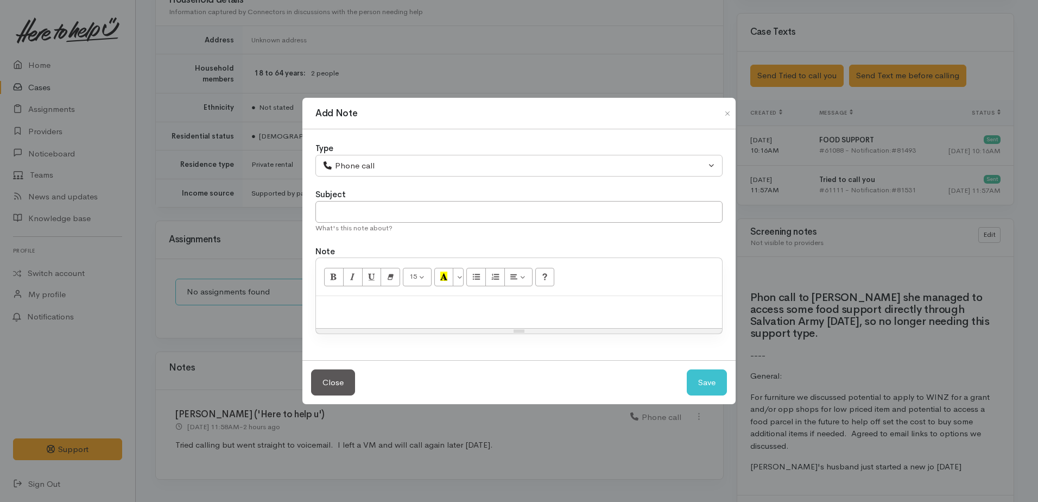
click at [359, 302] on p at bounding box center [518, 307] width 395 height 12
click at [627, 308] on p "See screening note and follow up email below. I will assign as direct non food …" at bounding box center [518, 307] width 395 height 12
click at [651, 305] on p "See screening note and follow up email below. I will assign as direct non food …" at bounding box center [518, 307] width 395 height 12
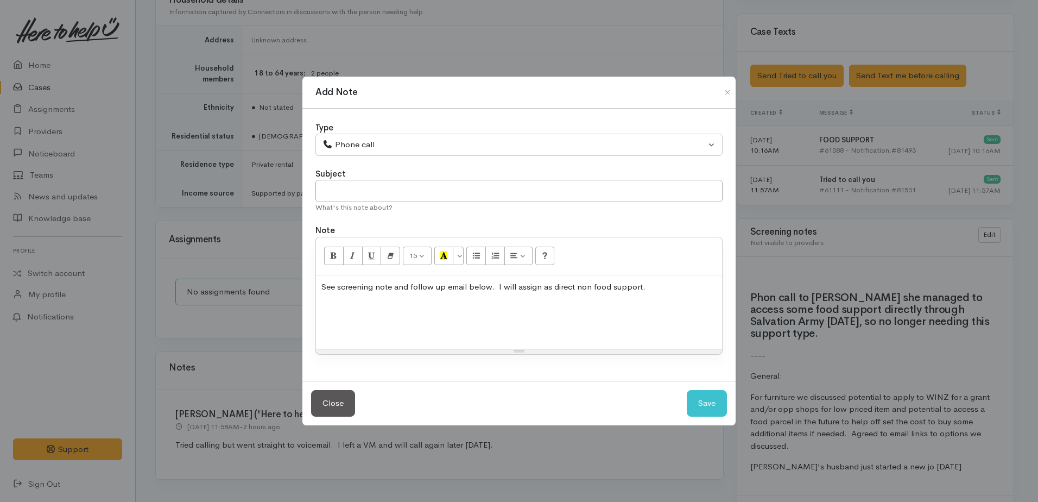
scroll to position [154, 0]
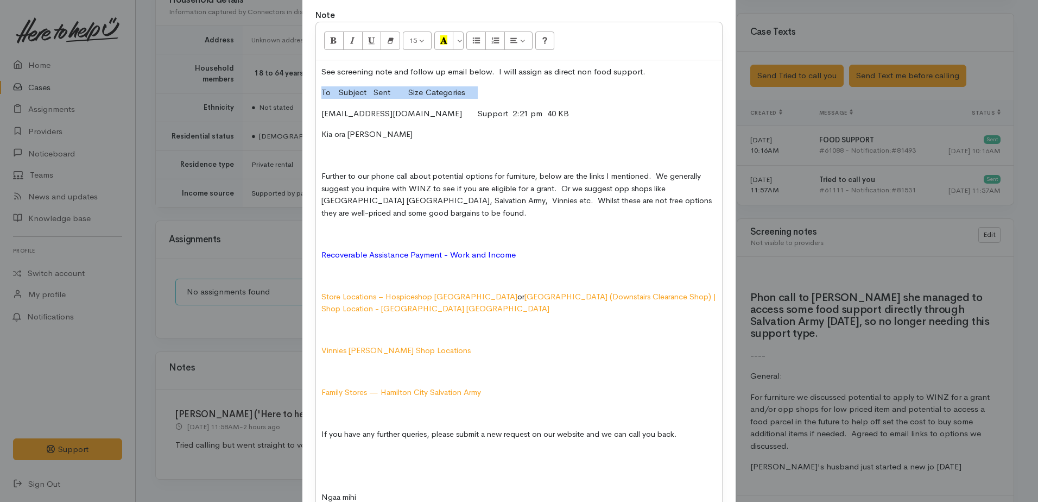
drag, startPoint x: 318, startPoint y: 92, endPoint x: 508, endPoint y: 96, distance: 190.6
click at [508, 96] on div "See screening note and follow up email below. I will assign as direct non food …" at bounding box center [519, 299] width 406 height 478
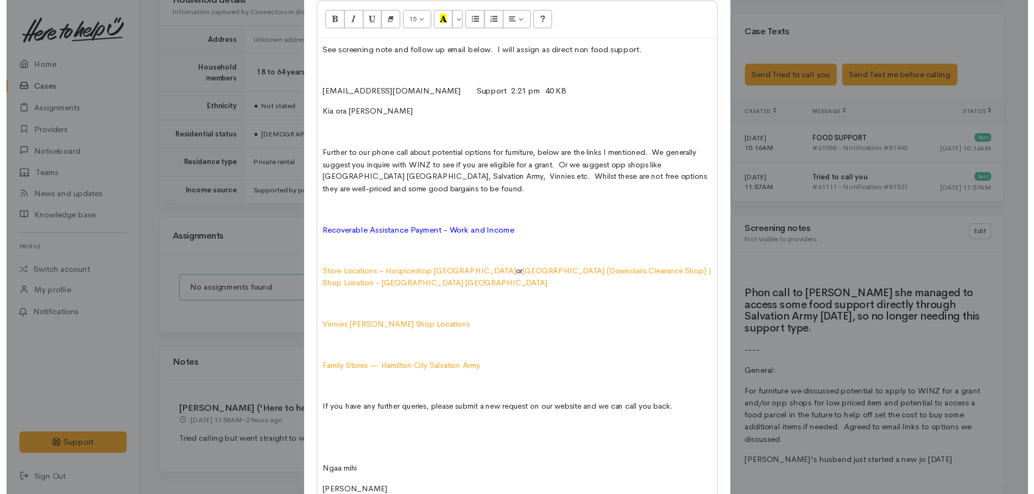
scroll to position [282, 0]
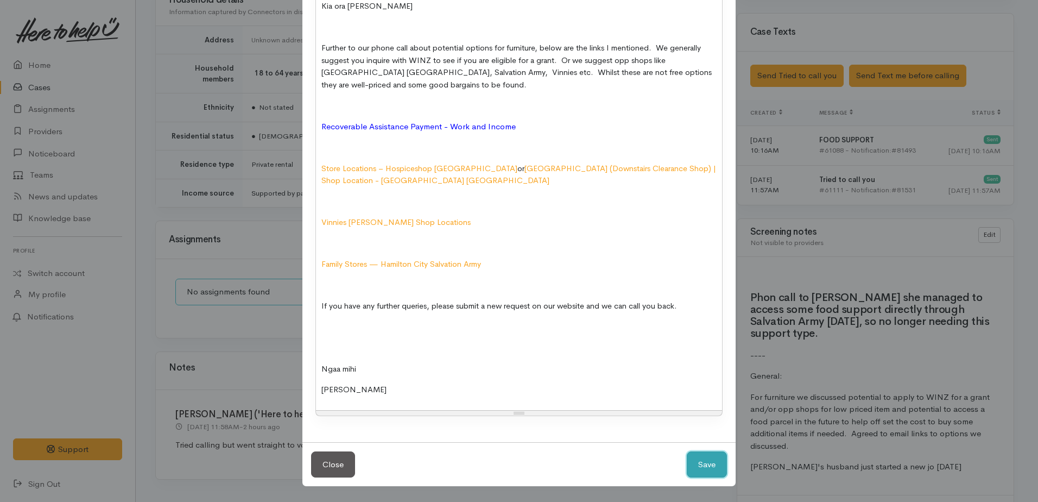
click at [697, 456] on button "Save" at bounding box center [707, 464] width 40 height 27
select select "1"
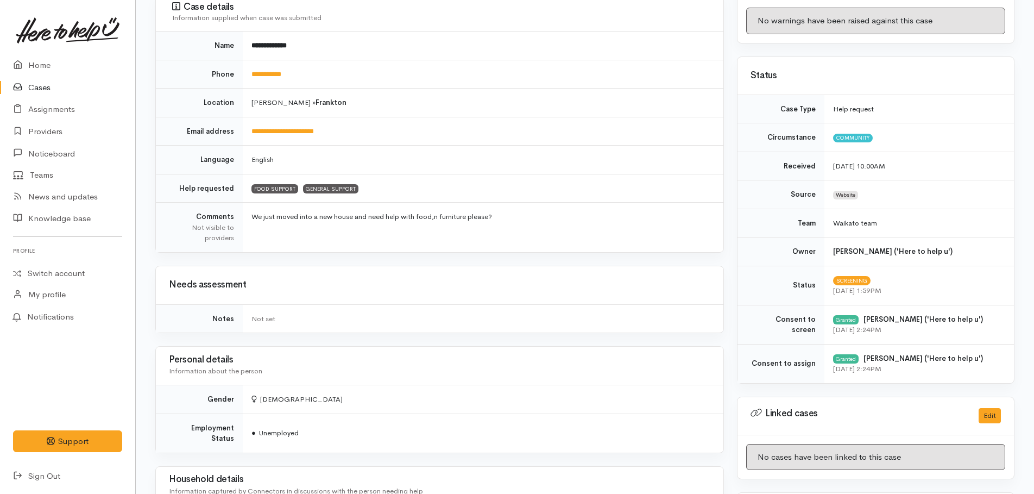
scroll to position [0, 0]
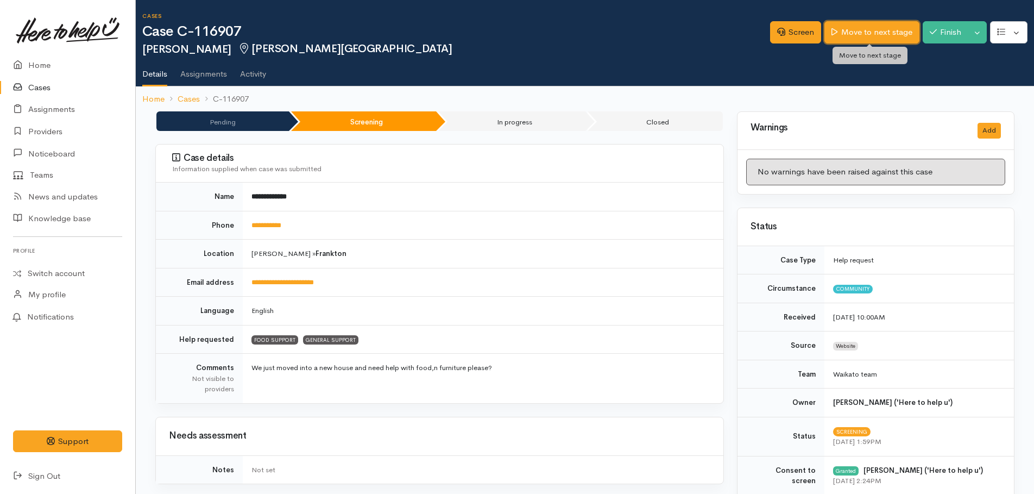
click at [873, 34] on link "Move to next stage" at bounding box center [871, 32] width 94 height 22
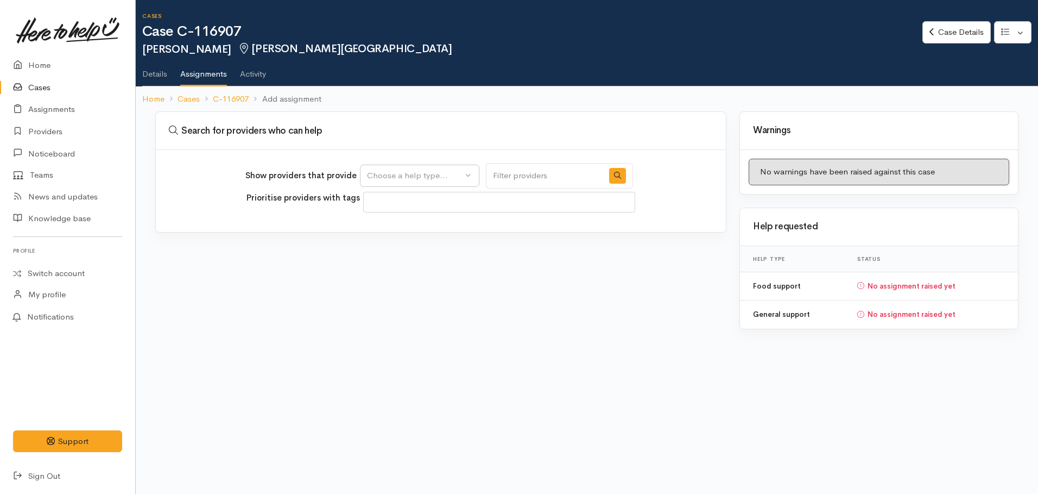
select select
click at [387, 175] on div "Choose a help type..." at bounding box center [415, 175] width 96 height 12
click at [393, 245] on span "General support" at bounding box center [404, 244] width 61 height 12
select select "4"
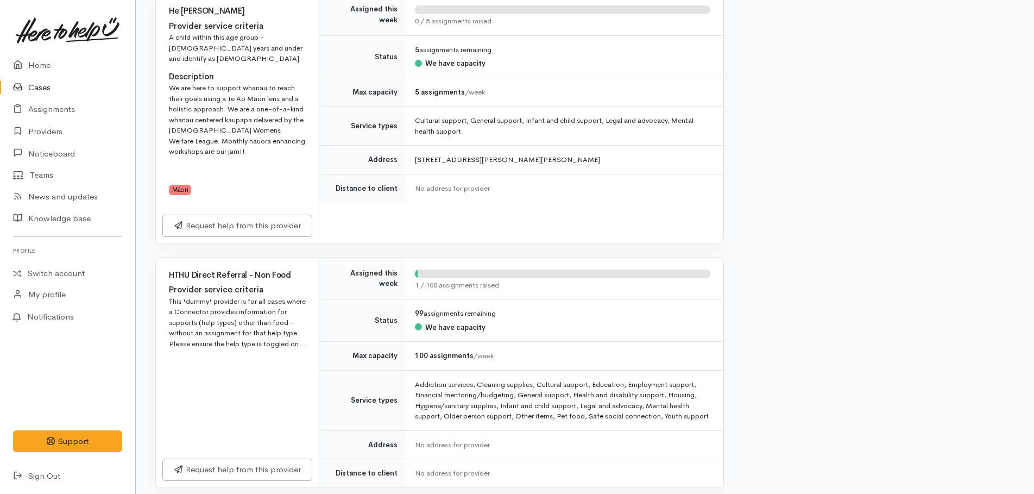
scroll to position [2118, 0]
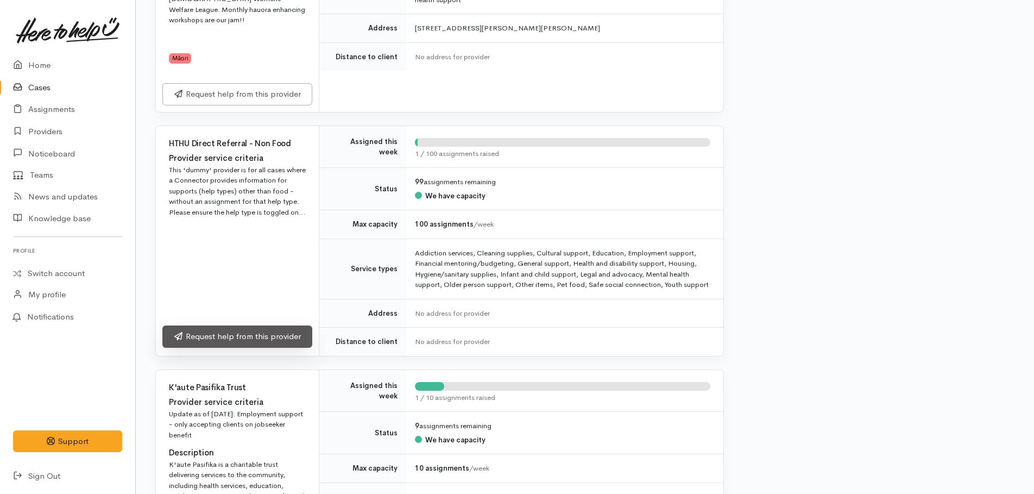
click at [231, 325] on link "Request help from this provider" at bounding box center [237, 336] width 150 height 22
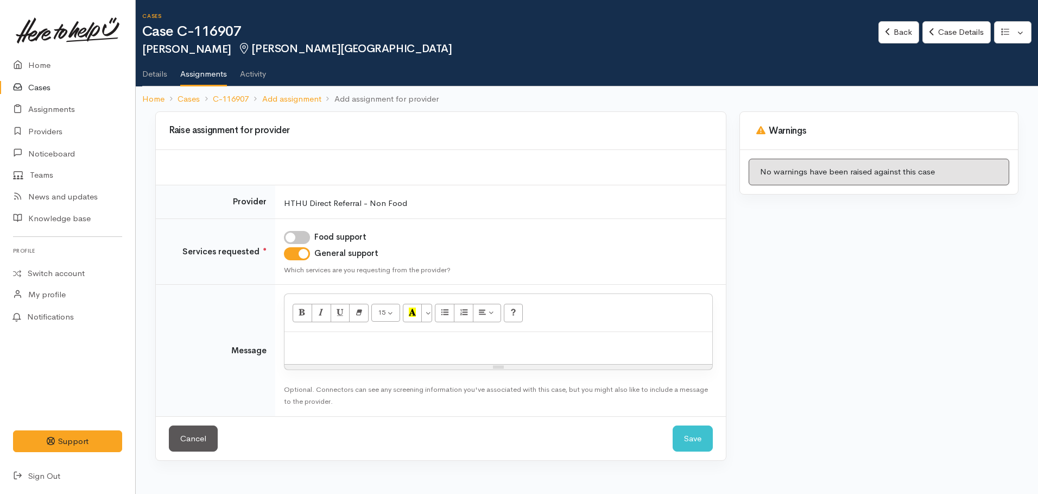
click at [321, 344] on p at bounding box center [498, 343] width 417 height 12
click at [692, 431] on button "Save" at bounding box center [693, 438] width 40 height 27
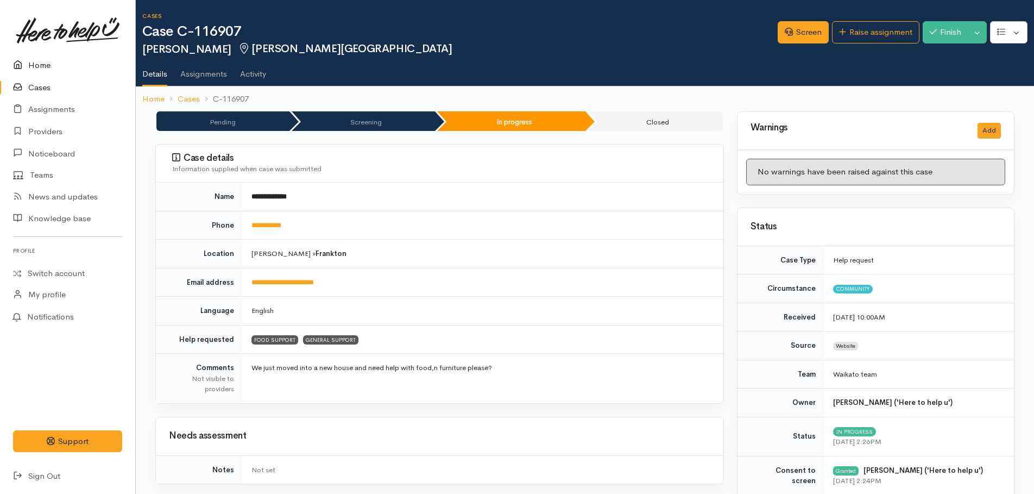
click at [31, 65] on link "Home" at bounding box center [67, 65] width 135 height 22
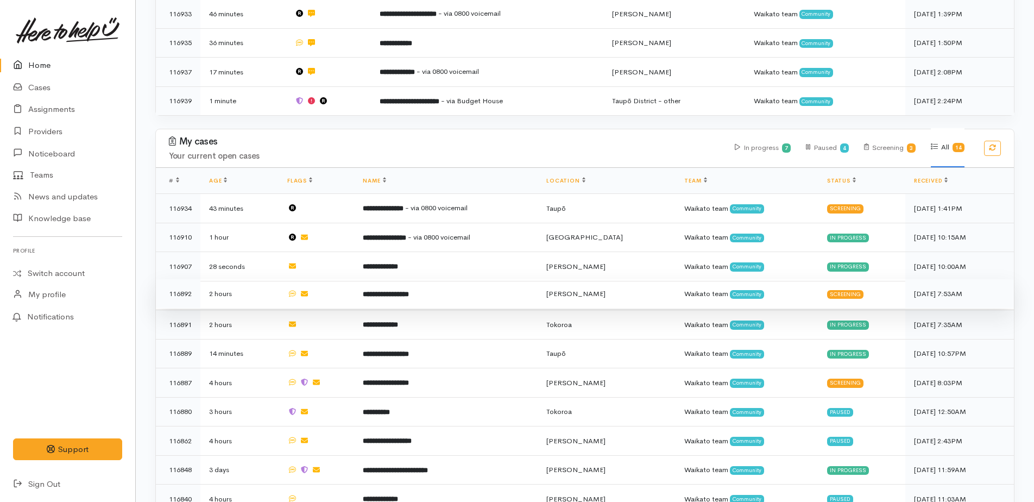
scroll to position [380, 0]
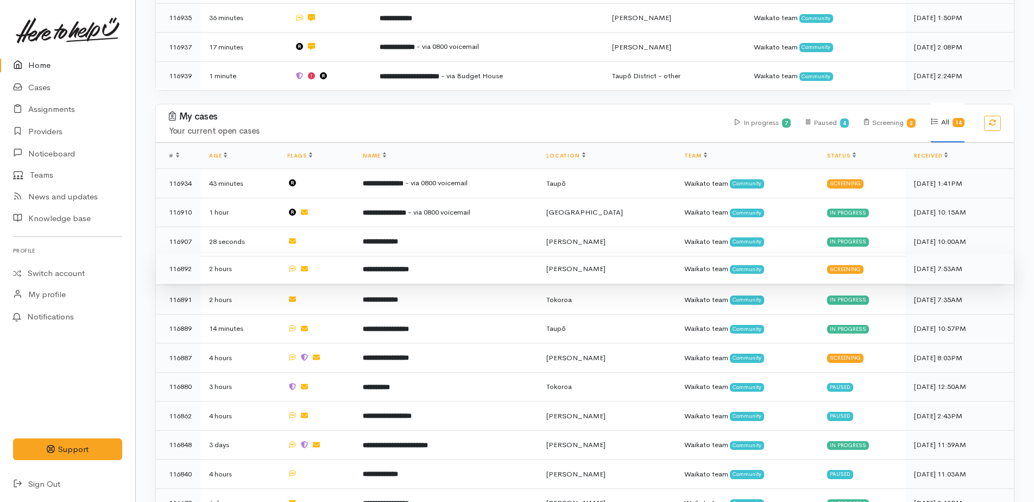
click at [401, 266] on b "**********" at bounding box center [386, 269] width 46 height 7
